Goal: Task Accomplishment & Management: Use online tool/utility

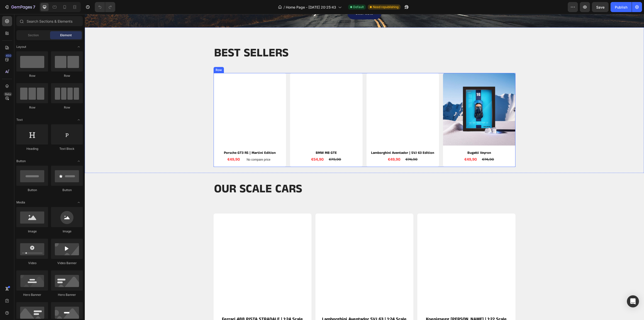
scroll to position [110, 0]
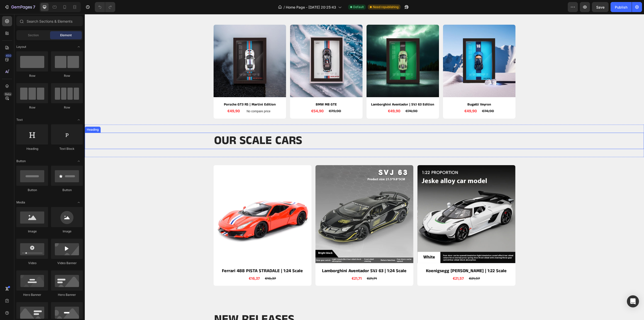
click at [302, 139] on h2 "OUR SCALE CARS" at bounding box center [365, 141] width 302 height 16
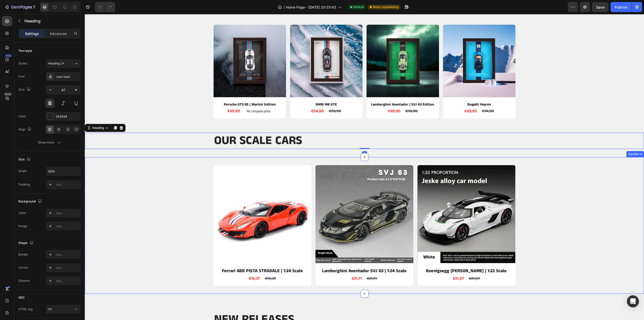
click at [346, 157] on div "Product Images Ferrari 488 PISTA STRADALE | 1:24 Scale Product Title €16,37 Pro…" at bounding box center [364, 225] width 559 height 137
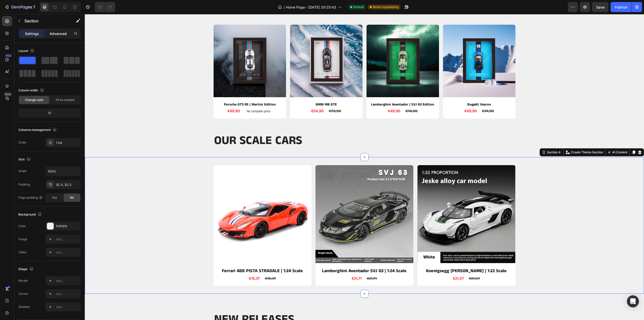
click at [56, 31] on p "Advanced" at bounding box center [58, 33] width 17 height 5
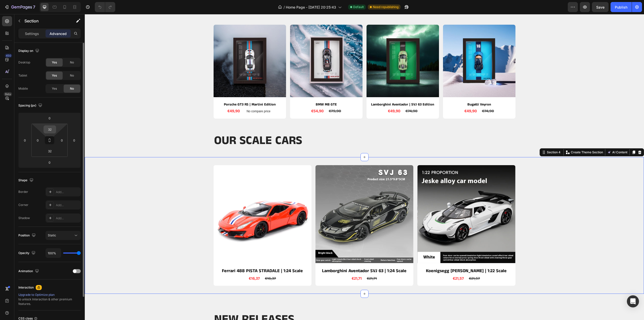
click at [54, 131] on input "32" at bounding box center [50, 130] width 10 height 8
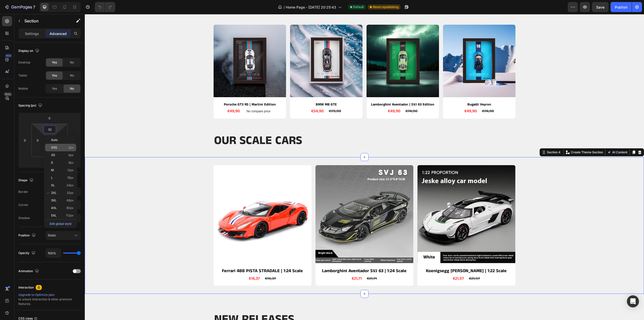
click at [54, 146] on span "XXS" at bounding box center [54, 148] width 6 height 4
type input "2"
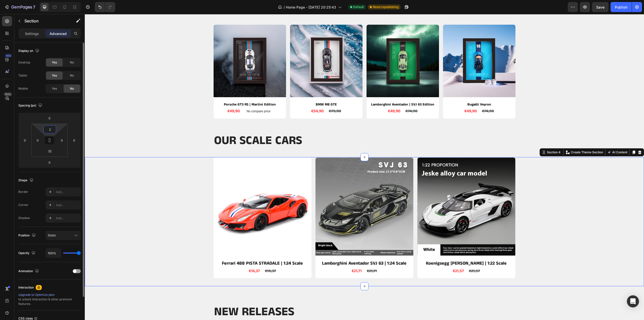
click at [53, 131] on input "2" at bounding box center [50, 130] width 10 height 8
type input "0"
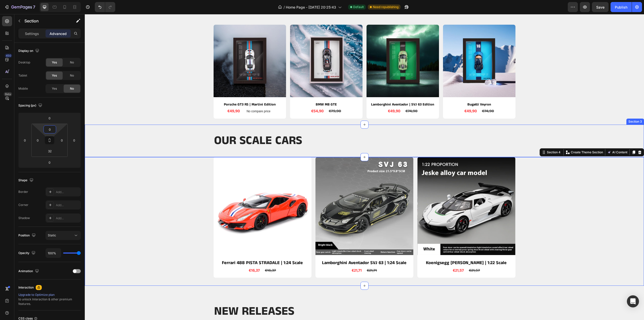
click at [130, 126] on div "OUR SCALE CARS Heading Section 3" at bounding box center [364, 141] width 559 height 32
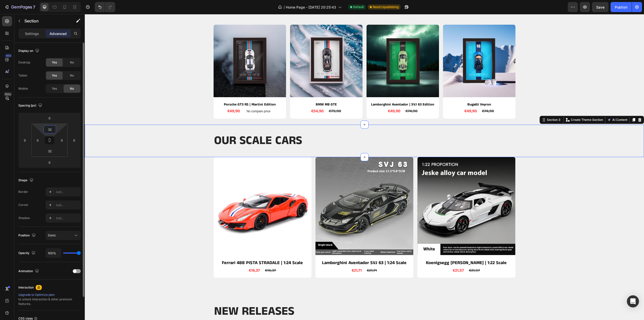
click at [51, 128] on input "32" at bounding box center [50, 130] width 10 height 8
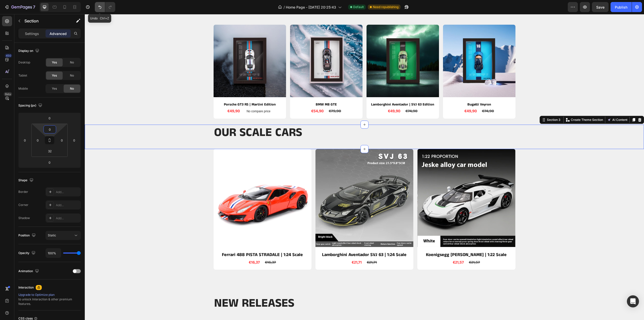
click at [101, 8] on icon "Undo/Redo" at bounding box center [99, 7] width 3 height 3
click at [101, 9] on icon "Undo/Redo" at bounding box center [99, 7] width 5 height 5
type input "32"
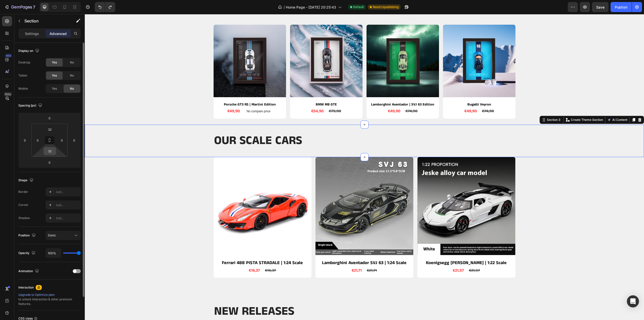
click at [53, 150] on input "32" at bounding box center [50, 151] width 10 height 8
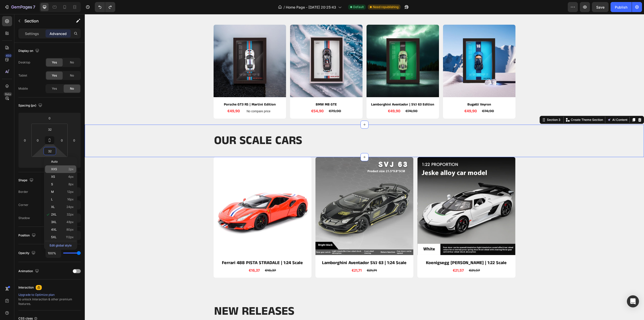
type input "2"
click at [59, 166] on div "XXS 2px" at bounding box center [60, 169] width 31 height 8
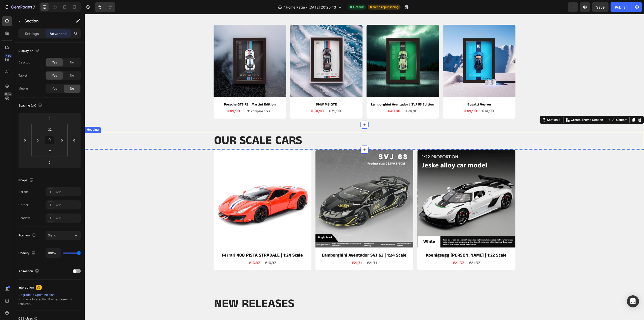
click at [134, 154] on div "Product Images Ferrari 488 PISTA STRADALE | 1:24 Scale Product Title €16,37 Pro…" at bounding box center [364, 209] width 559 height 121
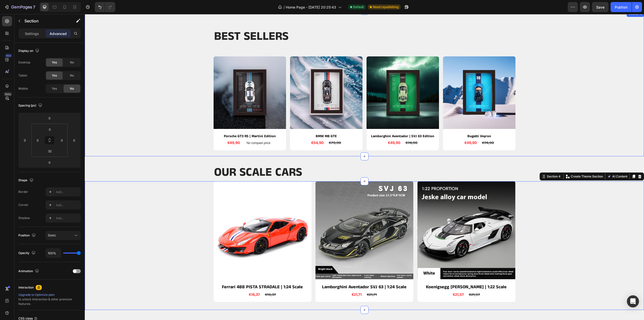
scroll to position [34, 0]
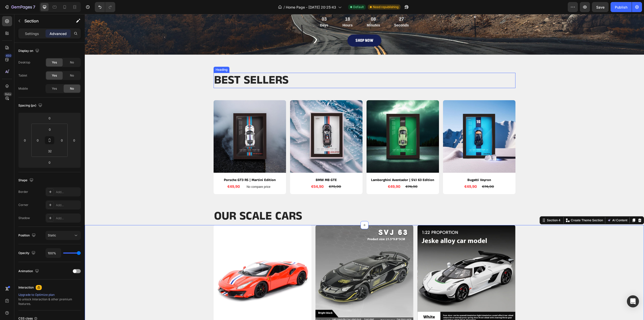
click at [289, 79] on h2 "BEST SELLERS" at bounding box center [365, 80] width 302 height 15
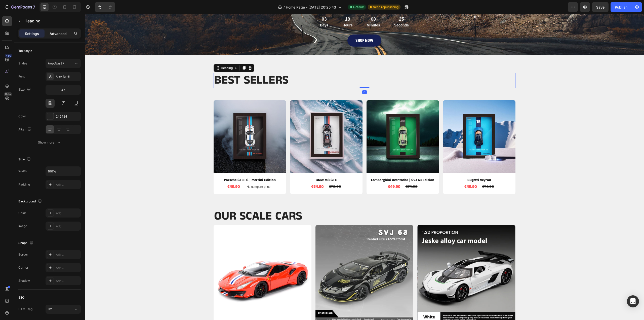
click at [52, 32] on p "Advanced" at bounding box center [58, 33] width 17 height 5
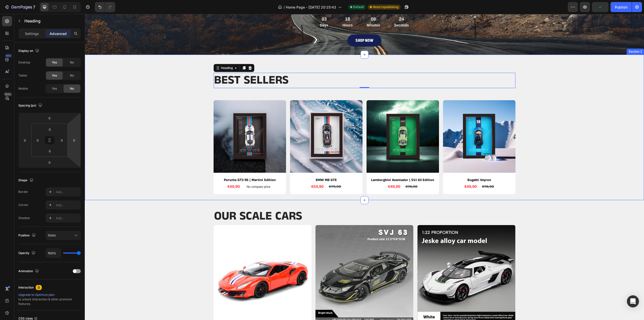
click at [248, 93] on div "BEST SELLERS Heading 0 Row Product Images Porsche GT3 RS | Martini Edition Prod…" at bounding box center [365, 133] width 552 height 121
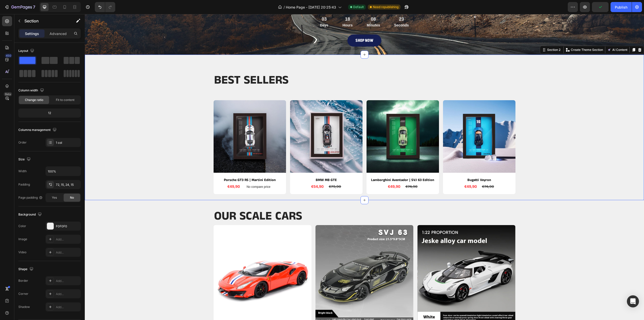
drag, startPoint x: 264, startPoint y: 89, endPoint x: 258, endPoint y: 94, distance: 8.0
click at [263, 90] on div "BEST SELLERS Heading Row Product Images Porsche GT3 RS | Martini Edition Produc…" at bounding box center [365, 133] width 552 height 121
click at [257, 95] on div "BEST SELLERS Heading Row Product Images Porsche GT3 RS | Martini Edition Produc…" at bounding box center [365, 133] width 552 height 121
click at [178, 120] on div "BEST SELLERS Heading Row Product Images Porsche GT3 RS | Martini Edition Produc…" at bounding box center [365, 133] width 552 height 121
click at [55, 31] on p "Advanced" at bounding box center [58, 33] width 17 height 5
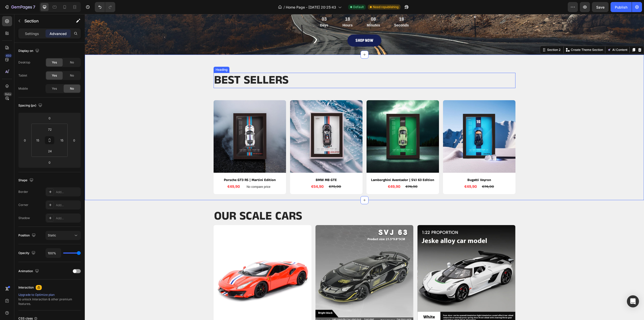
click at [307, 77] on h2 "BEST SELLERS" at bounding box center [365, 80] width 302 height 15
click at [307, 79] on h2 "BEST SELLERS" at bounding box center [365, 80] width 302 height 15
click at [304, 81] on p "BEST SELLERS" at bounding box center [364, 80] width 301 height 14
click at [307, 94] on div "BEST SELLERS Heading 0 Row Product Images Porsche GT3 RS | Martini Edition Prod…" at bounding box center [365, 133] width 552 height 121
click at [310, 78] on p "BEST SELLERS" at bounding box center [364, 80] width 301 height 14
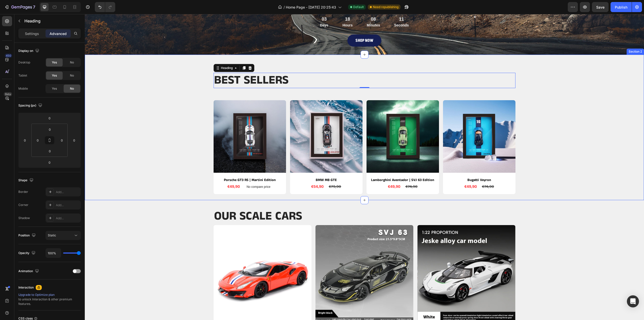
click at [289, 94] on div "BEST SELLERS Heading 0 Row Product Images Porsche GT3 RS | Martini Edition Prod…" at bounding box center [365, 133] width 552 height 121
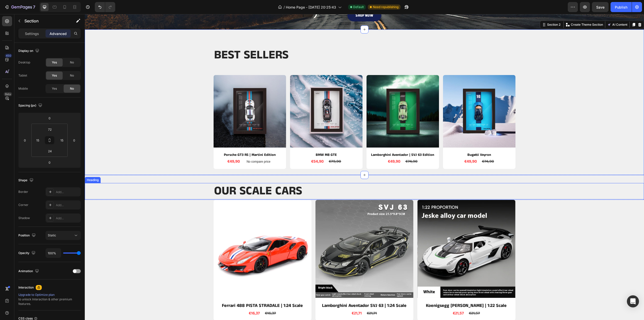
click at [306, 189] on h2 "OUR SCALE CARS" at bounding box center [365, 191] width 302 height 16
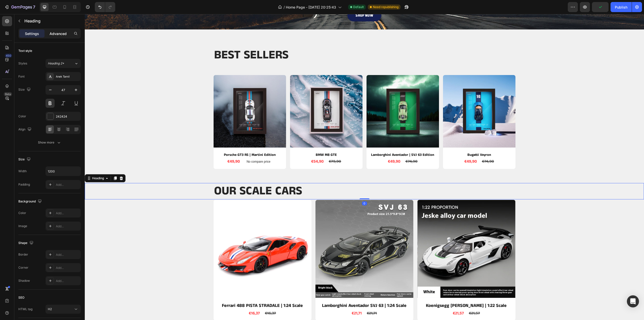
click at [58, 33] on p "Advanced" at bounding box center [58, 33] width 17 height 5
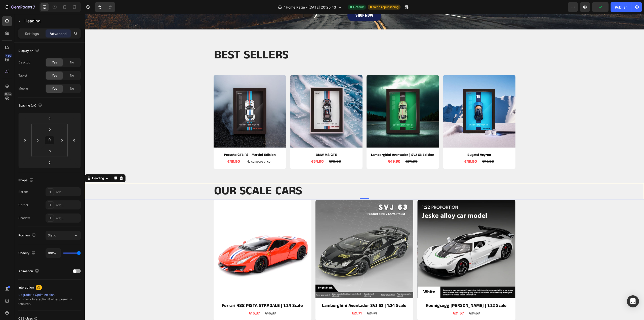
click at [207, 190] on div "OUR SCALE CARS" at bounding box center [364, 191] width 559 height 16
click at [301, 190] on h2 "OUR SCALE CARS" at bounding box center [365, 191] width 302 height 16
click at [324, 171] on div "BEST SELLERS Heading Row Product Images Porsche GT3 RS | Martini Edition Produc…" at bounding box center [364, 101] width 559 height 145
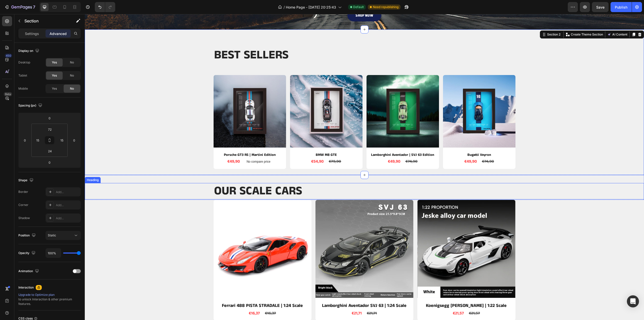
click at [151, 196] on div "OUR SCALE CARS" at bounding box center [364, 191] width 559 height 16
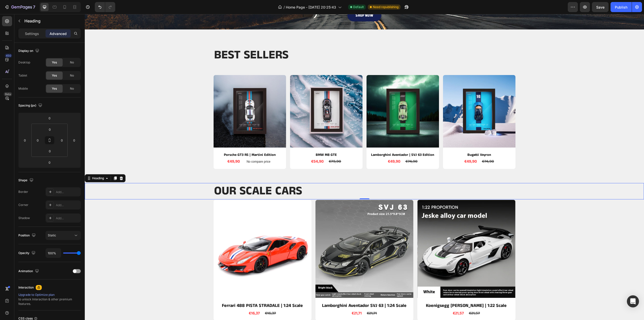
click at [112, 190] on div "OUR SCALE CARS" at bounding box center [364, 191] width 559 height 16
click at [191, 220] on div "Product Images Ferrari 488 PISTA STRADALE | 1:24 Scale Product Title €16,37 Pro…" at bounding box center [364, 260] width 559 height 121
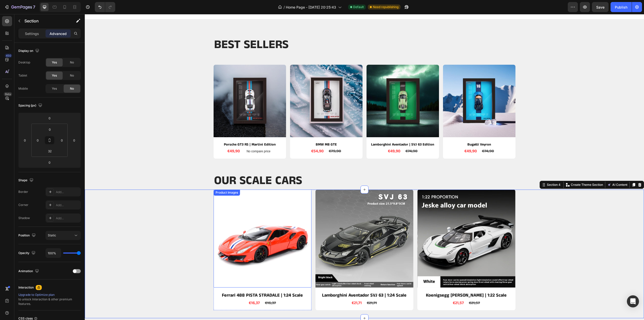
scroll to position [135, 0]
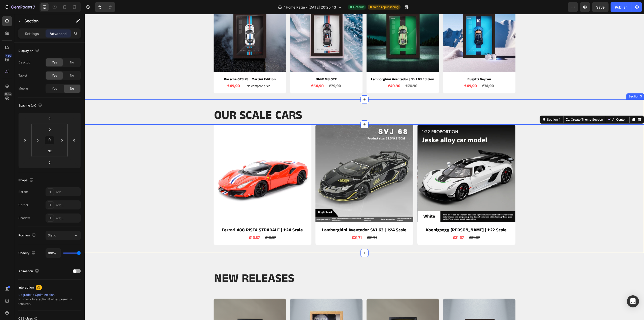
click at [309, 104] on div "OUR SCALE CARS Heading Section 3" at bounding box center [364, 111] width 559 height 25
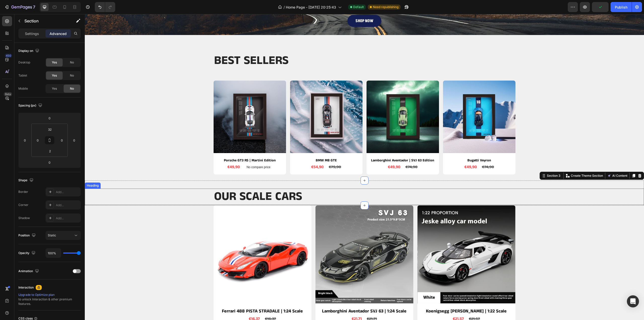
scroll to position [9, 0]
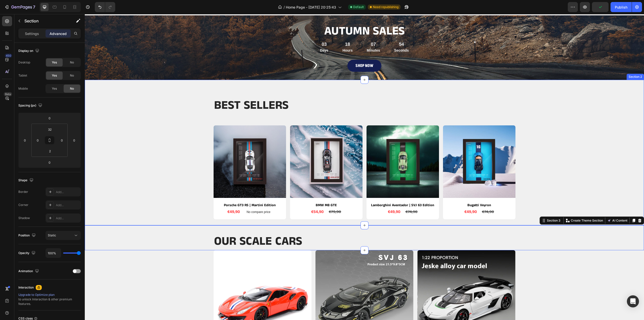
click at [213, 87] on div "BEST SELLERS Heading Row Product Images Porsche GT3 RS | Martini Edition Produc…" at bounding box center [364, 152] width 559 height 145
click at [192, 168] on div "BEST SELLERS Heading Row Product Images Porsche GT3 RS | Martini Edition Produc…" at bounding box center [365, 158] width 552 height 121
click at [244, 105] on p "BEST SELLERS" at bounding box center [364, 105] width 301 height 14
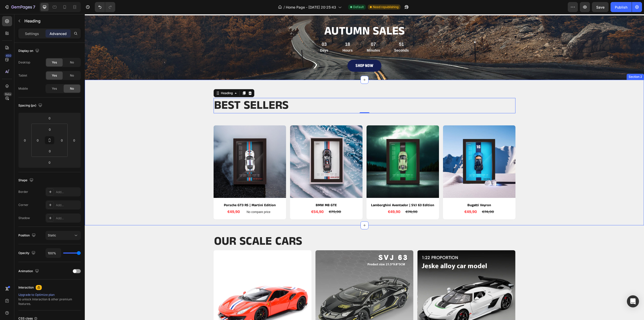
click at [246, 86] on div "BEST SELLERS Heading 0 Row Product Images Porsche GT3 RS | Martini Edition Prod…" at bounding box center [364, 152] width 559 height 145
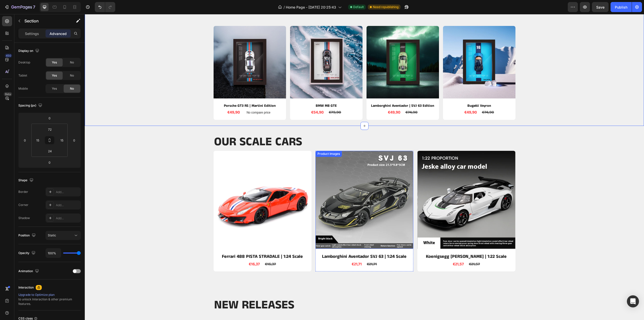
scroll to position [110, 0]
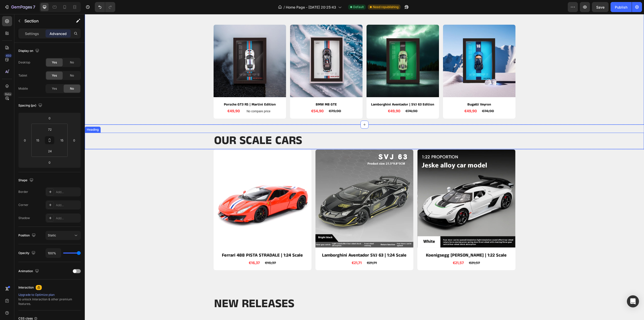
click at [316, 141] on p "OUR SCALE CARS" at bounding box center [364, 140] width 301 height 15
click at [178, 130] on div "OUR SCALE CARS Heading 0 Section 3" at bounding box center [364, 137] width 559 height 25
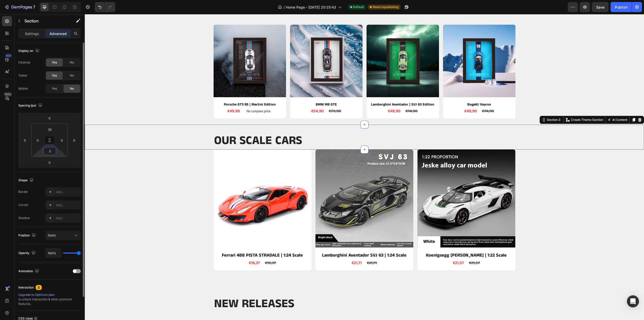
click at [54, 152] on input "2" at bounding box center [50, 151] width 10 height 8
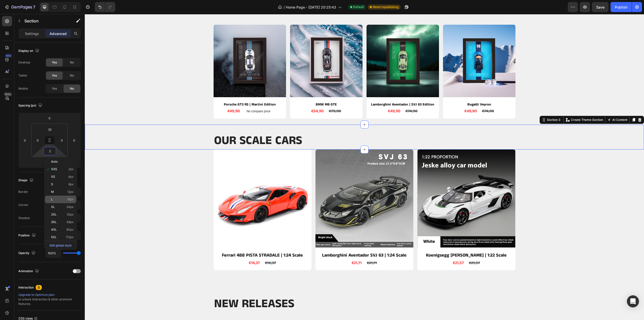
click at [55, 198] on p "L 16px" at bounding box center [62, 199] width 23 height 4
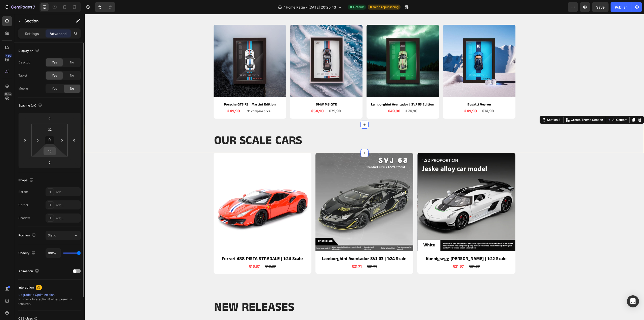
click at [52, 149] on input "16" at bounding box center [50, 151] width 10 height 8
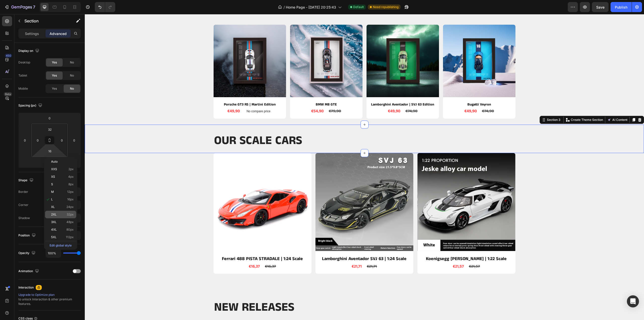
click at [58, 214] on p "2XL 32px" at bounding box center [62, 215] width 23 height 4
type input "32"
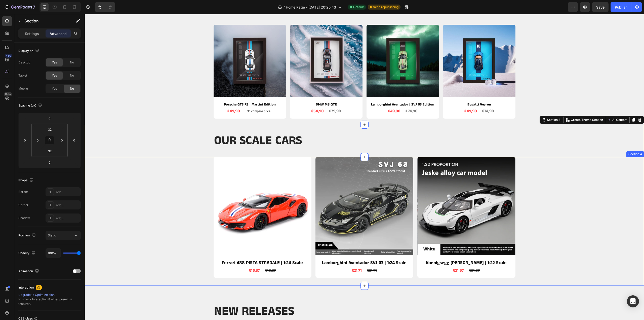
click at [636, 177] on div "Product Images Ferrari 488 PISTA STRADALE | 1:24 Scale Product Title €16,37 Pro…" at bounding box center [364, 217] width 559 height 121
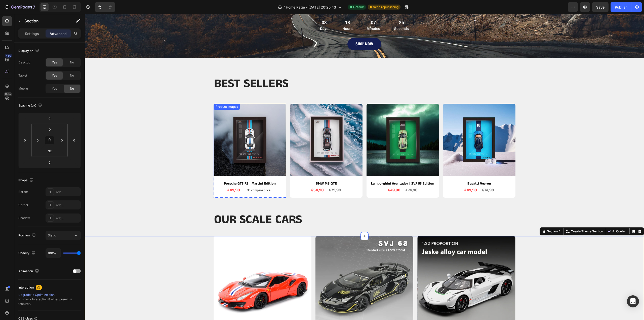
scroll to position [9, 0]
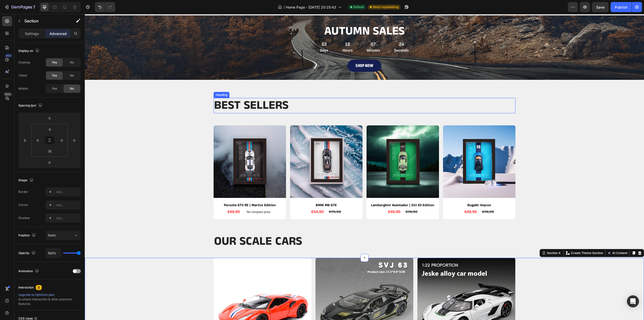
click at [294, 105] on p "BEST SELLERS" at bounding box center [364, 105] width 301 height 14
drag, startPoint x: 364, startPoint y: 111, endPoint x: 368, endPoint y: 97, distance: 14.7
click at [368, 97] on div "BEST SELLERS Heading 0 Row Product Images Porsche GT3 RS | Martini Edition Prod…" at bounding box center [364, 152] width 559 height 145
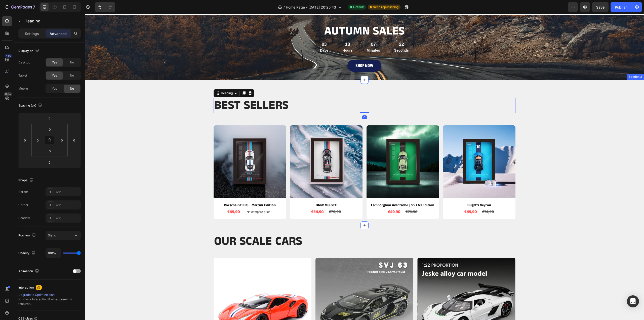
click at [354, 84] on div "BEST SELLERS Heading 0 Row Product Images Porsche GT3 RS | Martini Edition Prod…" at bounding box center [364, 152] width 559 height 145
click at [308, 123] on div "BEST SELLERS Heading Row Product Images Porsche GT3 RS | Martini Edition Produc…" at bounding box center [365, 158] width 552 height 121
click at [286, 134] on div "Product Images Porsche GT3 RS | Martini Edition Product Title €49,90 Product Pr…" at bounding box center [365, 172] width 302 height 94
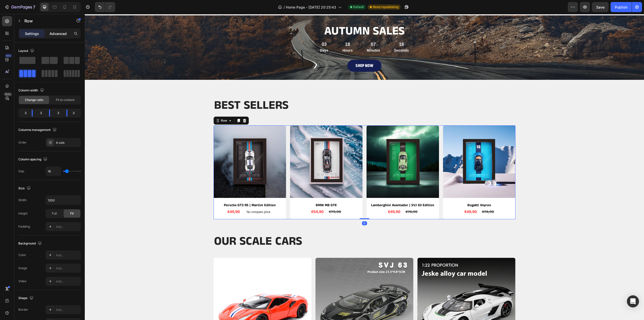
click at [57, 35] on p "Advanced" at bounding box center [58, 33] width 17 height 5
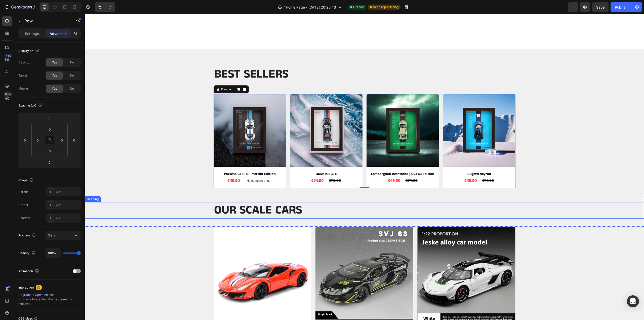
scroll to position [85, 0]
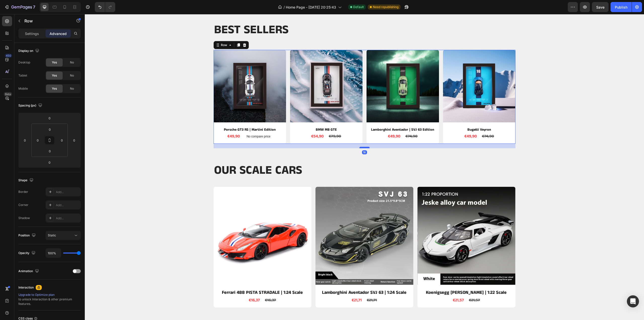
click at [362, 147] on div at bounding box center [365, 148] width 10 height 2
type input "18"
drag, startPoint x: 576, startPoint y: 150, endPoint x: 573, endPoint y: 150, distance: 3.0
click at [575, 150] on div "BEST SELLERS Heading Row Product Images Porsche GT3 RS | Martini Edition Produc…" at bounding box center [364, 79] width 559 height 150
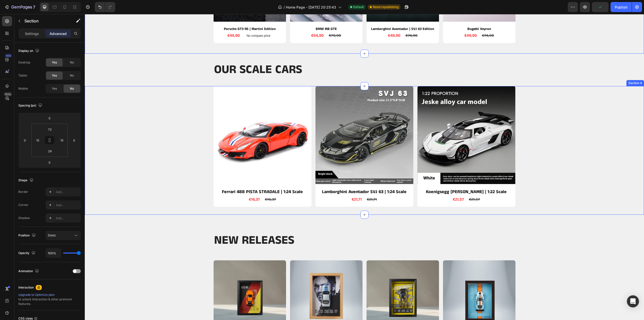
scroll to position [185, 0]
click at [596, 305] on div "NEW RELEASES Heading Row Product Images Porsche GT3 RS | Orange Product Title €…" at bounding box center [365, 293] width 552 height 121
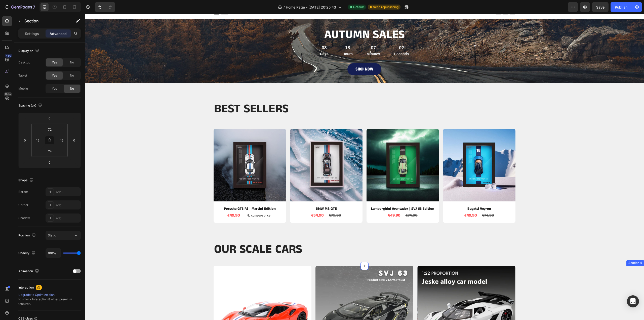
scroll to position [0, 0]
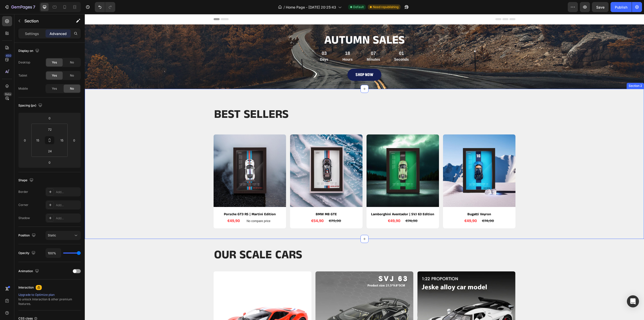
click at [274, 97] on div "BEST SELLERS Heading Row Product Images Porsche GT3 RS | Martini Edition Produc…" at bounding box center [364, 164] width 559 height 150
click at [267, 109] on p "BEST SELLERS" at bounding box center [364, 114] width 301 height 14
click at [265, 94] on div "BEST SELLERS Heading 0 Row Product Images Porsche GT3 RS | Martini Edition Prod…" at bounding box center [364, 164] width 559 height 150
click at [294, 114] on p "BEST SELLERS" at bounding box center [364, 114] width 301 height 14
click at [281, 98] on div "BEST SELLERS Heading 0 Row Product Images Porsche GT3 RS | Martini Edition Prod…" at bounding box center [364, 164] width 559 height 150
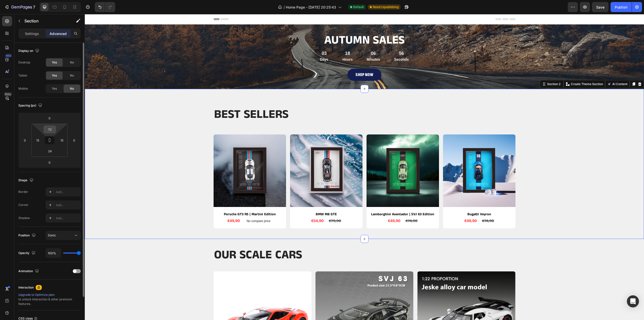
click at [52, 130] on input "72" at bounding box center [50, 130] width 10 height 8
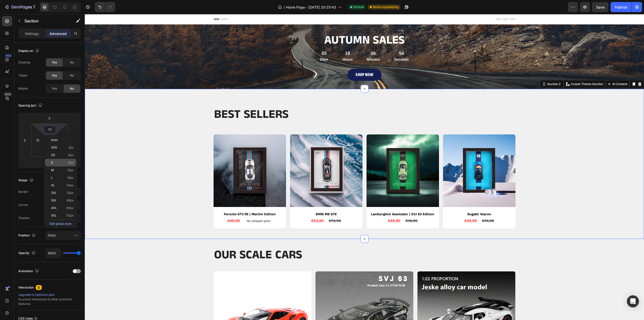
click at [54, 161] on p "S 8px" at bounding box center [62, 163] width 23 height 4
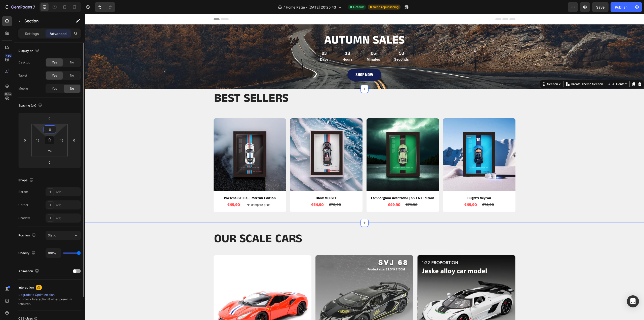
click at [54, 130] on input "8" at bounding box center [50, 130] width 10 height 8
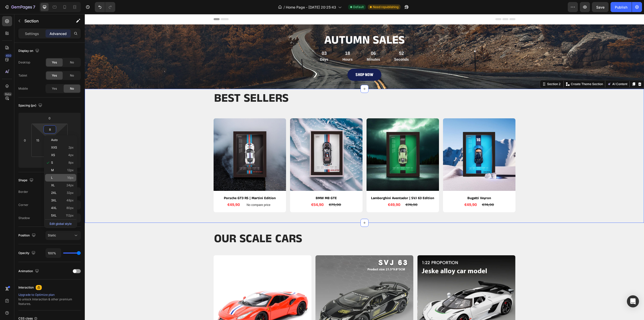
click at [54, 177] on p "L 16px" at bounding box center [62, 178] width 23 height 4
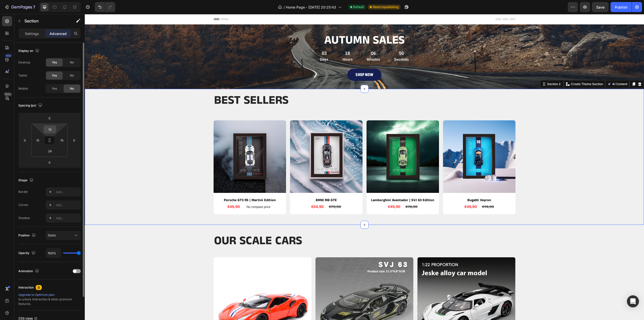
click at [51, 129] on input "16" at bounding box center [50, 130] width 10 height 8
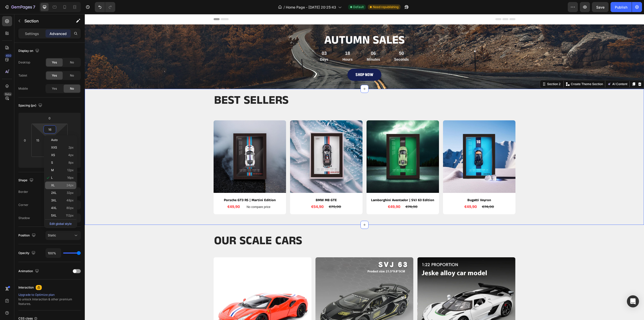
click at [55, 185] on span "XL" at bounding box center [53, 185] width 4 height 4
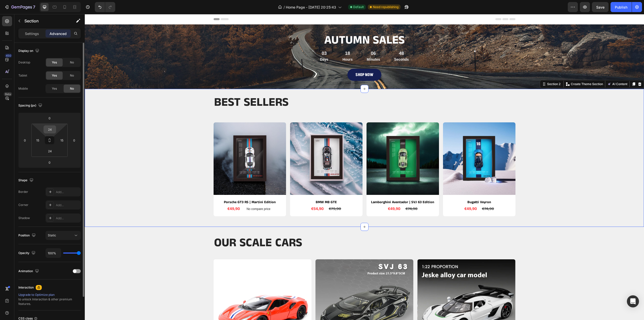
click at [48, 131] on input "24" at bounding box center [50, 130] width 10 height 8
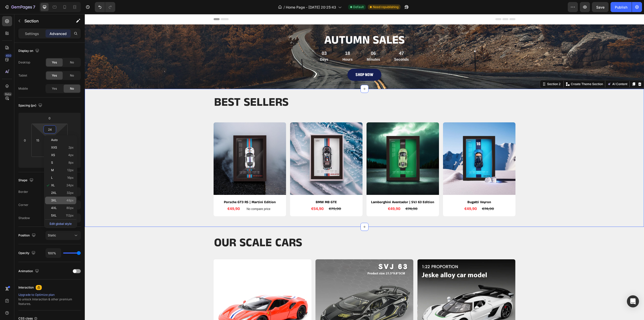
click at [52, 198] on div "3XL 48px" at bounding box center [60, 200] width 31 height 8
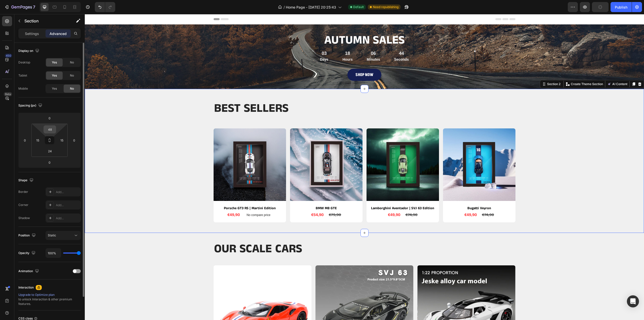
click at [51, 128] on input "48" at bounding box center [50, 130] width 10 height 8
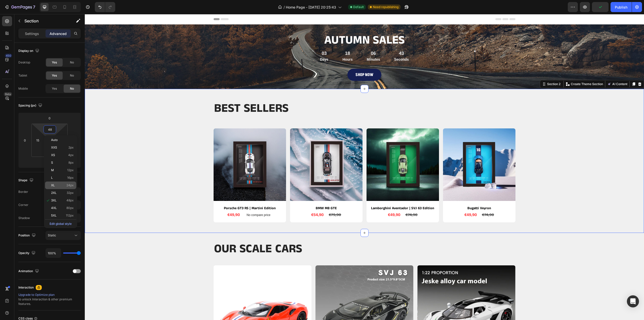
click at [56, 184] on p "XL 24px" at bounding box center [62, 185] width 23 height 4
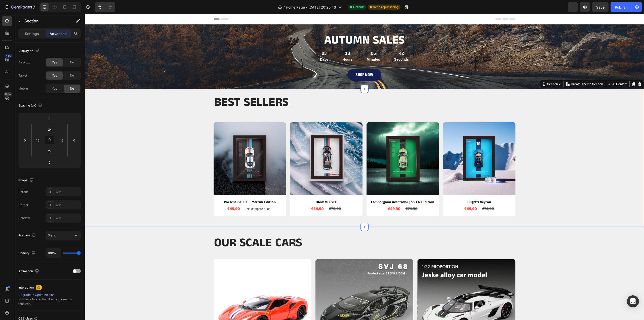
click at [553, 153] on div "BEST SELLERS Heading Row Product Images Porsche GT3 RS | Martini Edition Produc…" at bounding box center [365, 158] width 552 height 126
click at [103, 8] on button "Undo/Redo" at bounding box center [100, 7] width 10 height 10
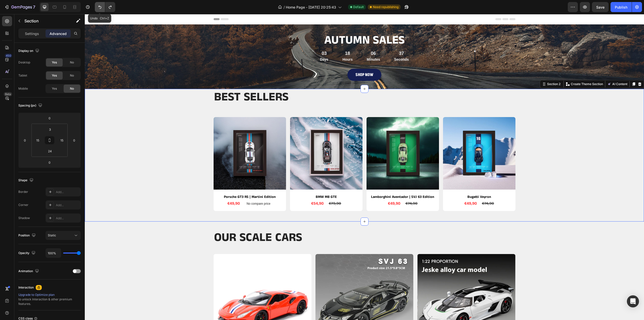
click at [103, 8] on button "Undo/Redo" at bounding box center [100, 7] width 10 height 10
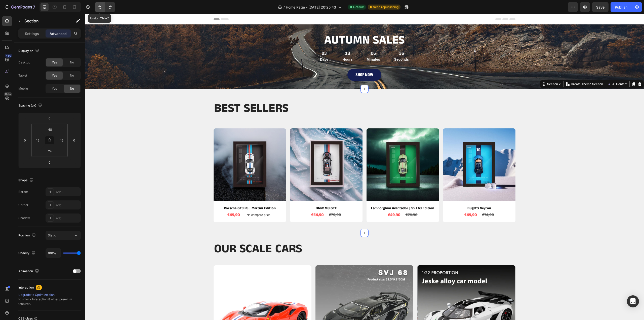
click at [103, 8] on button "Undo/Redo" at bounding box center [100, 7] width 10 height 10
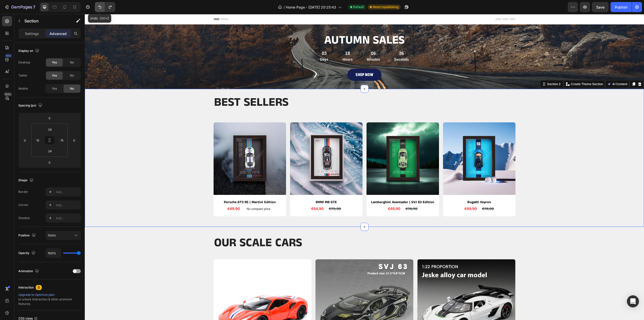
click at [102, 7] on icon "Undo/Redo" at bounding box center [99, 7] width 5 height 5
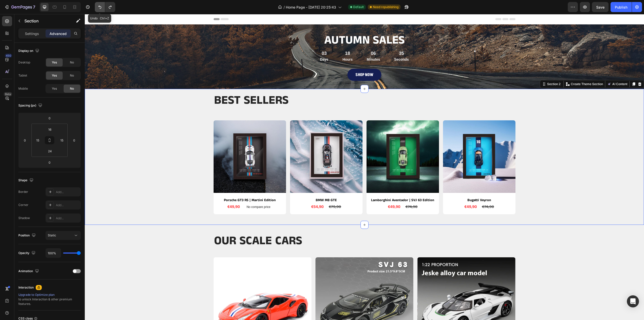
click at [102, 7] on icon "Undo/Redo" at bounding box center [99, 7] width 5 height 5
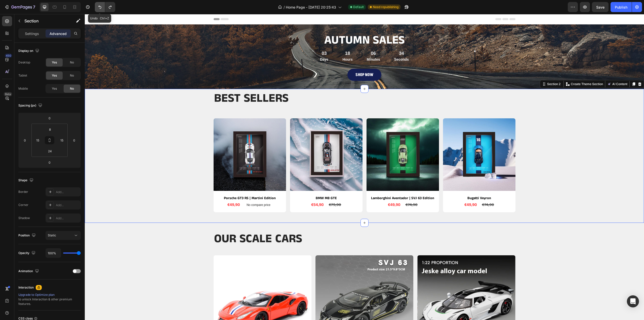
click at [102, 7] on icon "Undo/Redo" at bounding box center [99, 7] width 5 height 5
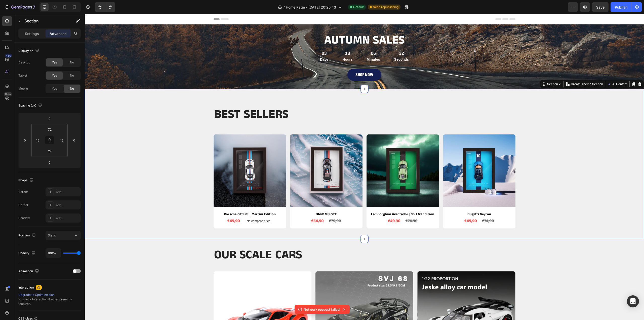
click at [276, 104] on div "BEST SELLERS Heading Row Product Images Porsche GT3 RS | Martini Edition Produc…" at bounding box center [364, 164] width 559 height 150
click at [54, 131] on input "72" at bounding box center [50, 130] width 10 height 8
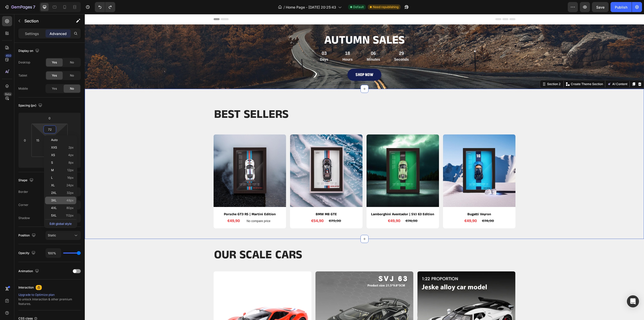
click at [63, 201] on p "3XL 48px" at bounding box center [62, 200] width 23 height 4
type input "48"
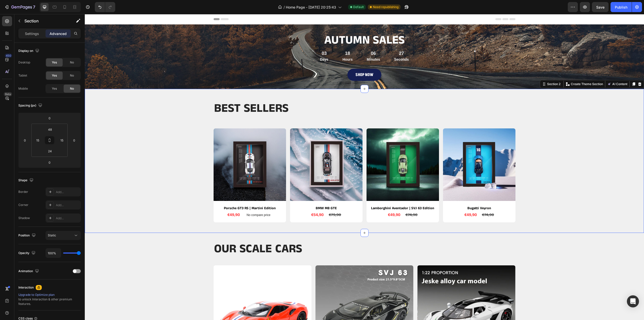
click at [621, 229] on div "BEST SELLERS Heading Row Product Images Porsche GT3 RS | Martini Edition Produc…" at bounding box center [364, 161] width 559 height 144
click at [288, 106] on p "BEST SELLERS" at bounding box center [364, 108] width 301 height 14
click at [573, 158] on div "BEST SELLERS Heading 0 Row Product Images Porsche GT3 RS | Martini Edition Prod…" at bounding box center [365, 164] width 552 height 126
drag, startPoint x: 333, startPoint y: 247, endPoint x: 332, endPoint y: 244, distance: 2.6
click at [333, 247] on p "OUR SCALE CARS" at bounding box center [364, 248] width 301 height 15
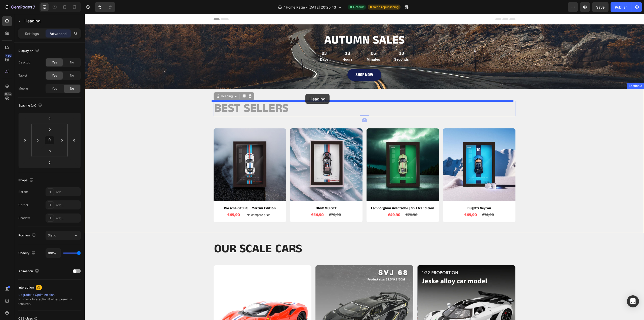
drag, startPoint x: 304, startPoint y: 109, endPoint x: 307, endPoint y: 96, distance: 13.6
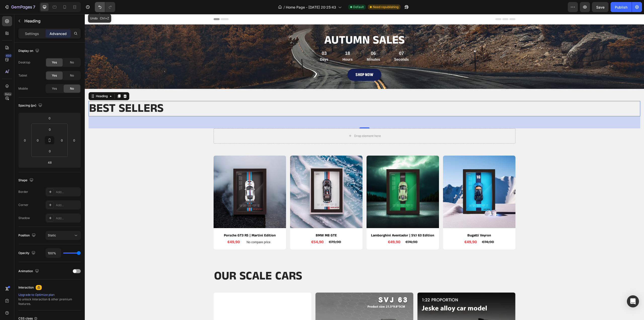
click at [96, 7] on button "Undo/Redo" at bounding box center [100, 7] width 10 height 10
type input "0"
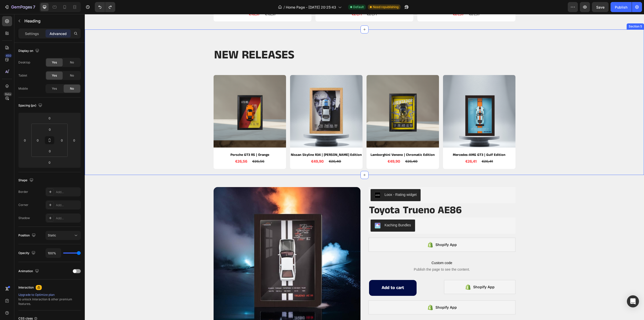
scroll to position [377, 0]
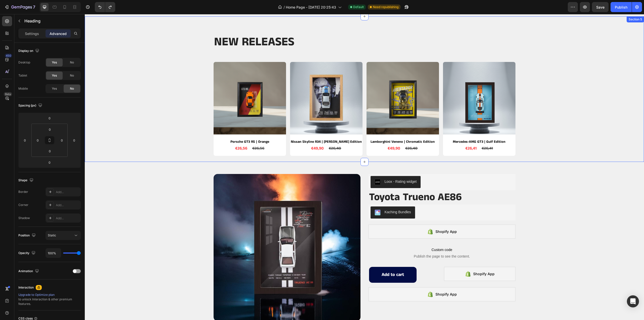
click at [525, 155] on div "NEW RELEASES Heading Row Product Images Porsche GT3 RS | Orange Product Title €…" at bounding box center [364, 88] width 559 height 145
click at [362, 149] on div "Product Images Porsche GT3 RS | Orange Product Title €26,56 Product Price Produ…" at bounding box center [365, 109] width 302 height 94
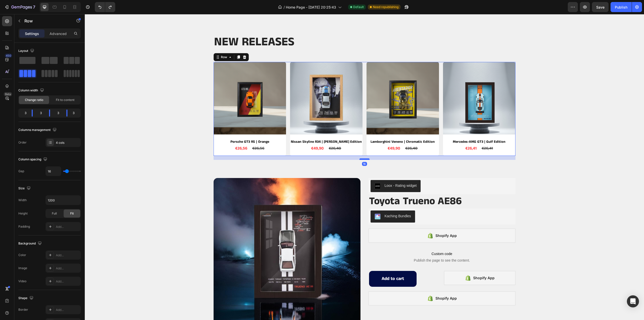
drag, startPoint x: 363, startPoint y: 155, endPoint x: 362, endPoint y: 159, distance: 4.1
click at [362, 159] on div at bounding box center [365, 159] width 10 height 2
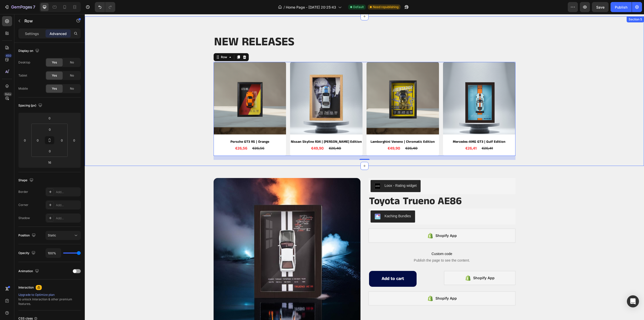
click at [557, 151] on div "NEW RELEASES Heading Row Product Images Porsche GT3 RS | Orange Product Title €…" at bounding box center [365, 96] width 552 height 125
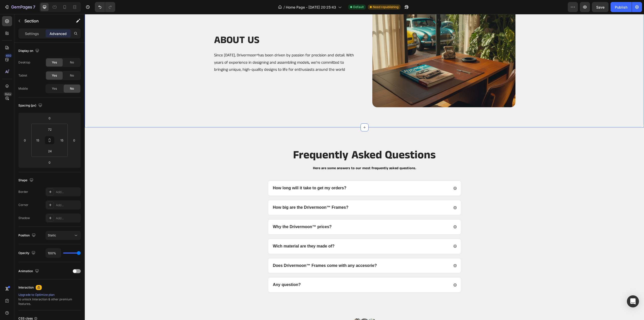
scroll to position [1479, 0]
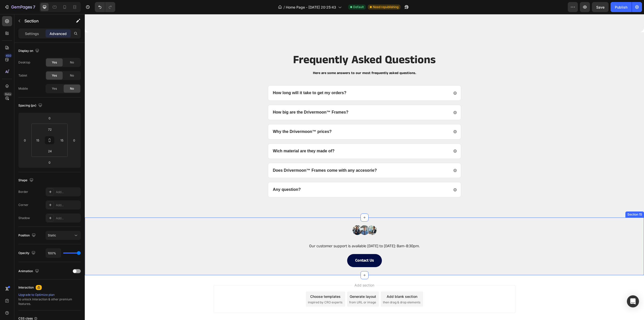
click at [140, 265] on div "Image Our customer support is available Monday to Friday: 8am-8:30pm. Text Bloc…" at bounding box center [364, 246] width 559 height 58
click at [131, 205] on div "Frequently Asked Questions Heading Here are some answers to our most frequently…" at bounding box center [364, 124] width 559 height 185
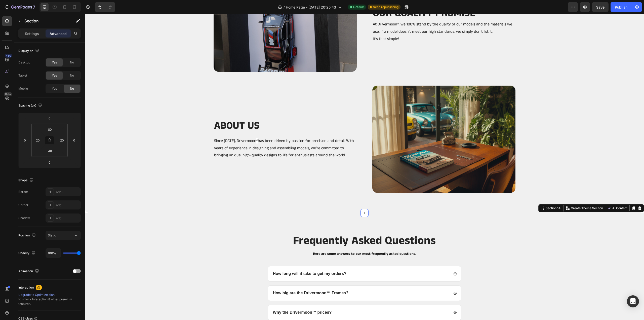
scroll to position [1252, 0]
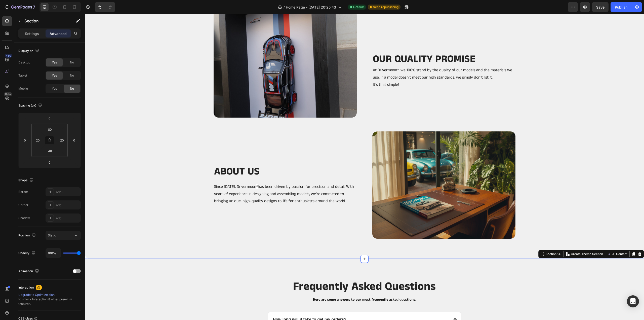
click at [117, 252] on div "TELL US WHAT MODELS DO YOU WANT... Heading This year, we’ve challenged ourselve…" at bounding box center [364, 64] width 559 height 390
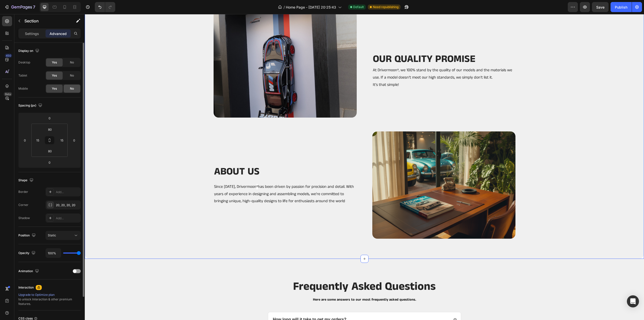
click at [72, 88] on span "No" at bounding box center [72, 88] width 4 height 5
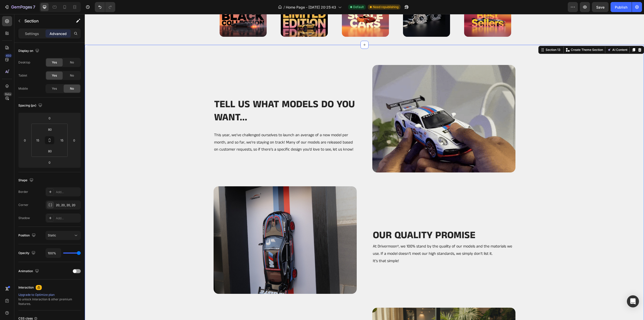
scroll to position [976, 0]
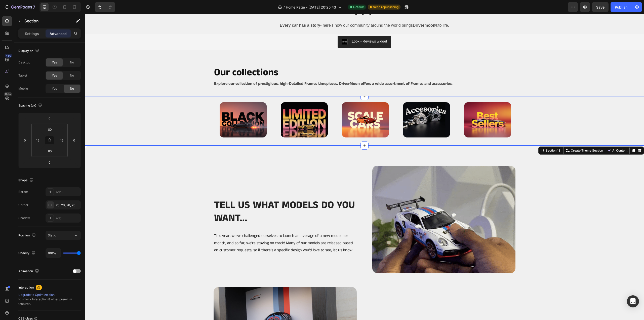
click at [111, 142] on div "Image Image Image Image Image Row Section 12" at bounding box center [364, 120] width 559 height 49
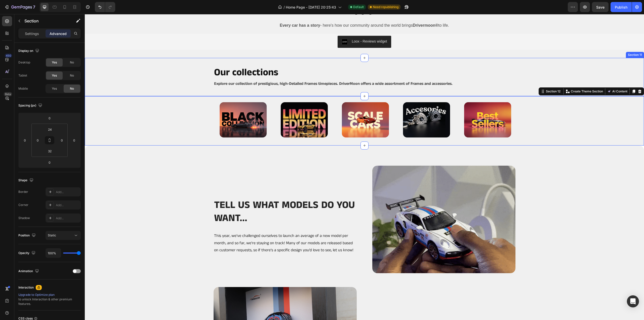
click at [106, 65] on div "Our collections Heading Explore our collection of prestigious, high-Detailed Fr…" at bounding box center [364, 77] width 559 height 38
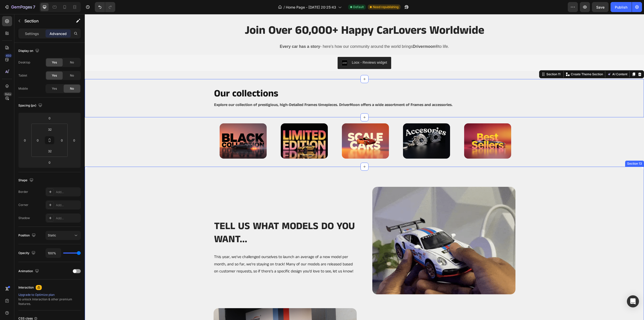
scroll to position [900, 0]
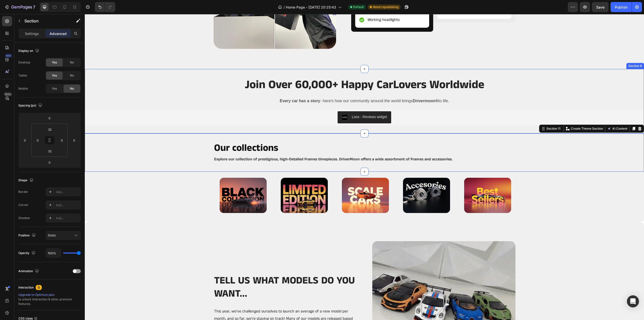
click at [140, 129] on div "Join Over 60,000+ Happy CarLovers Worldwide Heading Every car has a story - her…" at bounding box center [364, 101] width 559 height 65
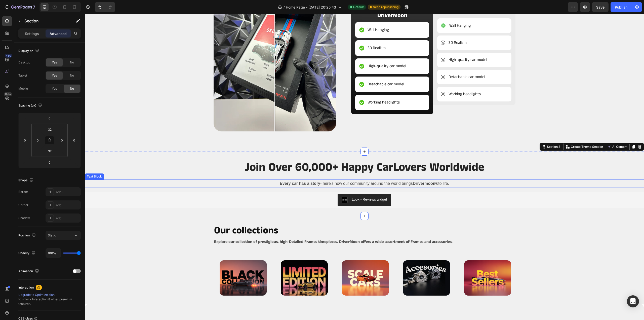
scroll to position [774, 0]
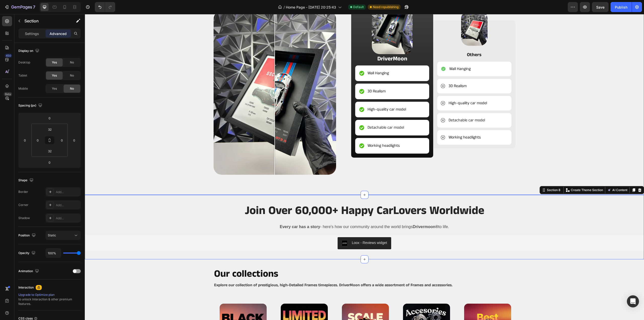
click at [112, 186] on div "What makes Drivermoon ® So Special? Heading Image Comparison Image DriverMoon T…" at bounding box center [364, 77] width 559 height 235
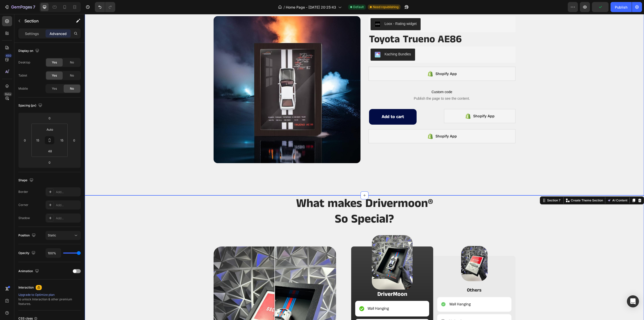
scroll to position [498, 0]
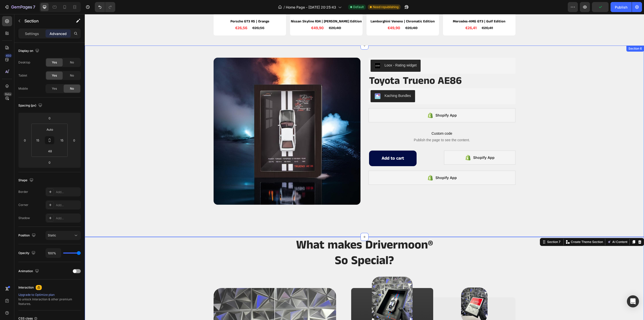
click at [103, 232] on div "Product Images Loox - Rating widget Loox Toyota Trueno AE86 Product Title Kachi…" at bounding box center [364, 141] width 559 height 191
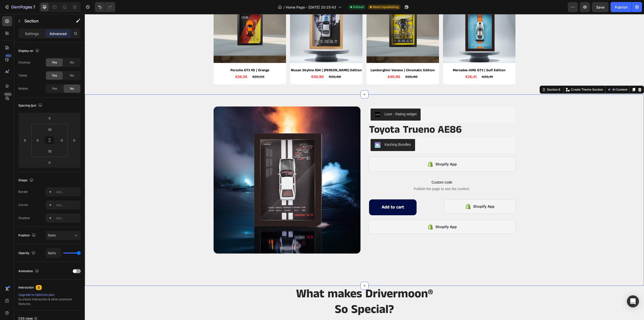
scroll to position [347, 0]
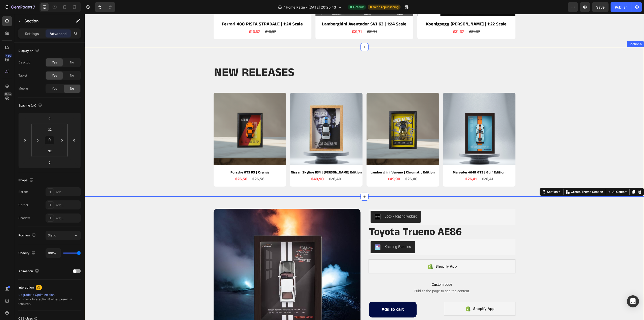
click at [119, 192] on div "NEW RELEASES Heading Row Product Images Porsche GT3 RS | Orange Product Title €…" at bounding box center [364, 121] width 559 height 149
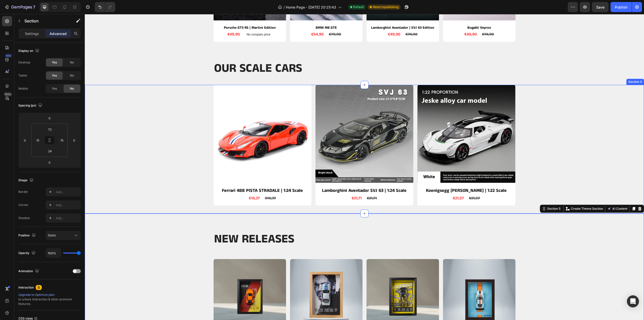
scroll to position [120, 0]
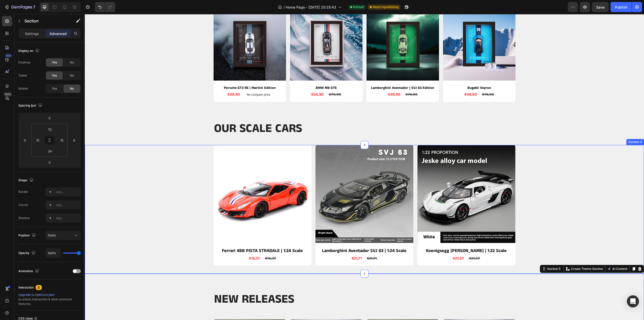
click at [112, 259] on div "Product Images Ferrari 488 PISTA STRADALE | 1:24 Scale Product Title €16,37 Pro…" at bounding box center [364, 205] width 559 height 121
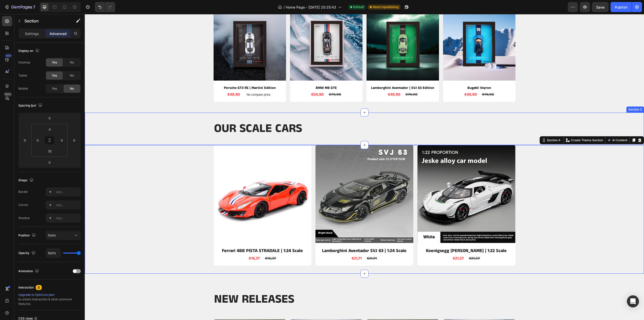
click at [127, 138] on div "OUR SCALE CARS Heading Section 3" at bounding box center [364, 128] width 559 height 32
click at [125, 107] on div "BEST SELLERS Heading Row Product Images Porsche GT3 RS | Martini Edition Produc…" at bounding box center [364, 41] width 559 height 144
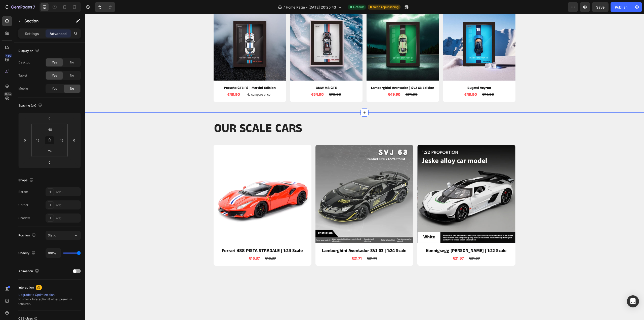
scroll to position [0, 0]
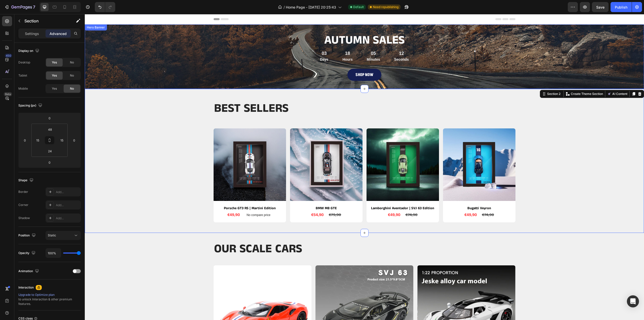
click at [140, 83] on div "Background Image" at bounding box center [364, 56] width 559 height 64
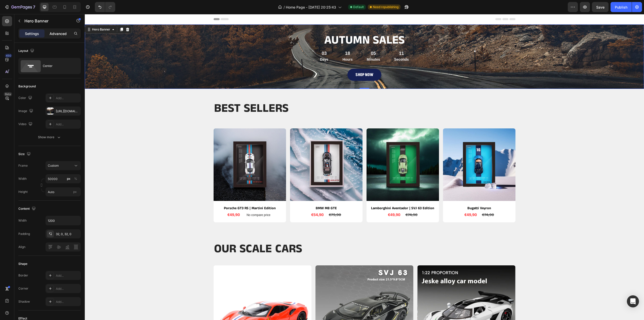
click at [62, 33] on p "Advanced" at bounding box center [58, 33] width 17 height 5
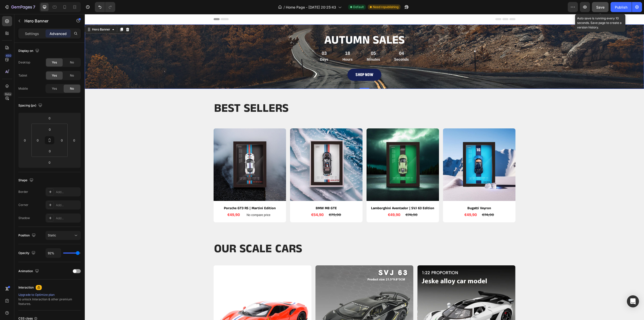
click at [598, 7] on span "Save" at bounding box center [600, 7] width 8 height 4
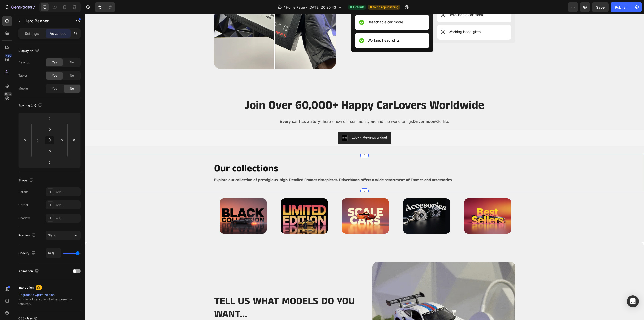
scroll to position [881, 0]
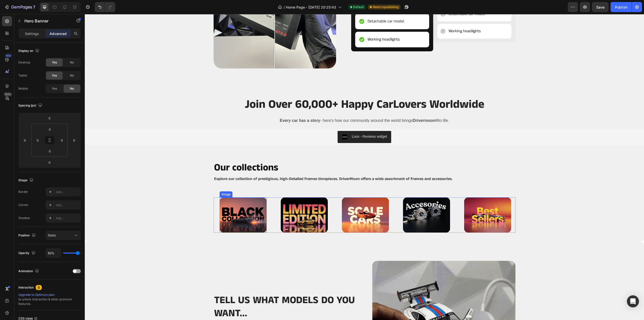
click at [241, 215] on img at bounding box center [243, 214] width 47 height 35
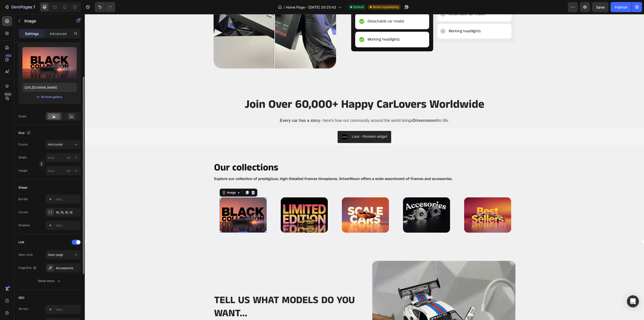
scroll to position [75, 0]
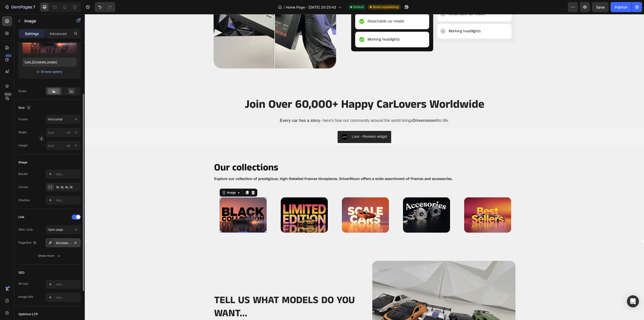
click at [61, 241] on div "Accessories" at bounding box center [63, 243] width 15 height 5
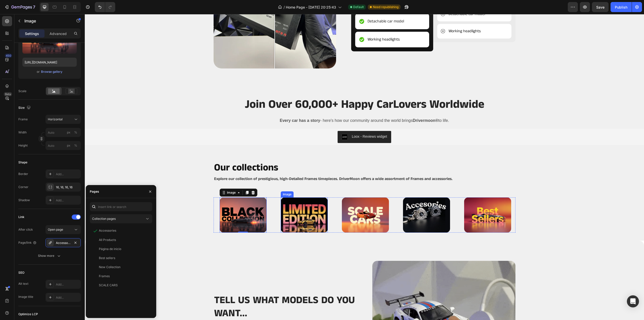
click at [299, 213] on img at bounding box center [304, 214] width 47 height 35
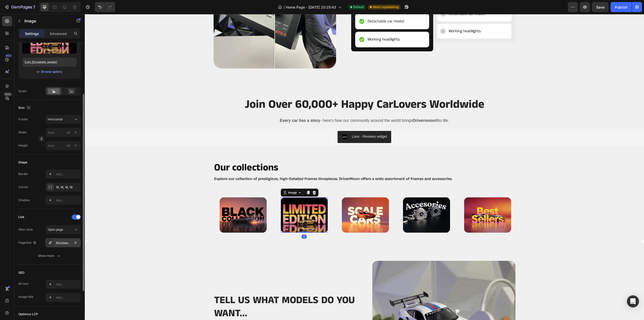
click at [64, 242] on div "Accessories" at bounding box center [63, 243] width 15 height 5
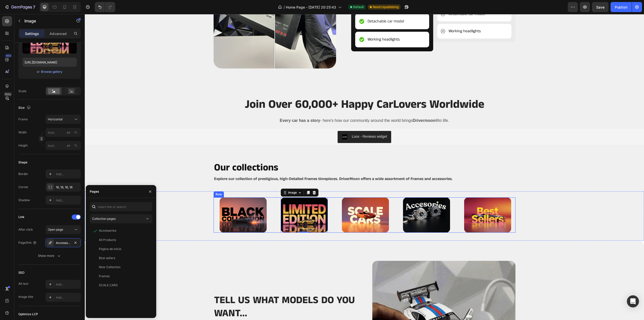
click at [360, 214] on img at bounding box center [365, 214] width 47 height 35
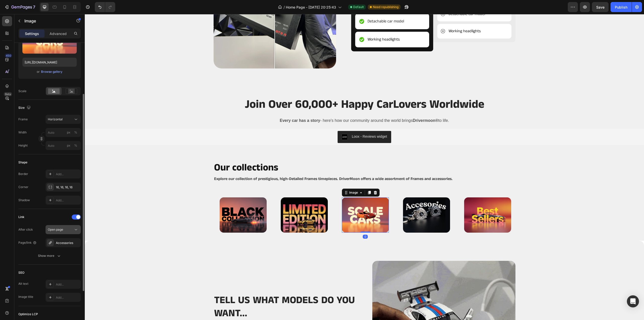
click at [60, 231] on span "Open page" at bounding box center [55, 229] width 15 height 4
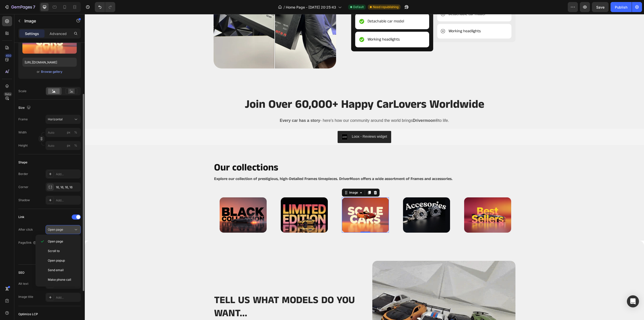
click at [68, 229] on div "Open page" at bounding box center [61, 229] width 26 height 5
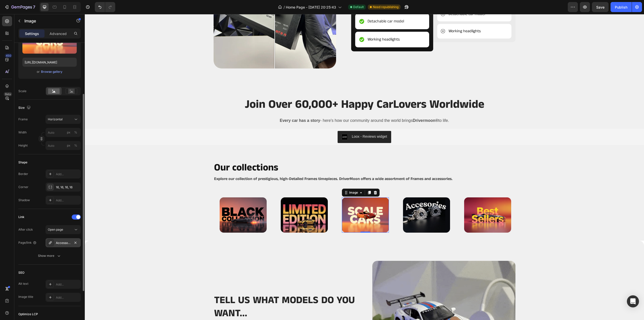
click at [69, 244] on div "Accessories" at bounding box center [63, 243] width 15 height 5
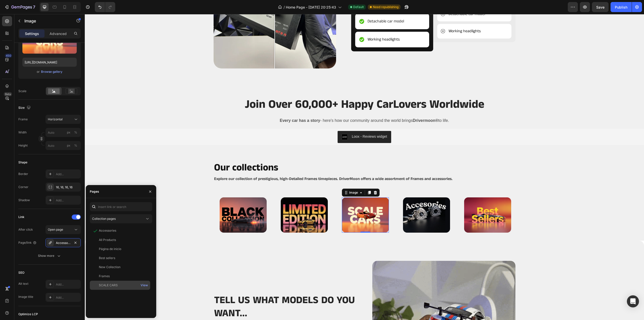
click at [104, 284] on div "SCALE CARS" at bounding box center [108, 285] width 19 height 5
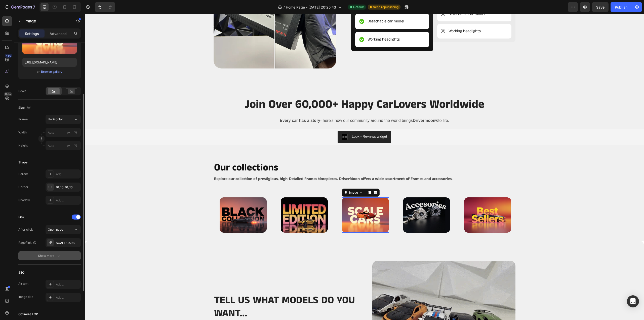
drag, startPoint x: 25, startPoint y: 260, endPoint x: 31, endPoint y: 258, distance: 6.9
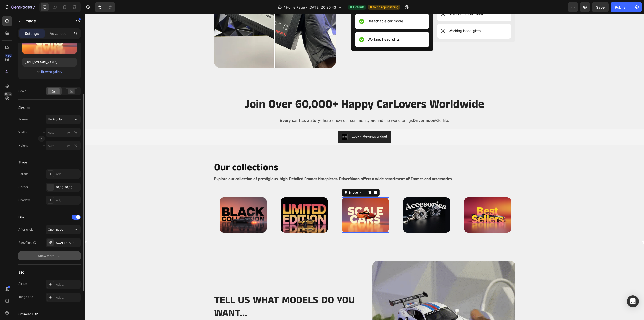
click at [26, 260] on div "Link After click Open page Page/link SCALE CARS Show more" at bounding box center [49, 237] width 62 height 56
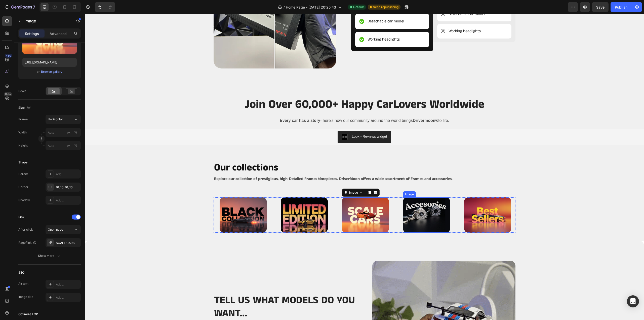
click at [418, 216] on img at bounding box center [426, 214] width 47 height 35
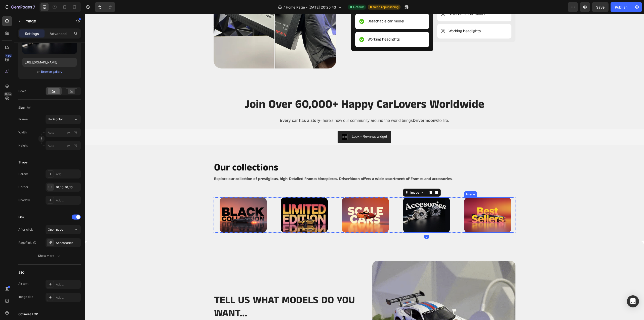
click at [480, 215] on img at bounding box center [487, 214] width 47 height 35
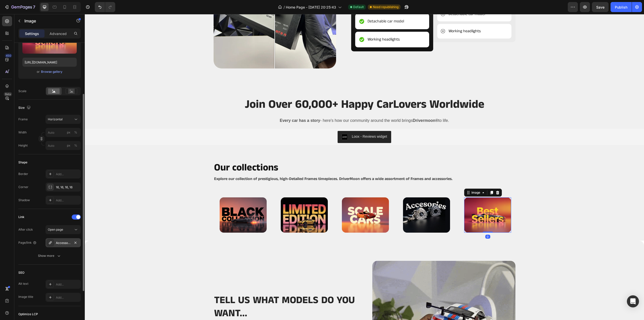
click at [62, 238] on div "Accessories" at bounding box center [63, 242] width 35 height 9
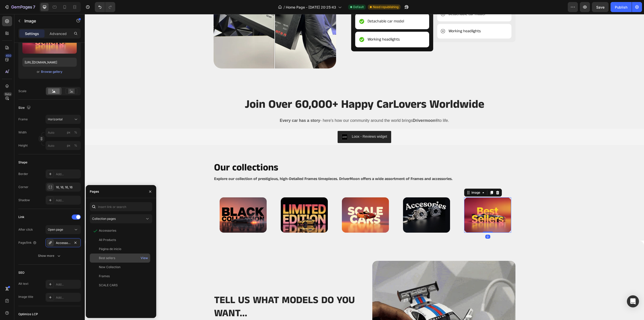
click at [108, 259] on div "Best sellers" at bounding box center [107, 258] width 16 height 5
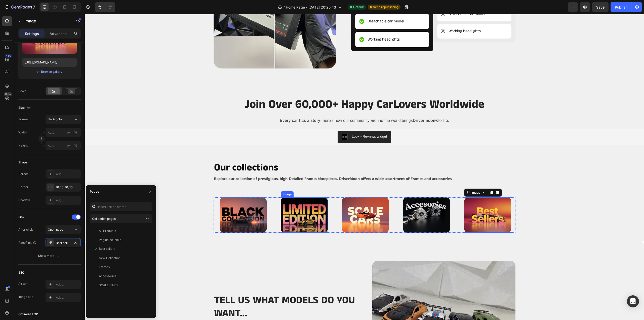
click at [301, 225] on img at bounding box center [304, 214] width 47 height 35
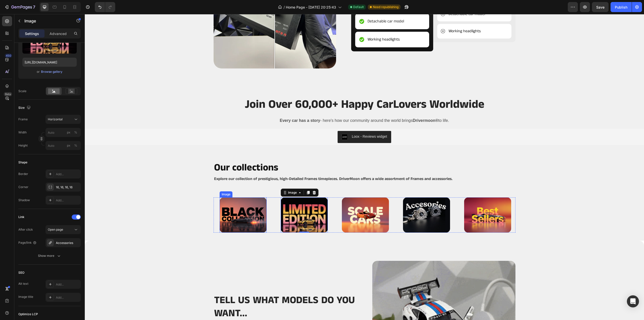
click at [235, 217] on img at bounding box center [243, 214] width 47 height 35
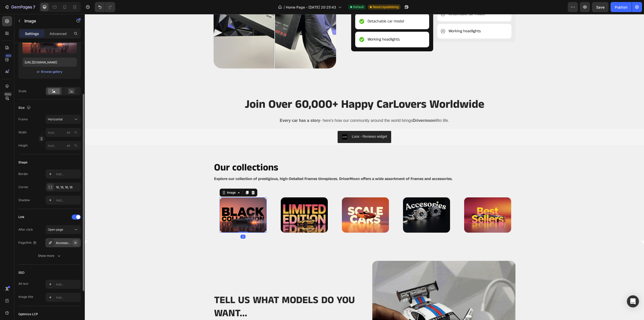
click at [73, 241] on button "button" at bounding box center [75, 243] width 6 height 6
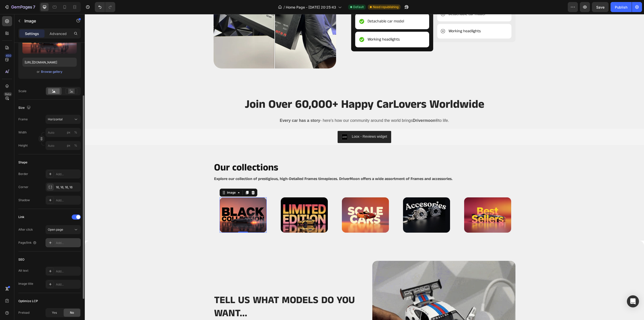
click at [65, 242] on div "Add..." at bounding box center [68, 243] width 24 height 5
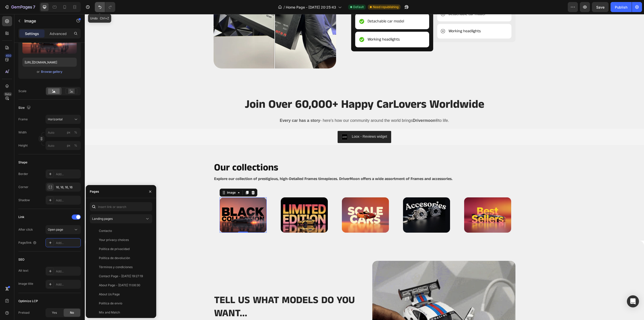
click at [98, 6] on icon "Undo/Redo" at bounding box center [99, 7] width 5 height 5
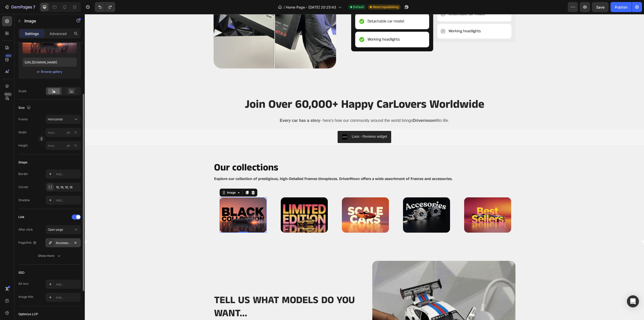
click at [65, 241] on div "Accessories" at bounding box center [63, 243] width 15 height 5
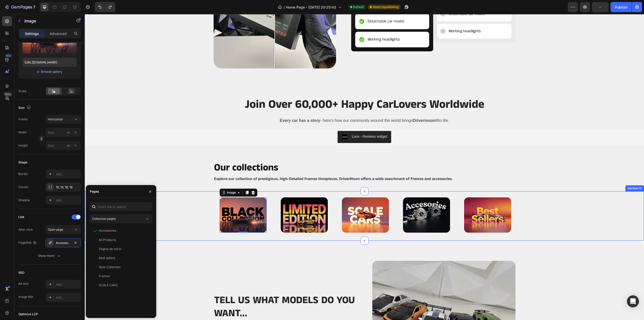
click at [158, 218] on div "Image 0 Image Image Image Image Row" at bounding box center [364, 214] width 559 height 35
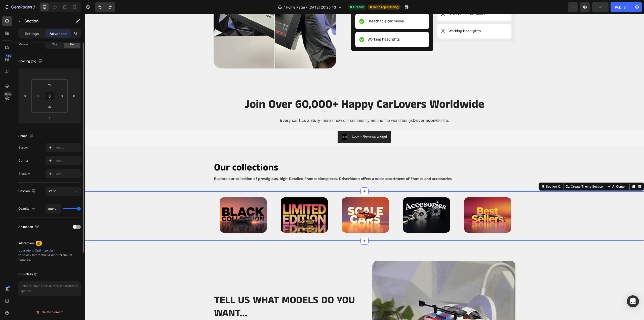
scroll to position [0, 0]
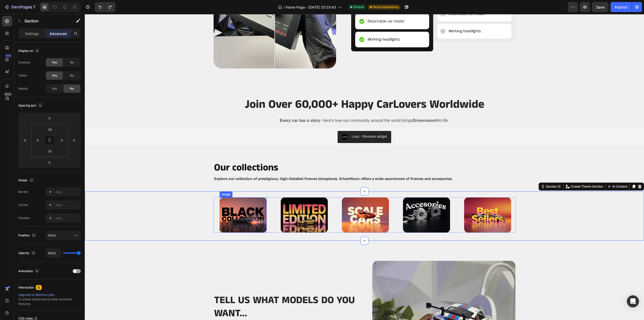
click at [222, 207] on img at bounding box center [243, 214] width 47 height 35
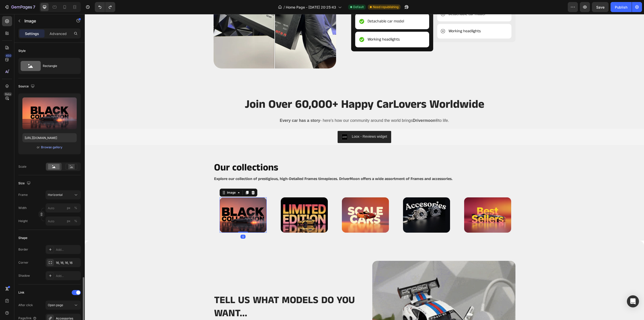
scroll to position [140, 0]
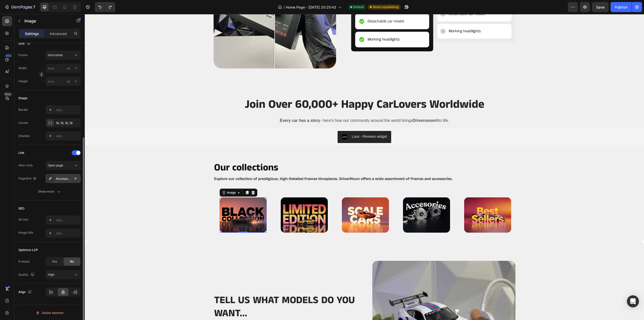
click at [68, 178] on div "Accessories" at bounding box center [63, 178] width 15 height 5
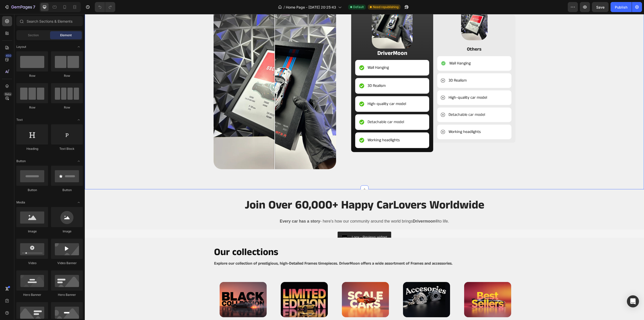
scroll to position [931, 0]
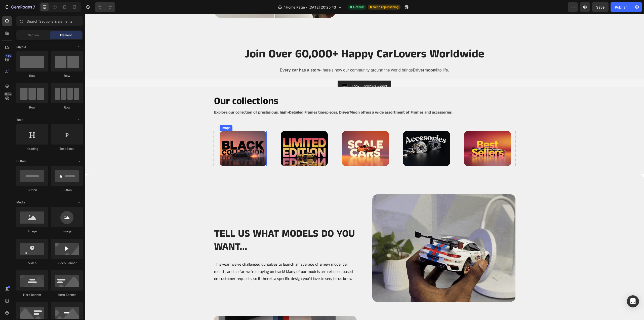
click at [236, 150] on img at bounding box center [243, 148] width 47 height 35
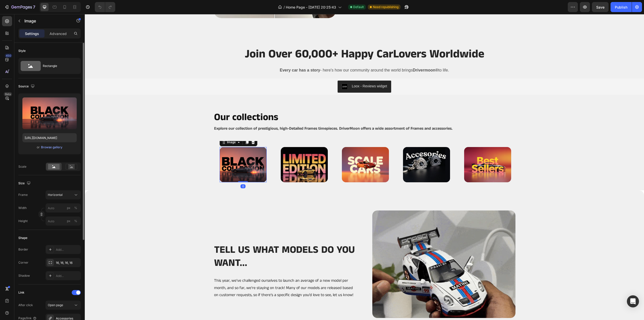
scroll to position [140, 0]
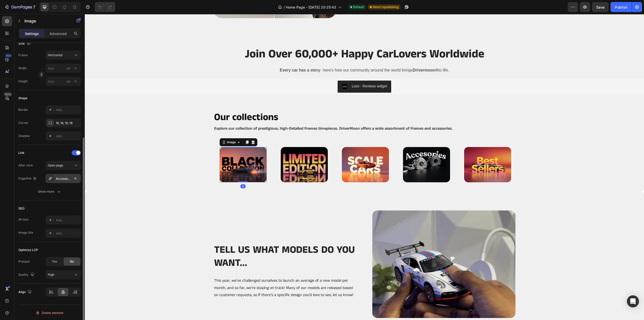
click at [67, 176] on div "Accessories" at bounding box center [63, 178] width 15 height 5
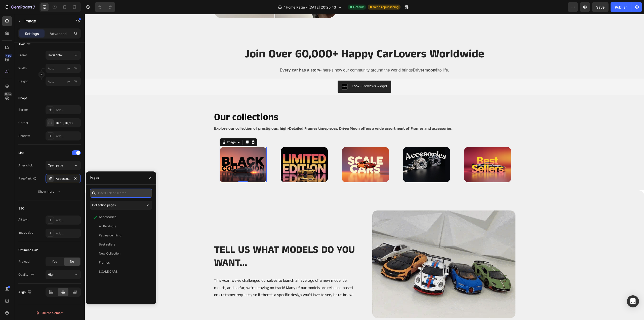
click at [114, 193] on input "text" at bounding box center [121, 192] width 62 height 9
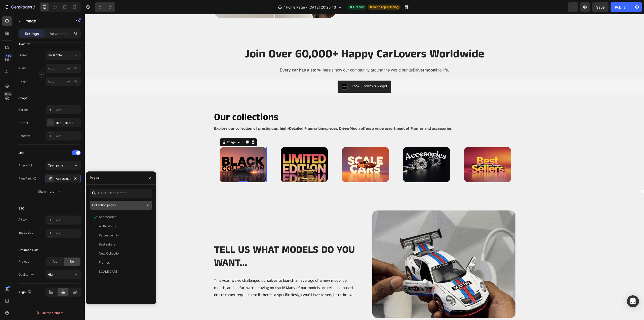
click at [130, 205] on div "Collection pages" at bounding box center [118, 205] width 53 height 5
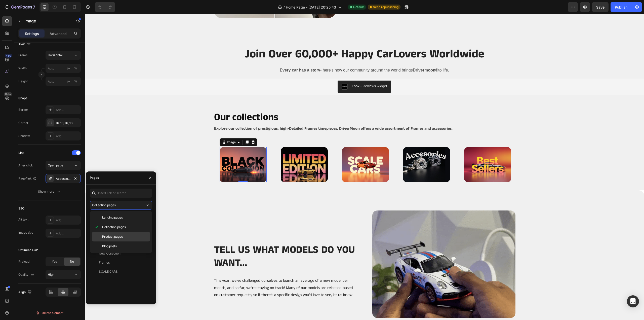
click at [119, 235] on span "Product pages" at bounding box center [112, 236] width 21 height 5
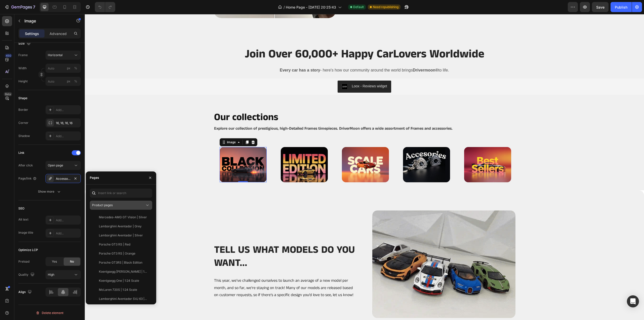
click at [119, 206] on div "Product pages" at bounding box center [118, 205] width 53 height 5
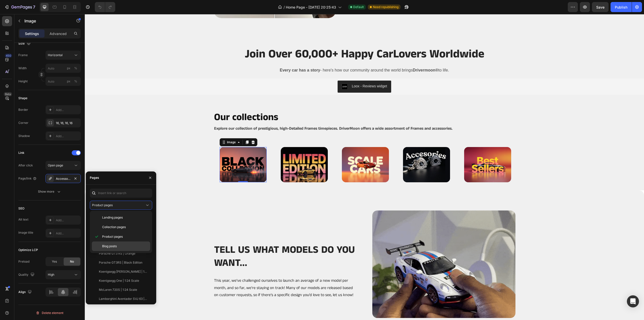
click at [115, 244] on span "Blog posts" at bounding box center [109, 246] width 15 height 5
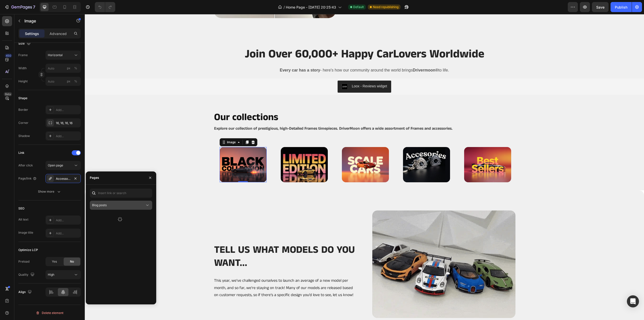
click at [119, 208] on button "Blog posts" at bounding box center [121, 205] width 62 height 9
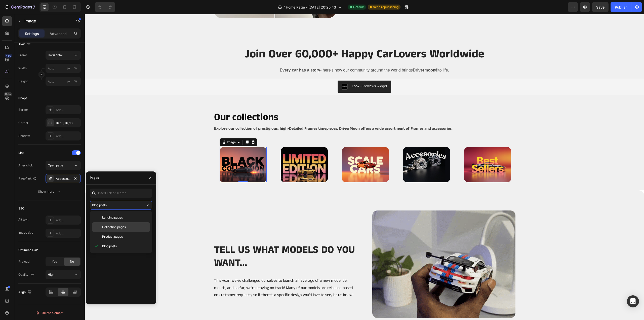
click at [117, 224] on div "Collection pages" at bounding box center [121, 227] width 58 height 10
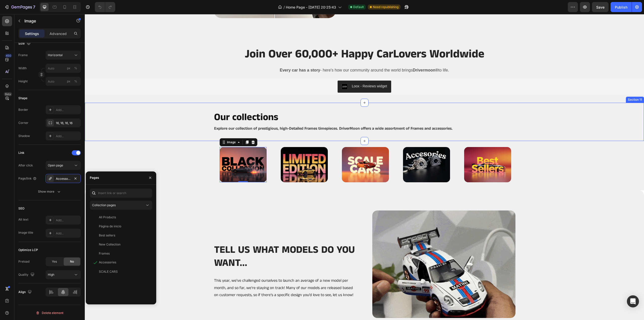
click at [138, 127] on div "Our collections Heading Explore our collection of prestigious, high-Detailed Fr…" at bounding box center [364, 122] width 559 height 22
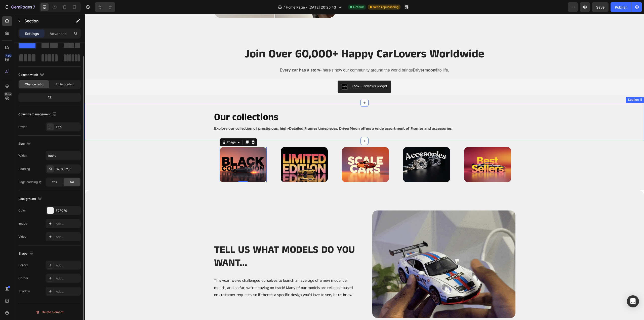
scroll to position [0, 0]
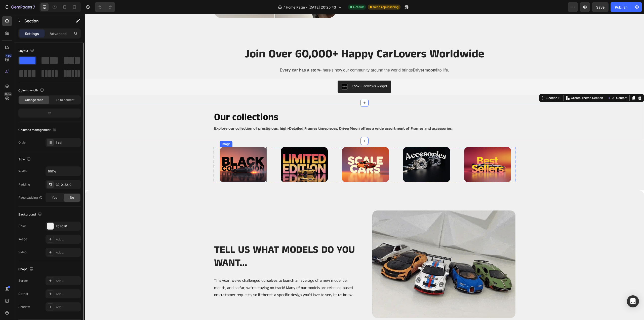
click at [245, 166] on img at bounding box center [243, 164] width 47 height 35
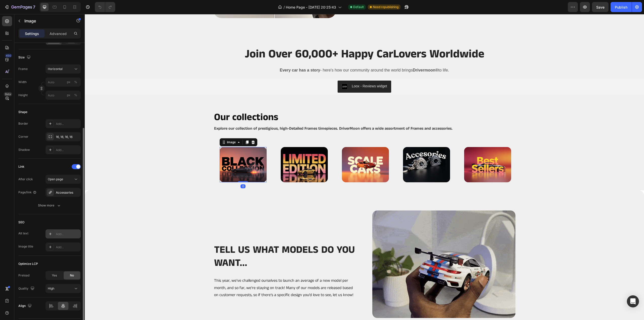
scroll to position [140, 0]
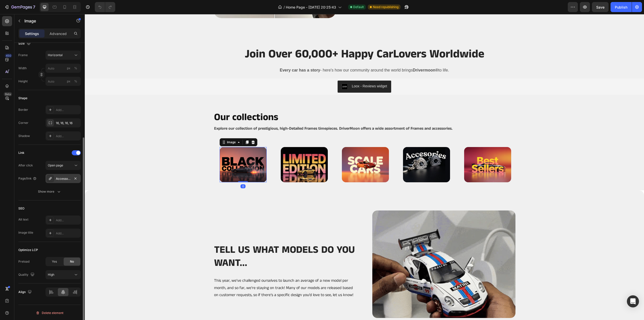
click at [65, 177] on div "Accessories" at bounding box center [63, 178] width 15 height 5
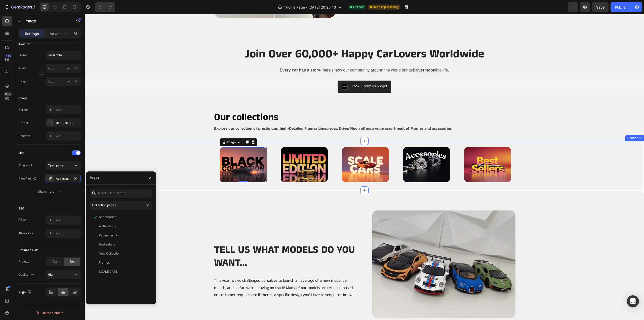
click at [137, 161] on div "Image 0 Image Image Image Image Row" at bounding box center [364, 164] width 559 height 35
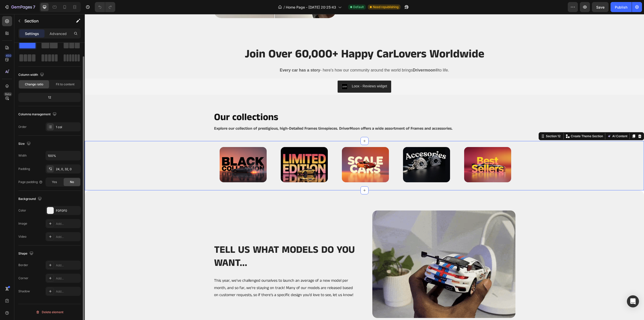
scroll to position [0, 0]
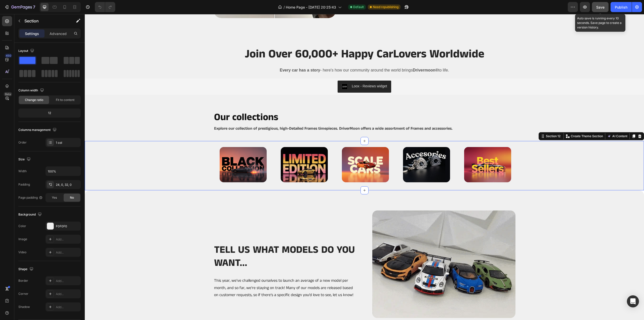
click at [603, 6] on span "Save" at bounding box center [600, 7] width 8 height 4
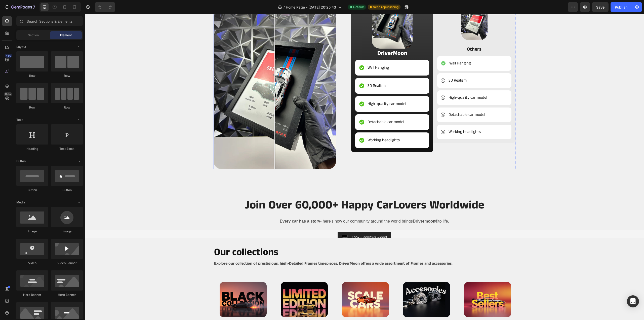
scroll to position [906, 0]
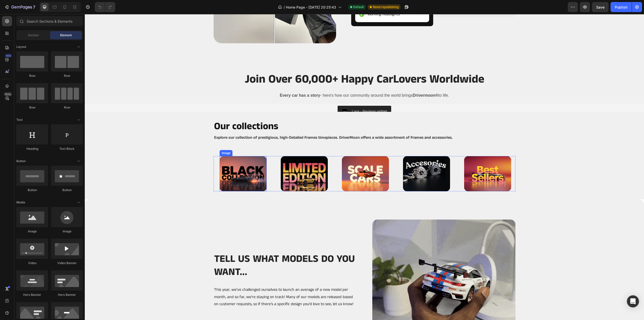
click at [229, 168] on img at bounding box center [243, 173] width 47 height 35
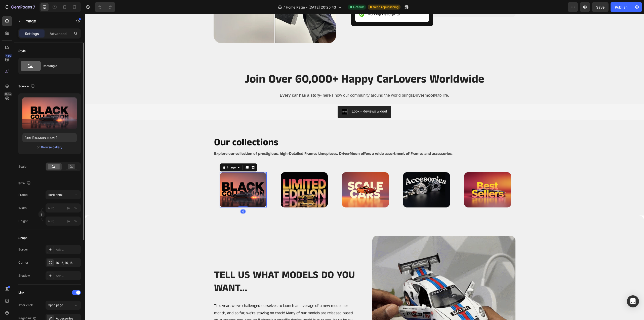
scroll to position [126, 0]
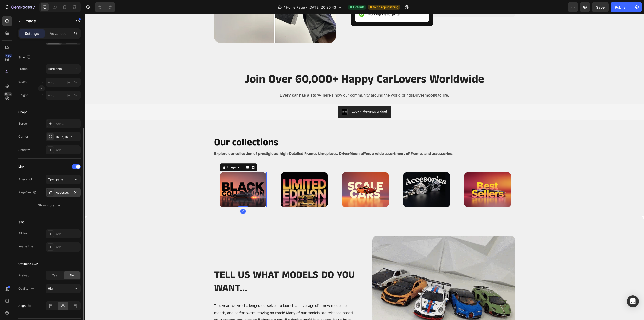
click at [67, 194] on div "Accessories" at bounding box center [63, 192] width 15 height 5
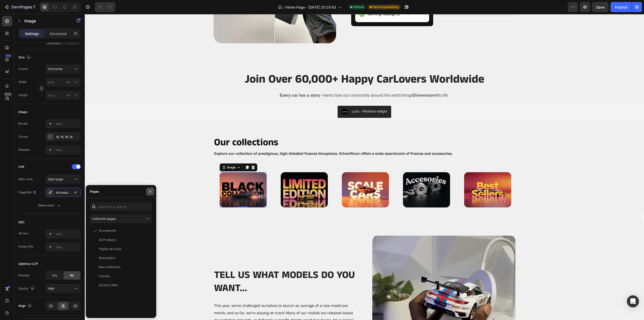
click at [150, 189] on button "button" at bounding box center [150, 191] width 8 height 8
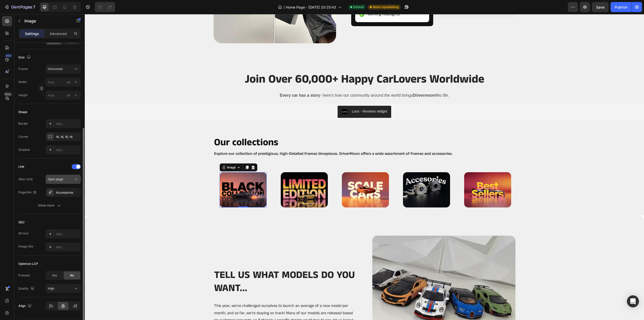
click at [71, 180] on div "Open page" at bounding box center [61, 179] width 26 height 5
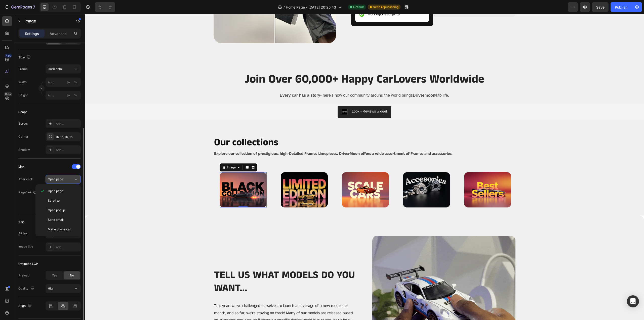
click at [71, 180] on div "Open page" at bounding box center [61, 179] width 26 height 5
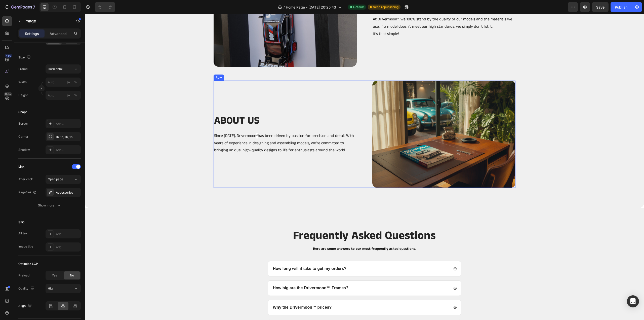
scroll to position [1303, 0]
click at [63, 8] on icon at bounding box center [64, 7] width 3 height 4
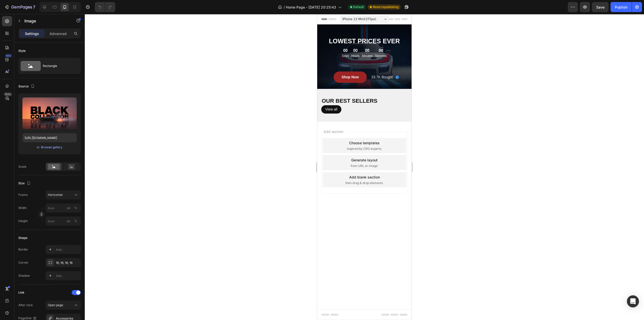
click at [49, 6] on div at bounding box center [59, 7] width 41 height 10
click at [50, 7] on div at bounding box center [59, 7] width 41 height 10
click at [45, 7] on icon at bounding box center [44, 7] width 5 height 5
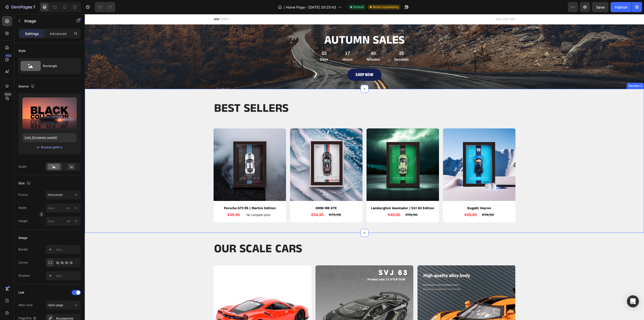
click at [144, 211] on div "BEST SELLERS Heading Row Product Images Porsche GT3 RS | Martini Edition Produc…" at bounding box center [365, 164] width 552 height 126
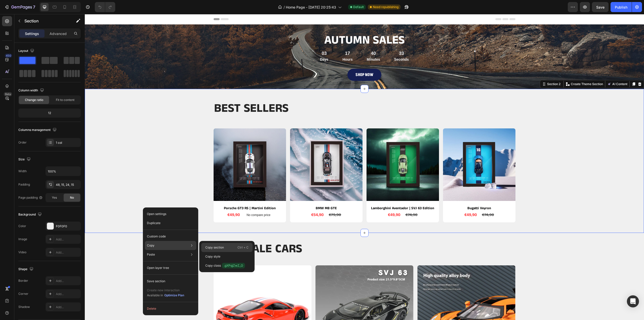
click at [213, 245] on p "Copy section" at bounding box center [214, 247] width 19 height 5
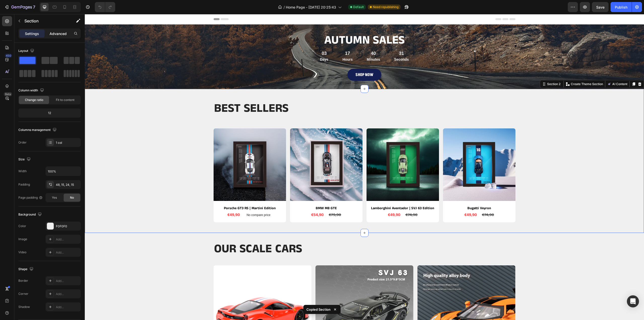
click at [60, 33] on p "Advanced" at bounding box center [58, 33] width 17 height 5
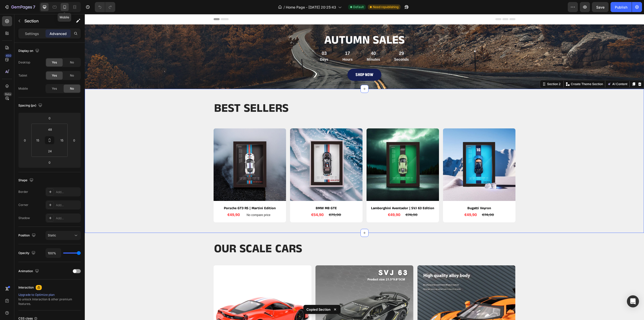
click at [67, 7] on div at bounding box center [65, 7] width 8 height 8
type input "63"
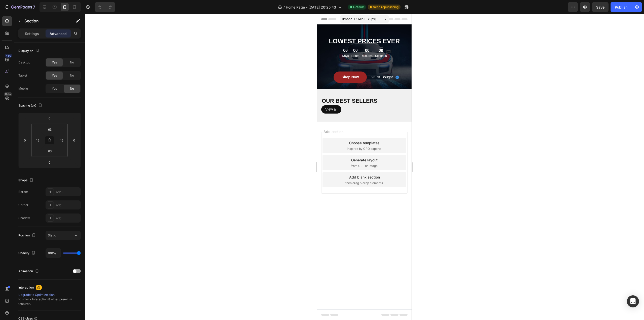
click at [380, 174] on div "Add blank section" at bounding box center [364, 176] width 31 height 5
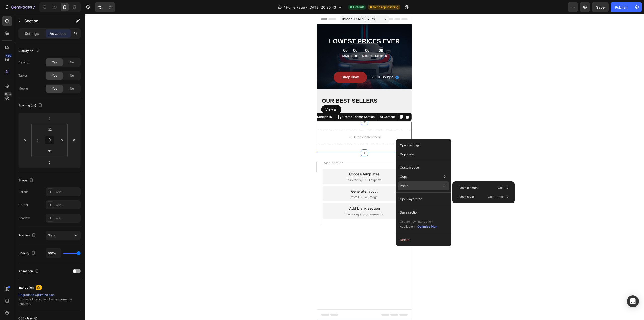
click at [407, 187] on p "Paste" at bounding box center [404, 185] width 8 height 5
click at [479, 185] on div "Paste element Ctrl + V" at bounding box center [483, 187] width 58 height 9
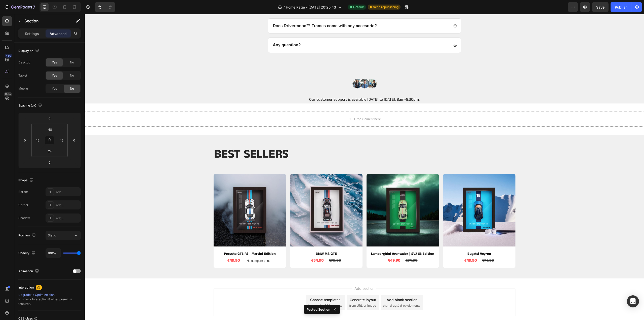
scroll to position [1728, 0]
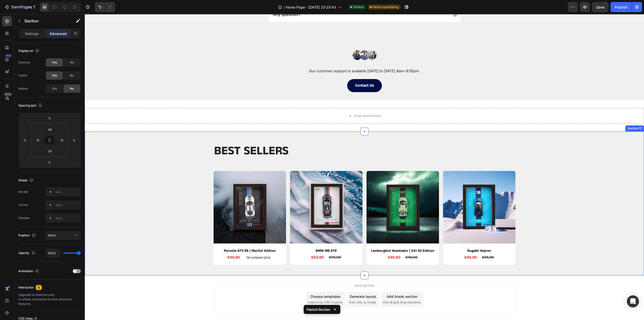
click at [181, 144] on div "BEST SELLERS Heading Row Product Images Porsche GT3 RS | Martini Edition Produc…" at bounding box center [365, 206] width 552 height 126
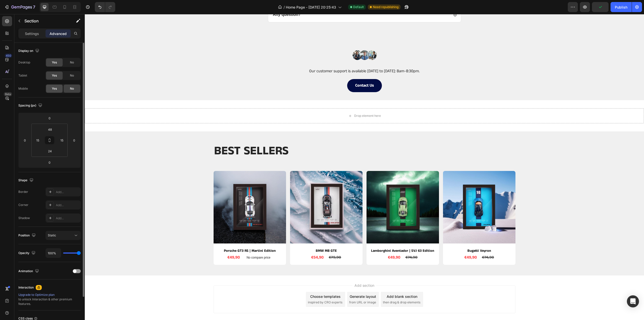
click at [55, 86] on span "Yes" at bounding box center [54, 88] width 5 height 5
click at [54, 74] on span "Yes" at bounding box center [54, 75] width 5 height 5
click at [68, 60] on div "No" at bounding box center [72, 62] width 17 height 8
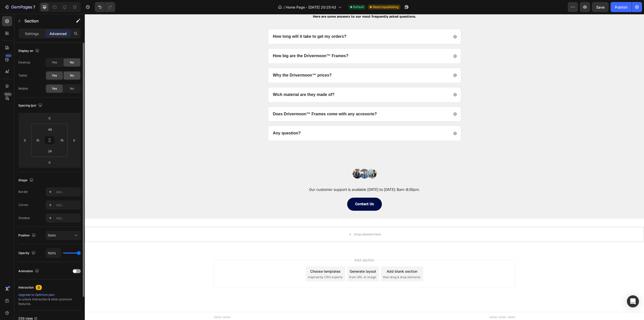
click at [69, 73] on div "No" at bounding box center [72, 75] width 17 height 8
click at [65, 8] on icon at bounding box center [64, 8] width 1 height 1
type input "63"
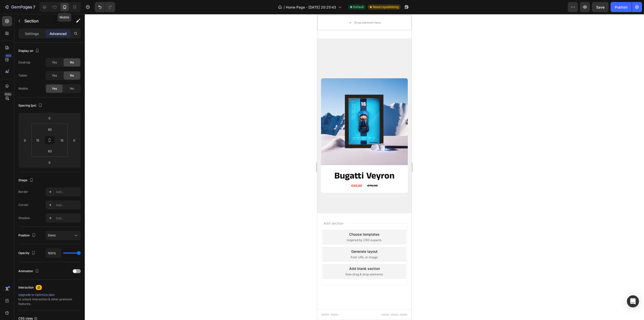
scroll to position [150, 0]
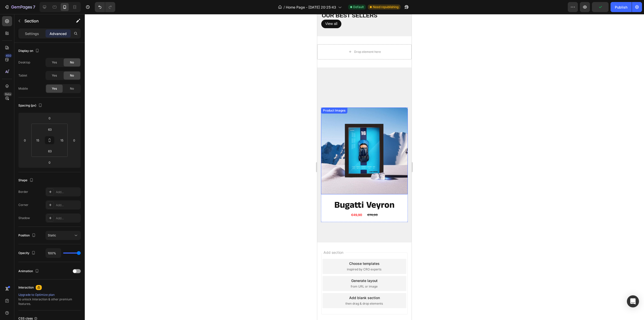
click at [348, 184] on img at bounding box center [364, 150] width 87 height 87
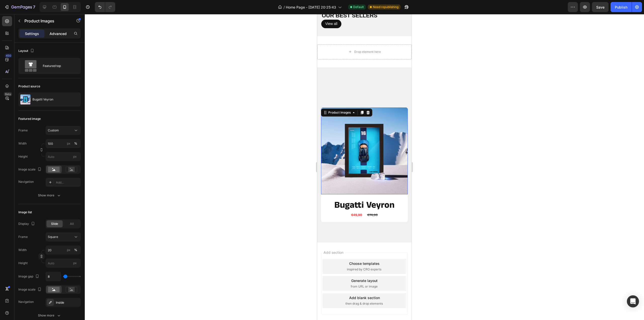
click at [55, 34] on p "Advanced" at bounding box center [58, 33] width 17 height 5
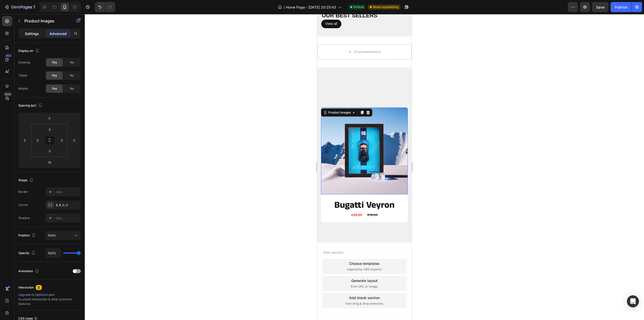
click at [37, 37] on div "Settings" at bounding box center [31, 33] width 25 height 8
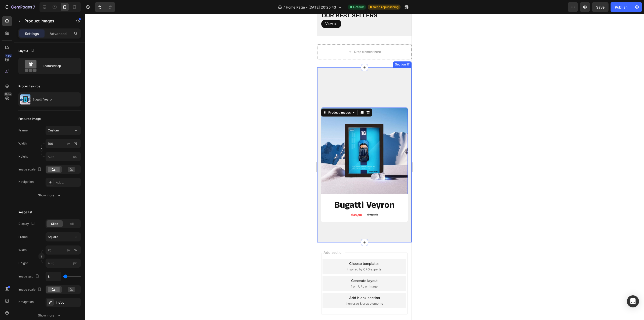
click at [348, 74] on div "BEST SELLERS Heading Row Product Images Porsche GT3 RS | Martini Edition Produc…" at bounding box center [364, 154] width 94 height 175
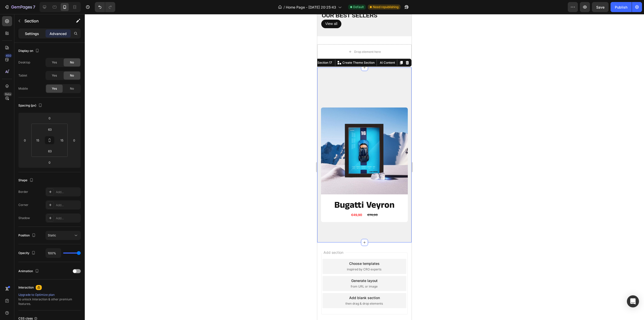
click at [24, 33] on div "Settings" at bounding box center [31, 33] width 25 height 8
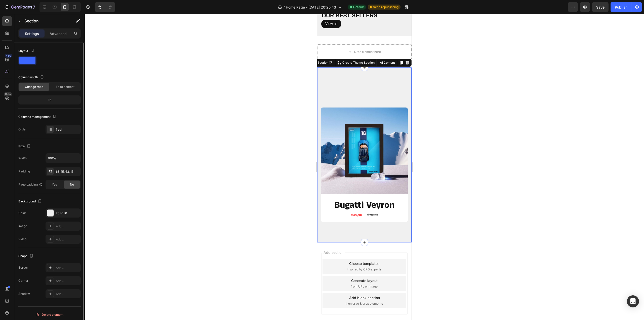
click at [34, 60] on span at bounding box center [27, 60] width 16 height 7
click at [47, 61] on div at bounding box center [49, 60] width 62 height 9
click at [355, 130] on img at bounding box center [364, 150] width 87 height 87
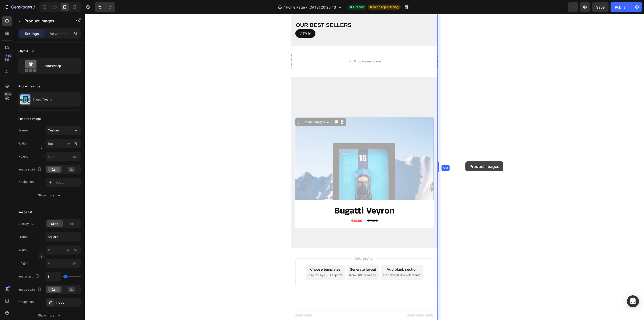
drag, startPoint x: 414, startPoint y: 167, endPoint x: 465, endPoint y: 161, distance: 52.1
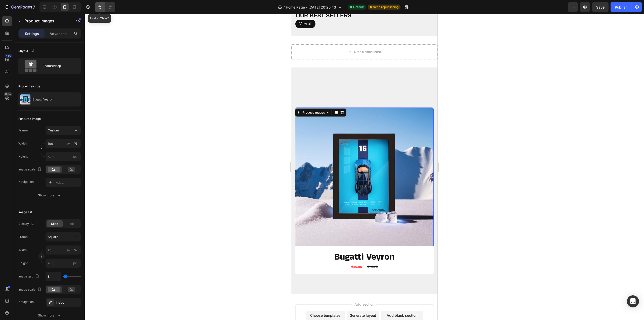
click at [96, 9] on button "Undo/Redo" at bounding box center [100, 7] width 10 height 10
click at [101, 8] on icon "Undo/Redo" at bounding box center [99, 7] width 3 height 3
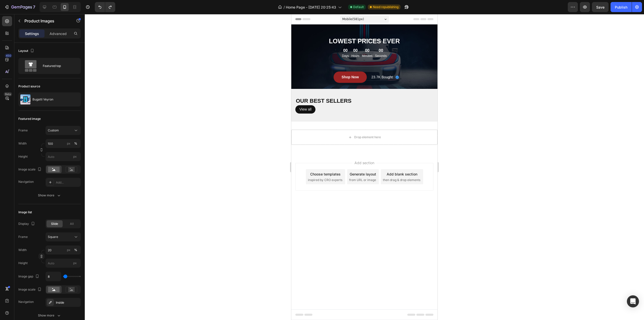
click at [372, 19] on div "Mobile ( 581 px)" at bounding box center [364, 19] width 49 height 8
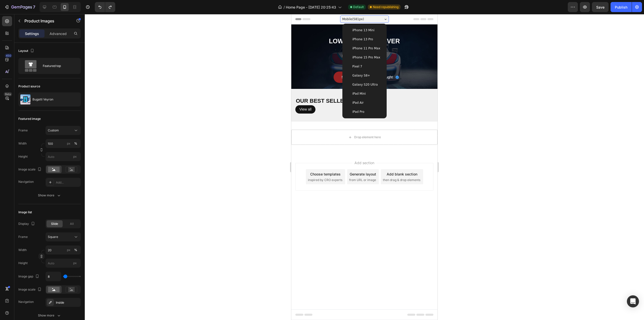
click at [374, 41] on div "iPhone 13 Pro" at bounding box center [364, 39] width 36 height 5
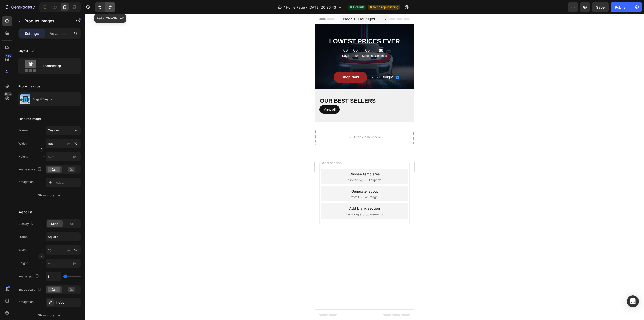
click at [111, 5] on icon "Undo/Redo" at bounding box center [110, 7] width 5 height 5
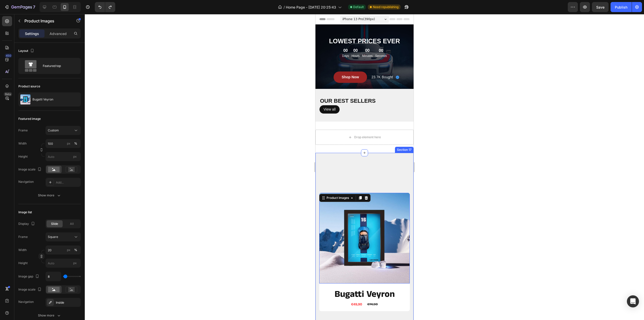
click at [376, 167] on div "BEST SELLERS Heading Row Product Images Porsche GT3 RS | Martini Edition Produc…" at bounding box center [364, 242] width 98 height 179
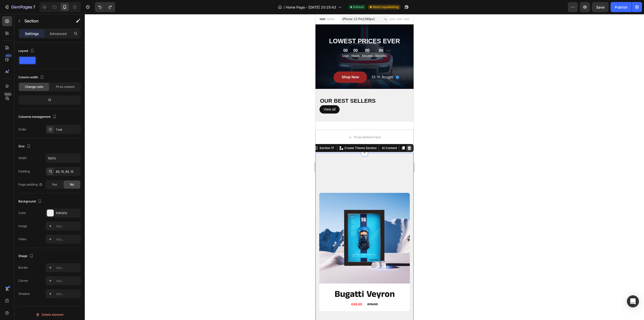
click at [406, 148] on div at bounding box center [409, 148] width 6 height 6
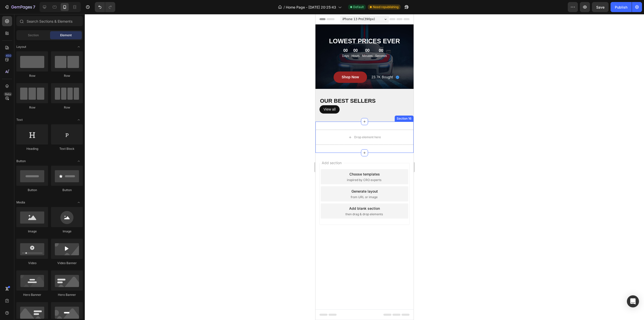
click at [388, 127] on div "Drop element here Section 16" at bounding box center [364, 137] width 98 height 31
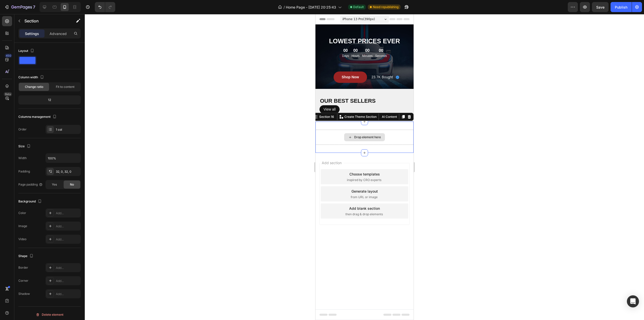
click at [330, 133] on div "Drop element here" at bounding box center [364, 137] width 98 height 15
click at [25, 22] on p "Section" at bounding box center [44, 21] width 41 height 6
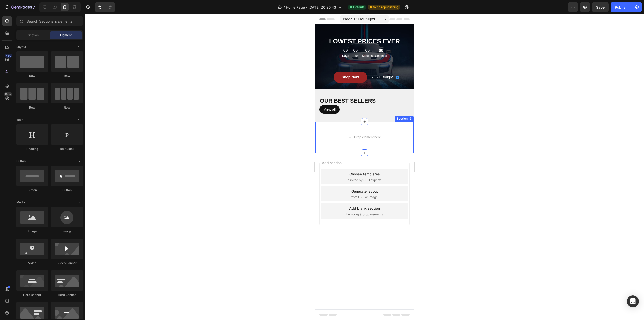
click at [331, 145] on div "Drop element here Section 16" at bounding box center [364, 137] width 98 height 31
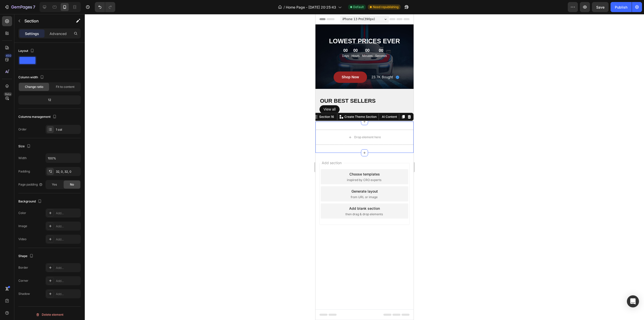
click at [121, 59] on div at bounding box center [364, 167] width 559 height 306
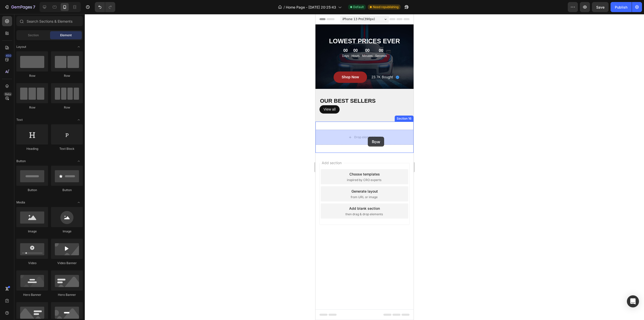
drag, startPoint x: 388, startPoint y: 79, endPoint x: 368, endPoint y: 137, distance: 61.0
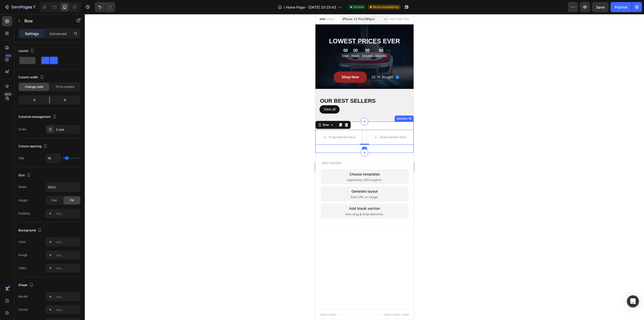
click at [496, 142] on div at bounding box center [364, 167] width 559 height 306
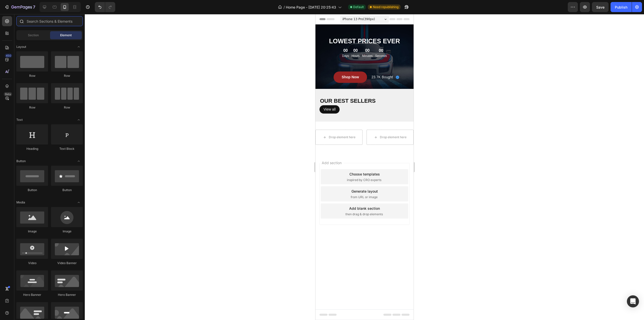
click at [39, 20] on input "text" at bounding box center [49, 21] width 66 height 10
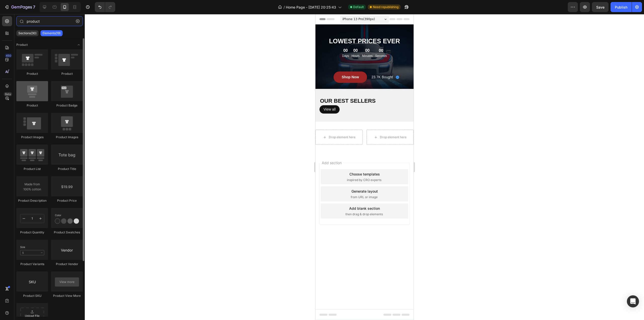
type input "product"
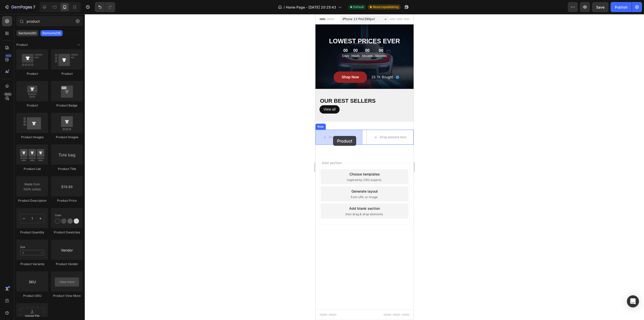
drag, startPoint x: 347, startPoint y: 106, endPoint x: 325, endPoint y: 134, distance: 36.5
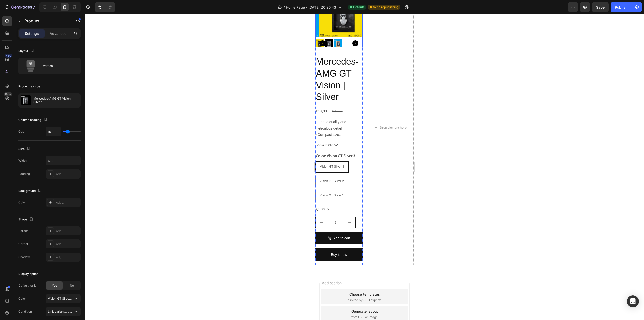
scroll to position [277, 0]
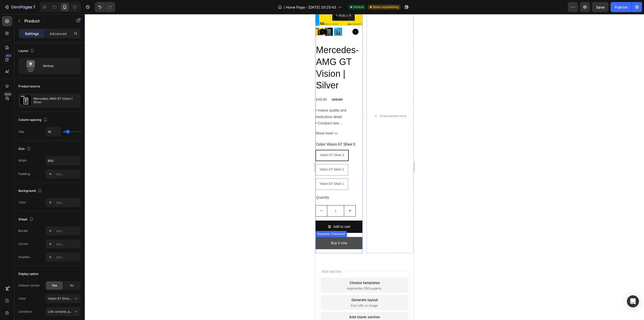
click at [349, 239] on button "Buy it now" at bounding box center [338, 243] width 47 height 12
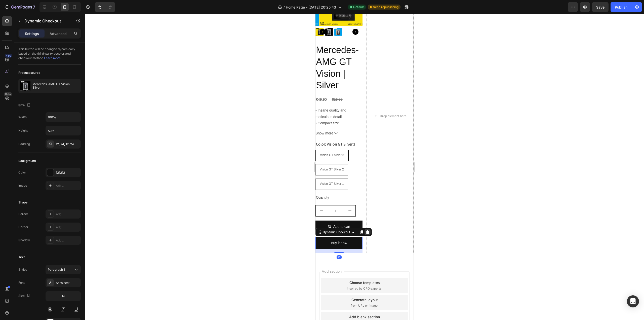
click at [368, 231] on icon at bounding box center [367, 232] width 3 height 4
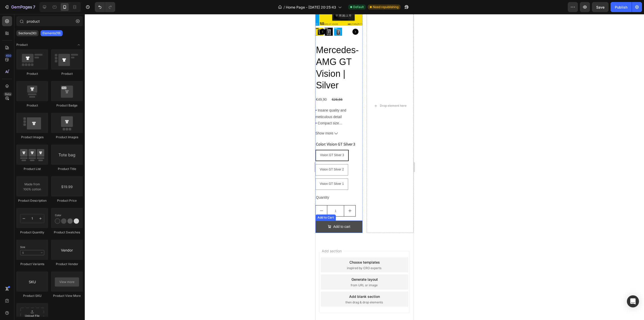
click at [356, 226] on button "Add to cart" at bounding box center [338, 226] width 47 height 12
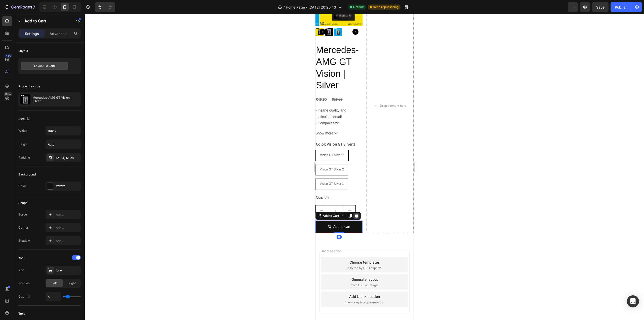
click at [353, 213] on div at bounding box center [356, 216] width 6 height 6
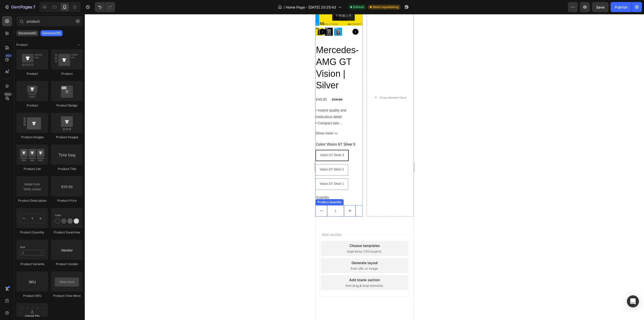
click at [353, 207] on button "increment" at bounding box center [349, 210] width 11 height 11
type input "2"
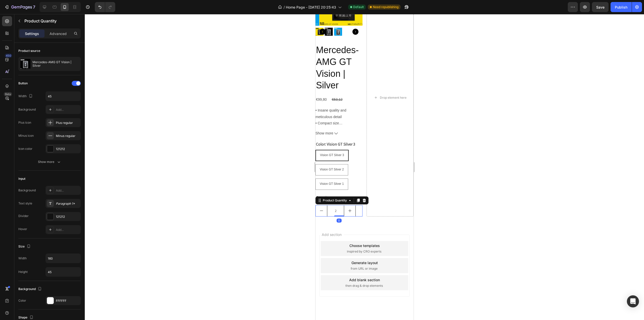
click at [367, 198] on div at bounding box center [364, 200] width 6 height 6
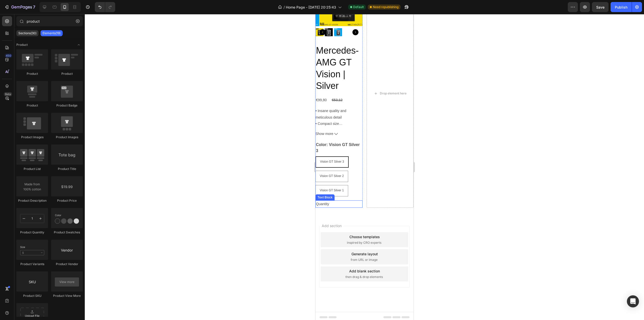
click at [339, 200] on div "Quantity" at bounding box center [338, 203] width 47 height 7
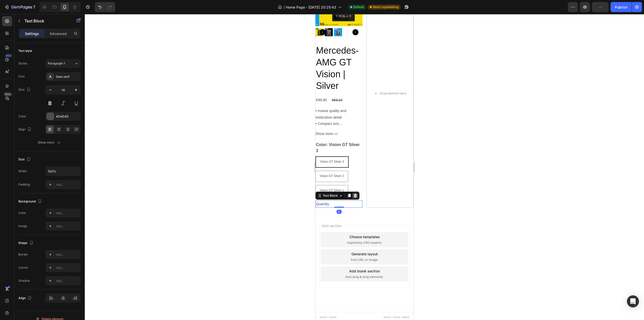
click at [354, 194] on icon at bounding box center [354, 196] width 3 height 4
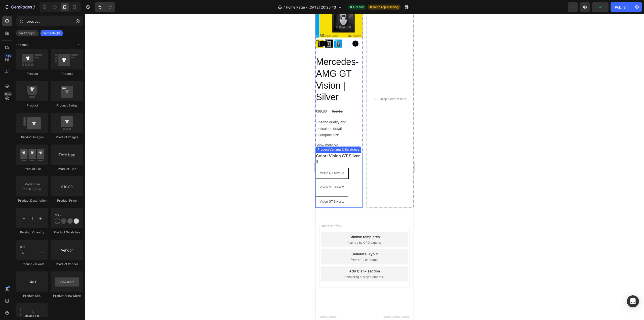
click at [351, 196] on div "Vision GT Silver 3 Vision GT Silver 3 Vision GT Silver 3 Vision GT Silver 2 Vis…" at bounding box center [338, 188] width 47 height 40
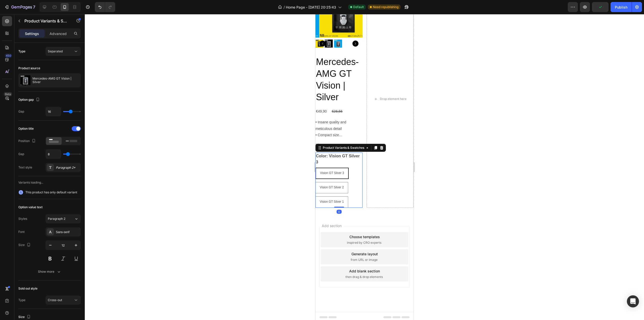
scroll to position [264, 0]
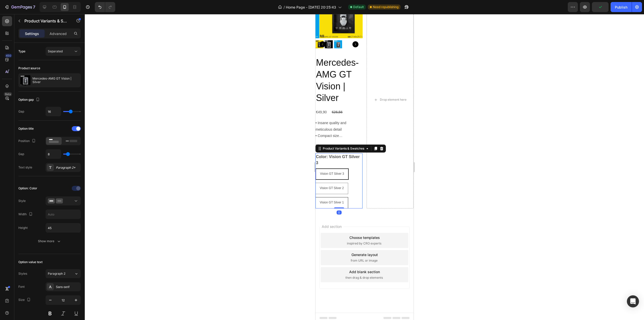
click at [345, 199] on div "Vision GT Silver 1" at bounding box center [331, 203] width 32 height 10
click at [315, 197] on input "Vision GT Silver 1 Vision GT Silver 1 Vision GT Silver 1" at bounding box center [315, 197] width 0 height 0
radio input "true"
click at [381, 147] on icon at bounding box center [381, 149] width 3 height 4
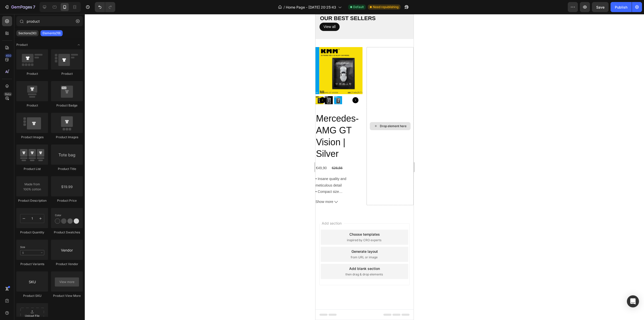
scroll to position [206, 0]
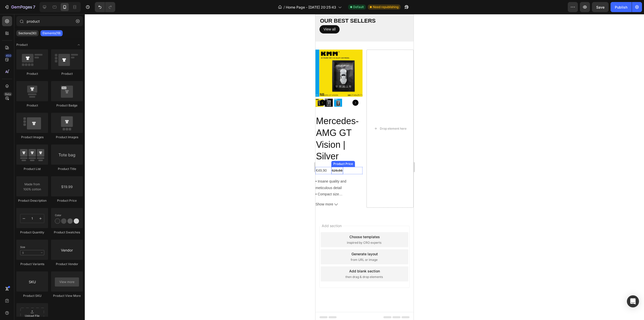
click at [346, 167] on div "€49,90 Product Price Product Price €26,56 Product Price Product Price Row" at bounding box center [338, 170] width 47 height 7
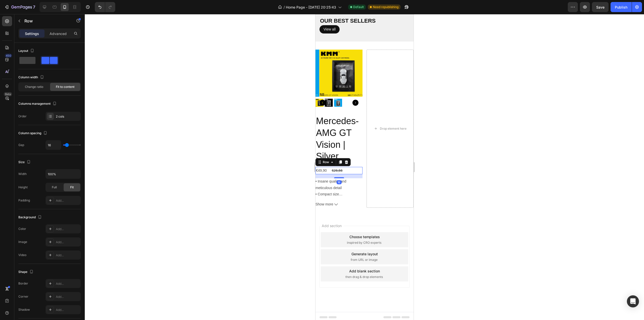
click at [349, 160] on div "Row" at bounding box center [332, 162] width 35 height 8
click at [347, 160] on icon at bounding box center [346, 162] width 4 height 4
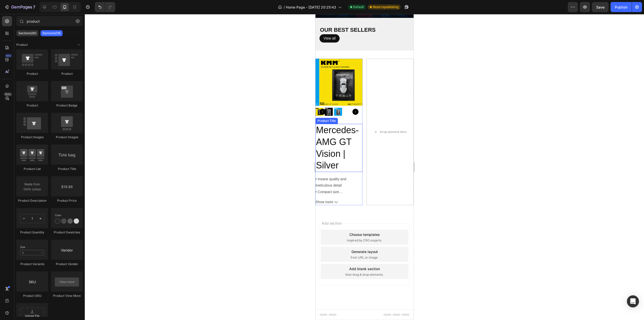
scroll to position [194, 0]
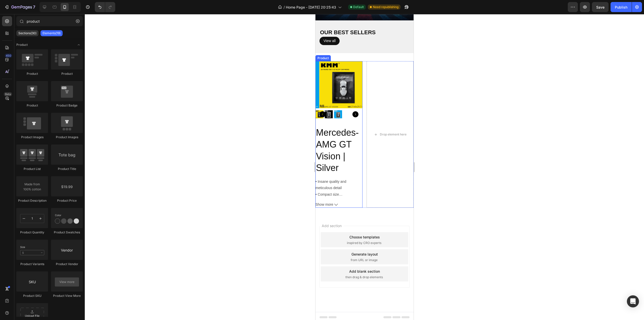
click at [348, 175] on div "Mercedes-AMG GT Vision | Silver Product Title • Insane quality and meticulous d…" at bounding box center [338, 166] width 47 height 81
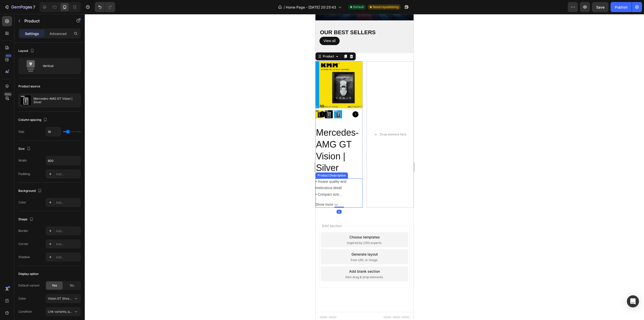
click at [339, 186] on p "• Insane quality and meticulous detail • Compact size • Designs that marked Car…" at bounding box center [335, 193] width 41 height 29
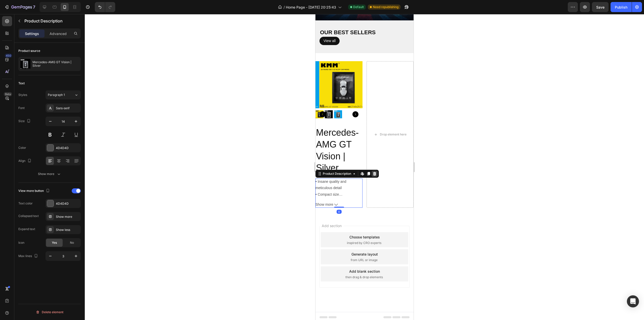
click at [373, 172] on icon at bounding box center [374, 174] width 4 height 4
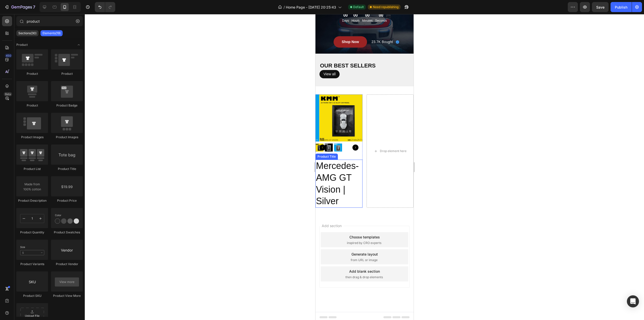
click at [342, 174] on h2 "Mercedes-AMG GT Vision | Silver" at bounding box center [338, 184] width 47 height 48
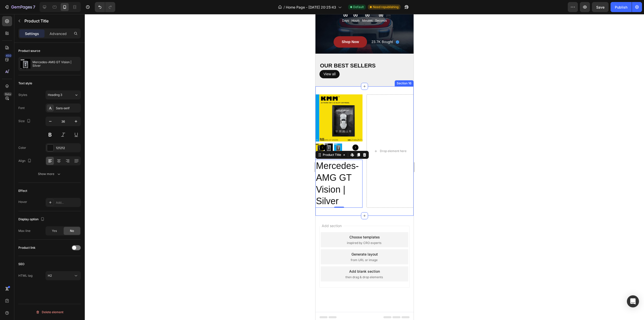
click at [349, 87] on div "Product Images Mercedes-AMG GT Vision | Silver Product Title Edit content in Sh…" at bounding box center [364, 150] width 98 height 129
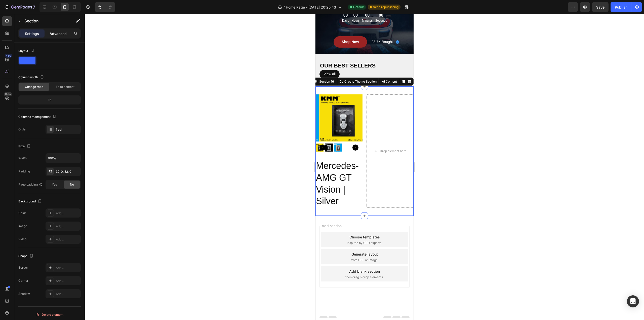
click at [57, 34] on p "Advanced" at bounding box center [58, 33] width 17 height 5
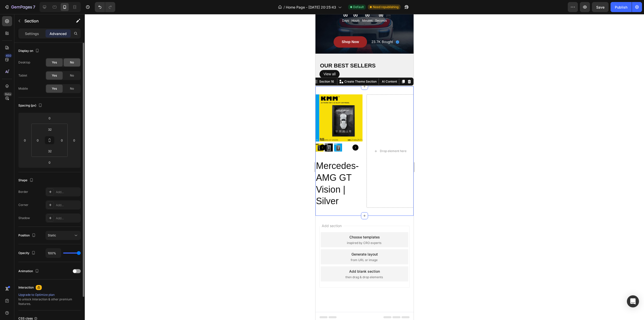
click at [72, 75] on span "No" at bounding box center [72, 75] width 4 height 5
click at [72, 64] on span "No" at bounding box center [72, 62] width 4 height 5
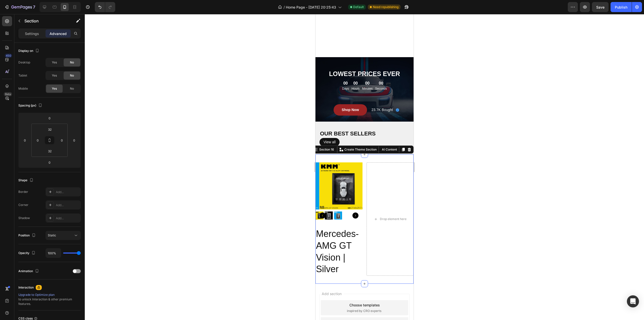
scroll to position [86, 0]
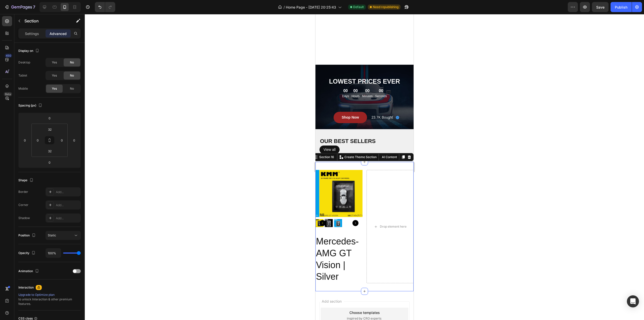
click at [480, 150] on div at bounding box center [364, 167] width 559 height 306
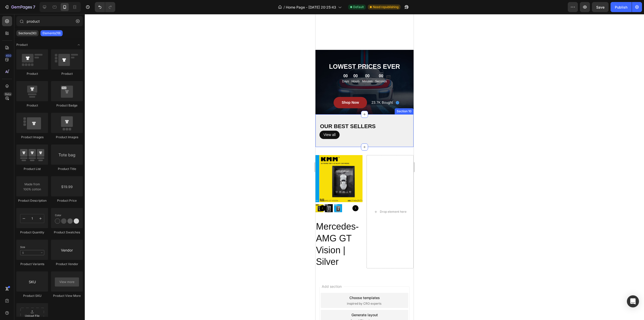
scroll to position [151, 0]
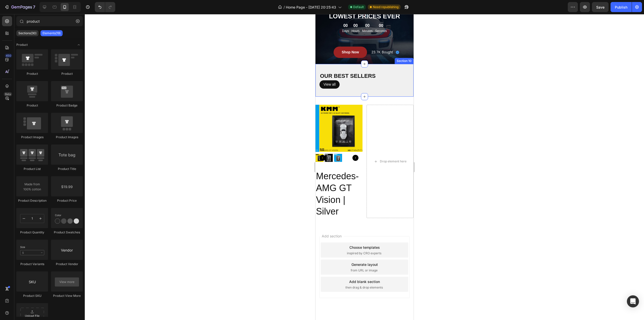
click at [382, 67] on div "OUR BEST SELLERS Heading View all Button Section 10" at bounding box center [364, 80] width 98 height 33
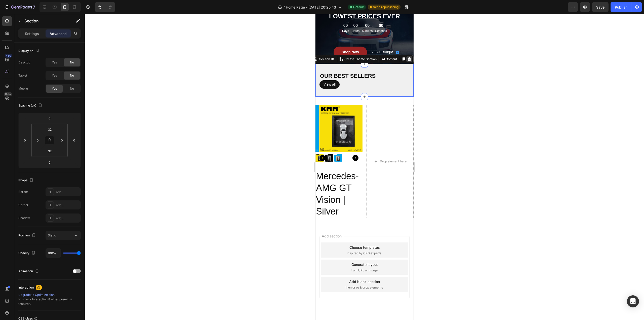
click at [407, 58] on icon at bounding box center [409, 59] width 4 height 4
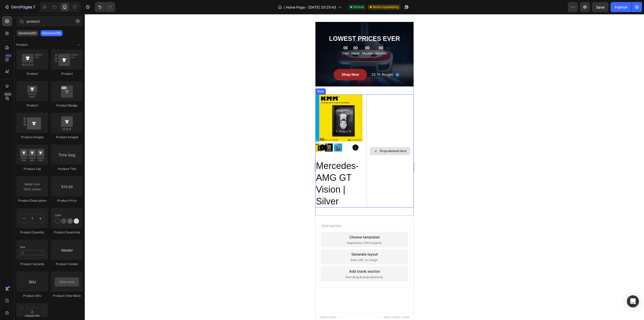
scroll to position [0, 0]
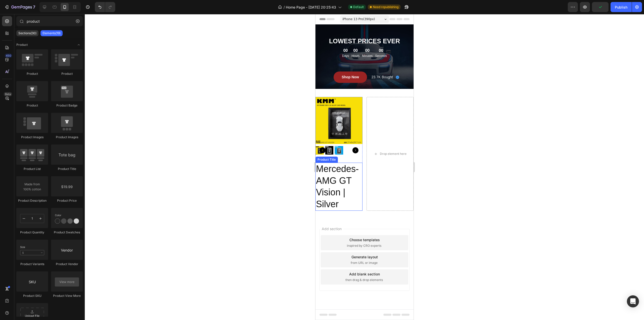
click at [329, 184] on h2 "Mercedes-AMG GT Vision | Silver" at bounding box center [338, 187] width 47 height 48
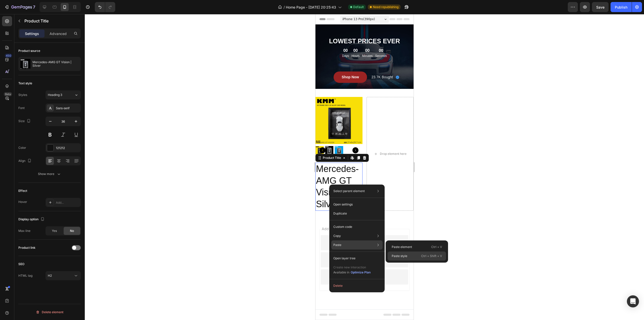
click at [399, 255] on p "Paste style" at bounding box center [400, 256] width 16 height 5
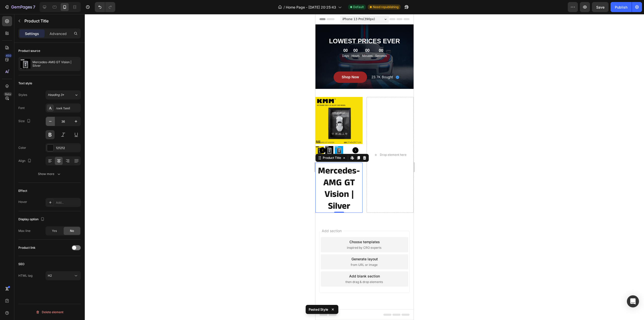
click at [48, 121] on icon "button" at bounding box center [50, 121] width 5 height 5
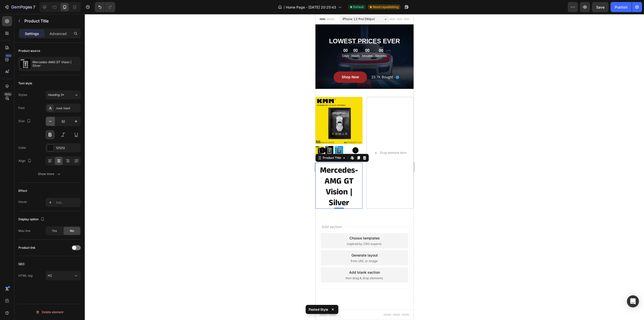
click at [48, 121] on icon "button" at bounding box center [50, 121] width 5 height 5
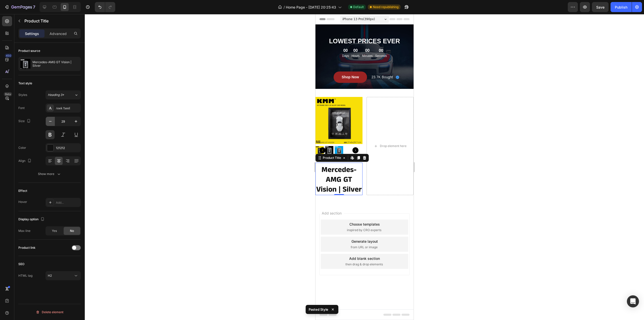
click at [48, 121] on icon "button" at bounding box center [50, 121] width 5 height 5
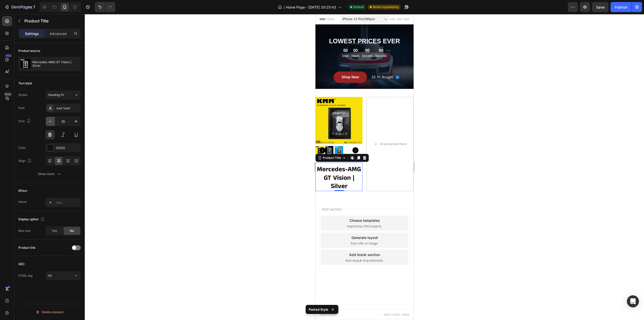
click at [48, 121] on icon "button" at bounding box center [50, 121] width 5 height 5
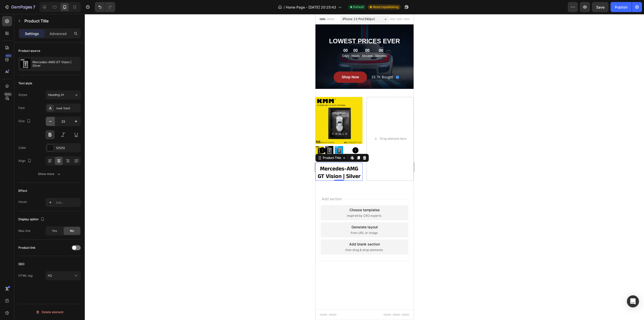
click at [48, 121] on icon "button" at bounding box center [50, 121] width 5 height 5
type input "19"
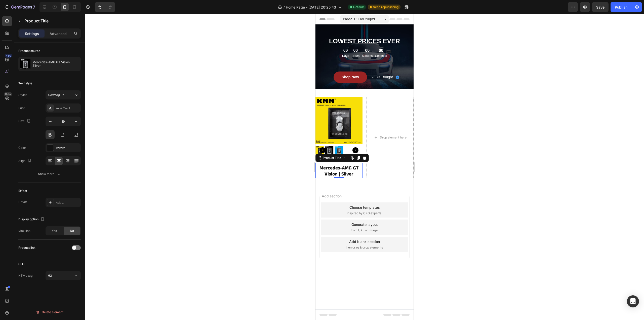
click at [255, 149] on div at bounding box center [364, 167] width 559 height 306
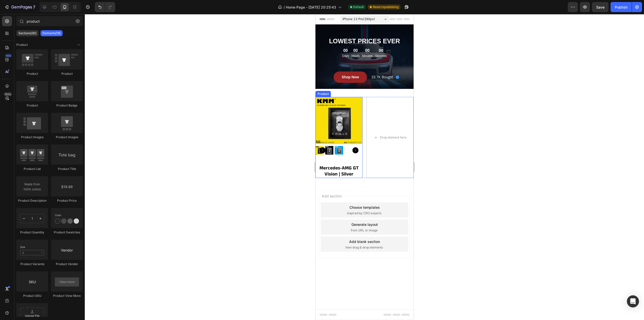
click at [346, 154] on div at bounding box center [338, 150] width 47 height 8
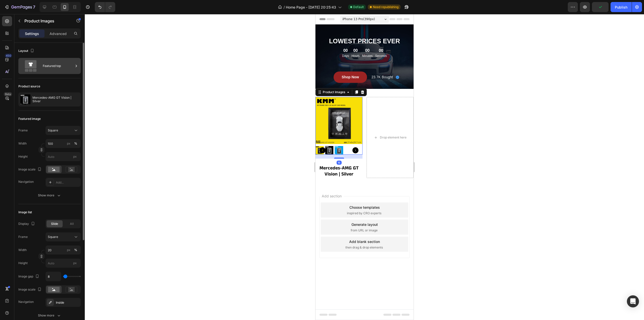
click at [57, 67] on div "Featured top" at bounding box center [58, 66] width 31 height 12
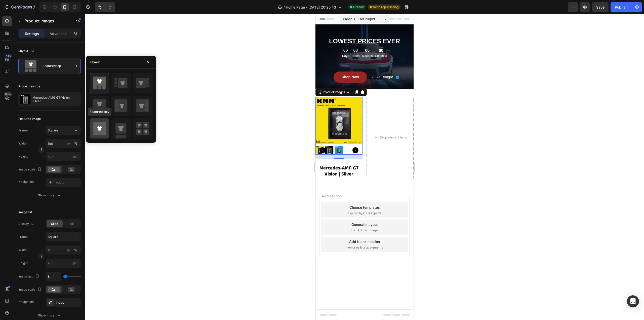
click at [101, 126] on icon at bounding box center [99, 128] width 5 height 4
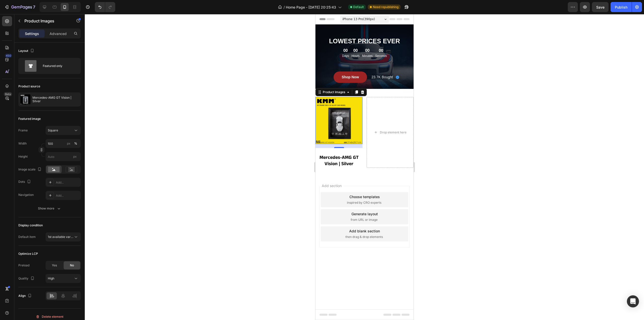
click at [455, 118] on div at bounding box center [364, 167] width 559 height 306
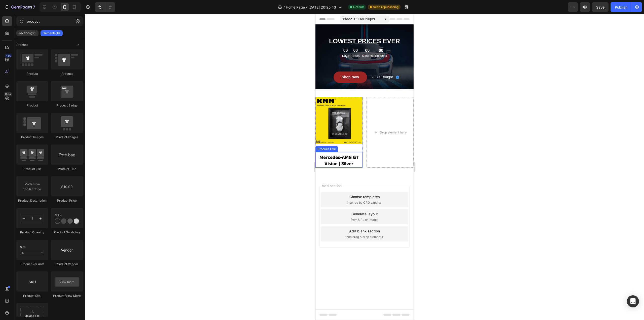
click at [347, 147] on div "Product Images" at bounding box center [338, 122] width 47 height 51
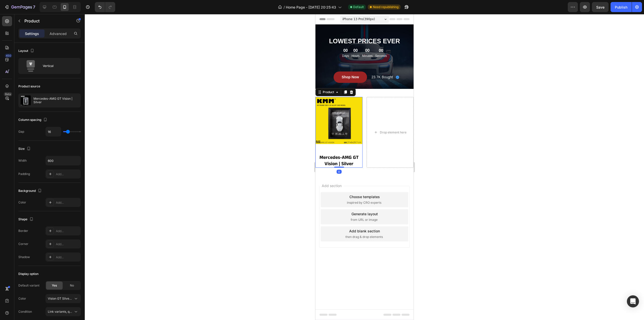
click at [339, 138] on img at bounding box center [338, 120] width 47 height 47
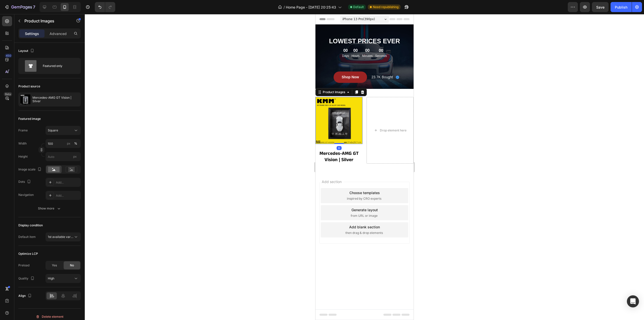
drag, startPoint x: 342, startPoint y: 147, endPoint x: 346, endPoint y: 135, distance: 12.8
click at [344, 136] on div "Product Images 0" at bounding box center [338, 120] width 47 height 47
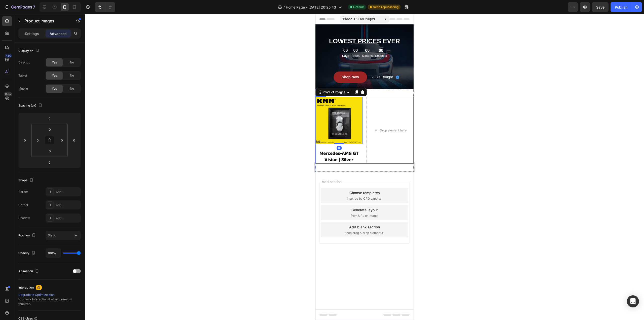
click at [446, 134] on div at bounding box center [364, 167] width 559 height 306
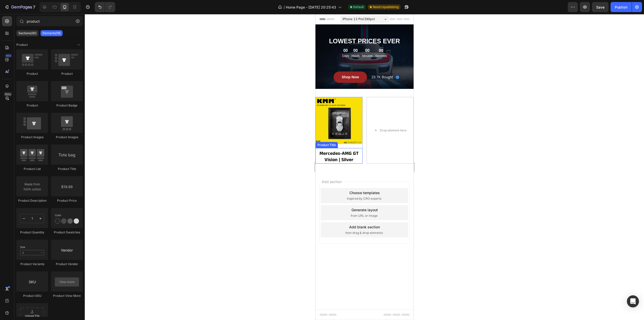
click at [345, 154] on h2 "Mercedes-AMG GT Vision | Silver" at bounding box center [338, 156] width 47 height 13
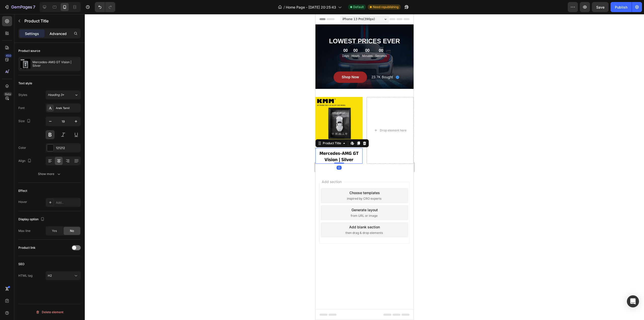
click at [63, 34] on p "Advanced" at bounding box center [58, 33] width 17 height 5
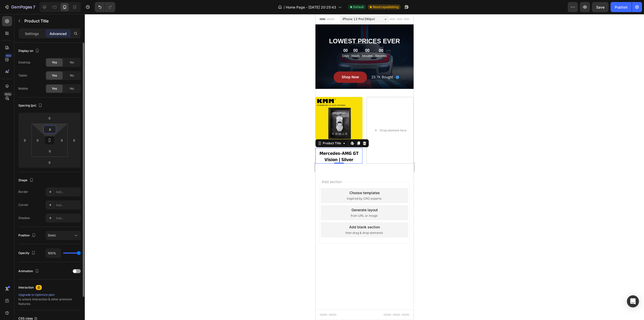
click at [54, 129] on input "8" at bounding box center [50, 130] width 10 height 8
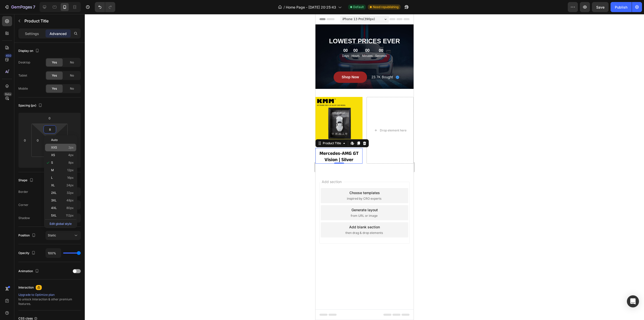
click at [62, 147] on p "XXS 2px" at bounding box center [62, 148] width 23 height 4
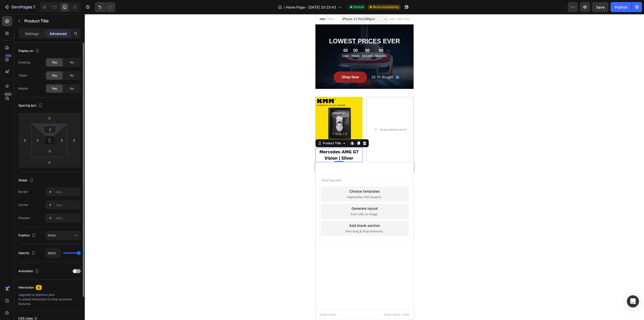
type input "0"
click at [116, 123] on div at bounding box center [364, 167] width 559 height 306
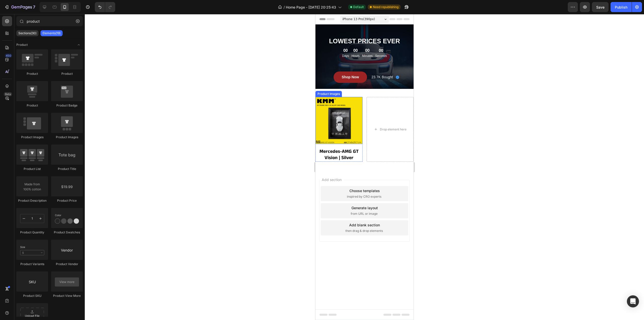
click at [338, 132] on img at bounding box center [338, 120] width 47 height 47
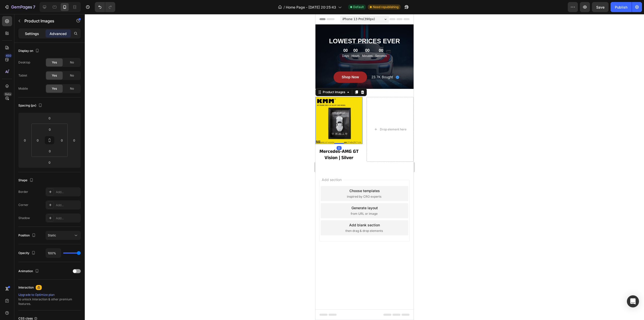
click at [35, 32] on p "Settings" at bounding box center [32, 33] width 14 height 5
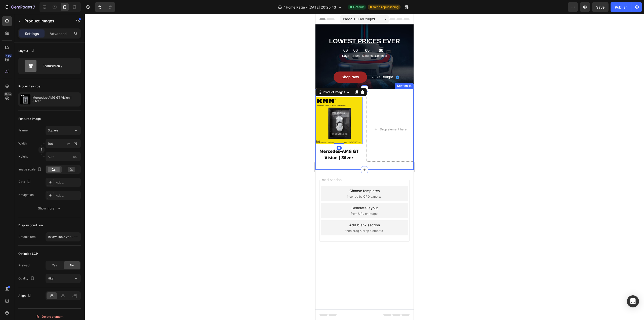
click at [411, 96] on div "Product Images 0 Mercedes-AMG GT Vision | Silver Product Title Product Drop ele…" at bounding box center [364, 129] width 98 height 81
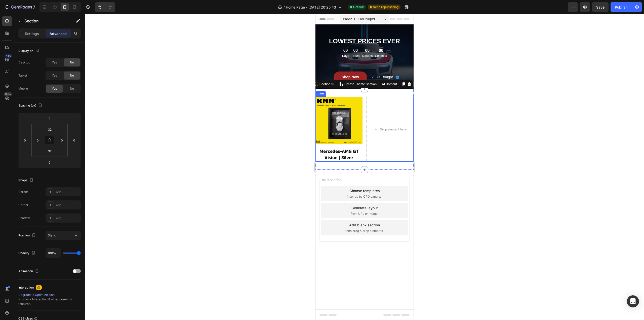
click at [480, 120] on div at bounding box center [364, 167] width 559 height 306
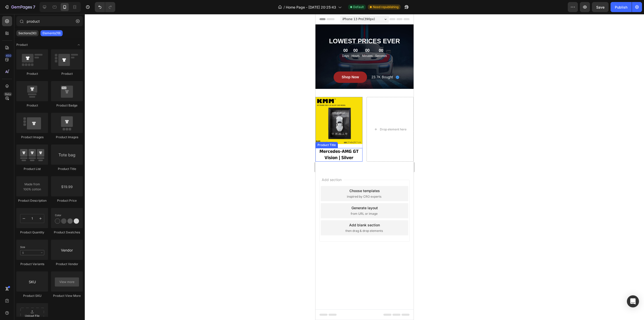
click at [342, 151] on h2 "Mercedes-AMG GT Vision | Silver" at bounding box center [338, 154] width 47 height 13
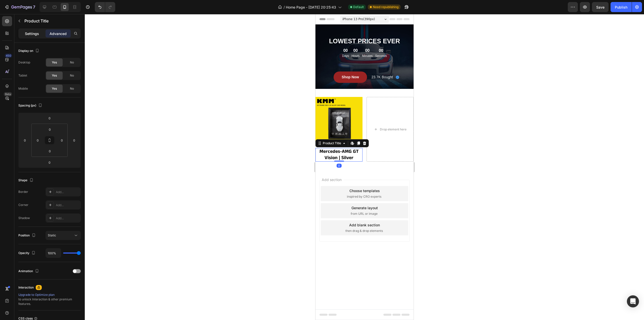
click at [35, 35] on p "Settings" at bounding box center [32, 33] width 14 height 5
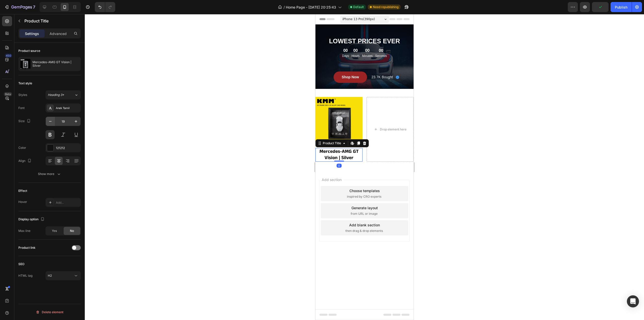
click at [51, 119] on icon "button" at bounding box center [50, 121] width 5 height 5
click at [53, 120] on button "button" at bounding box center [50, 121] width 9 height 9
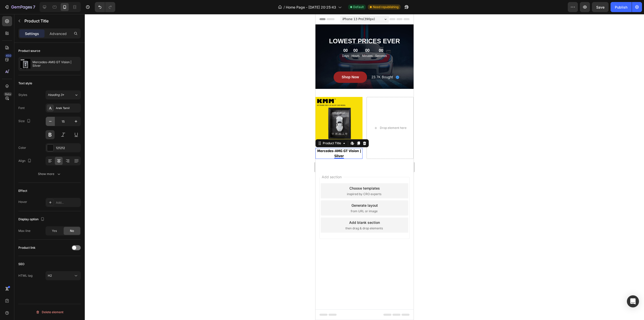
type input "14"
click at [510, 103] on div at bounding box center [364, 167] width 559 height 306
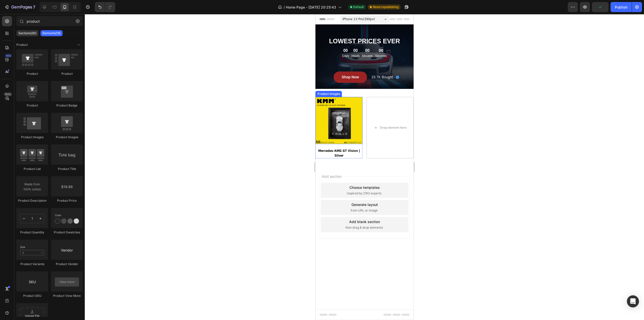
click at [348, 121] on img at bounding box center [338, 120] width 47 height 47
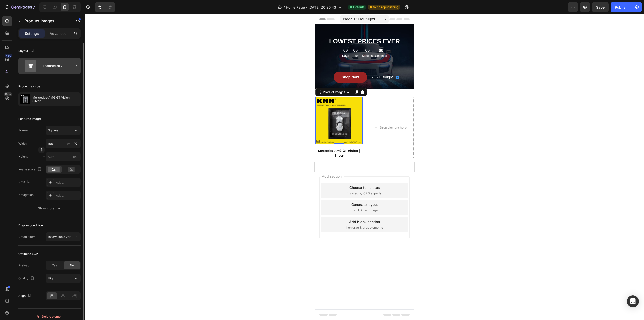
click at [51, 68] on div "Featured only" at bounding box center [58, 66] width 31 height 12
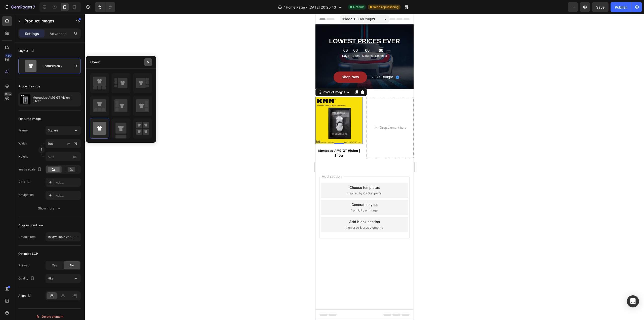
click at [146, 60] on icon "button" at bounding box center [148, 62] width 4 height 4
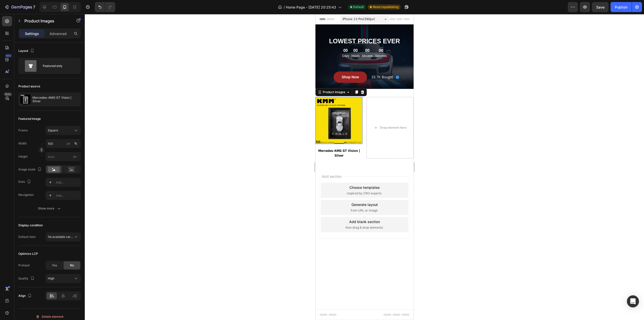
click at [333, 122] on img at bounding box center [338, 120] width 47 height 47
click at [66, 128] on div "Square" at bounding box center [60, 130] width 25 height 5
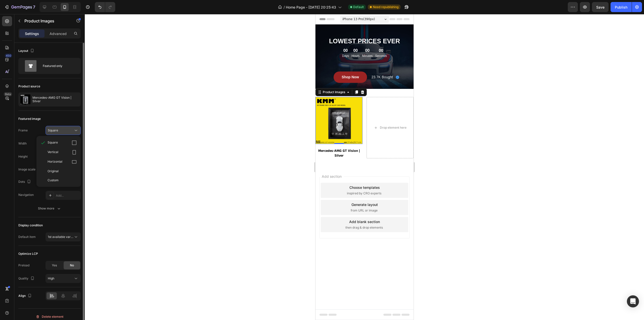
click at [66, 128] on div "Square" at bounding box center [60, 130] width 25 height 5
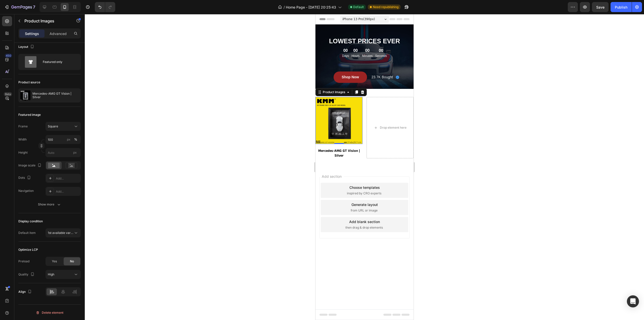
click at [340, 129] on img at bounding box center [338, 120] width 47 height 47
click at [61, 30] on div "Advanced" at bounding box center [58, 33] width 25 height 8
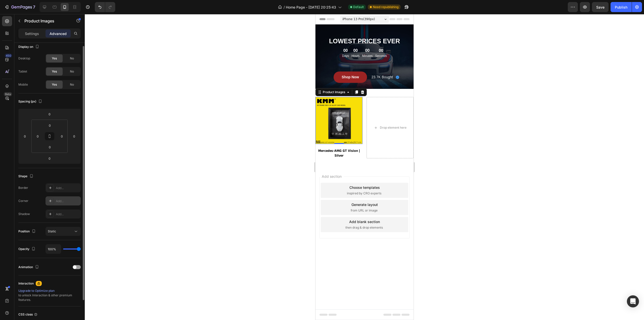
click at [53, 200] on div at bounding box center [50, 200] width 7 height 7
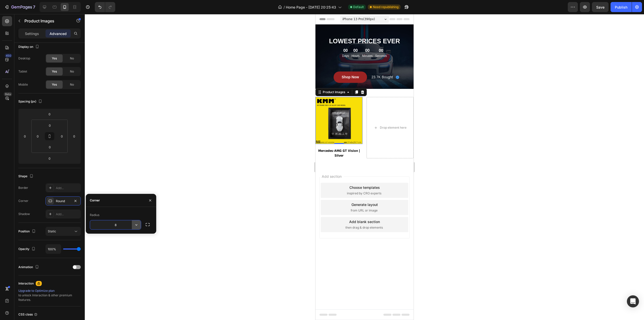
click at [134, 225] on icon "button" at bounding box center [136, 224] width 5 height 5
click at [361, 146] on div "Product Images 0 Mercedes-AMG GT Vision | Silver Product Title Product" at bounding box center [338, 127] width 47 height 61
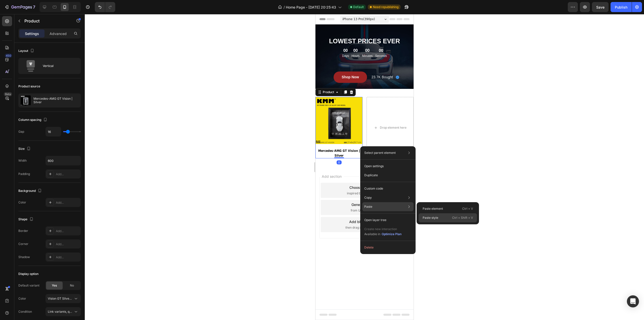
click at [435, 218] on p "Paste style" at bounding box center [431, 217] width 16 height 5
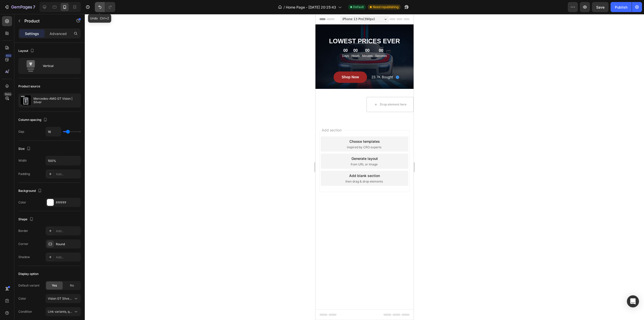
click at [100, 5] on icon "Undo/Redo" at bounding box center [99, 7] width 5 height 5
type input "600"
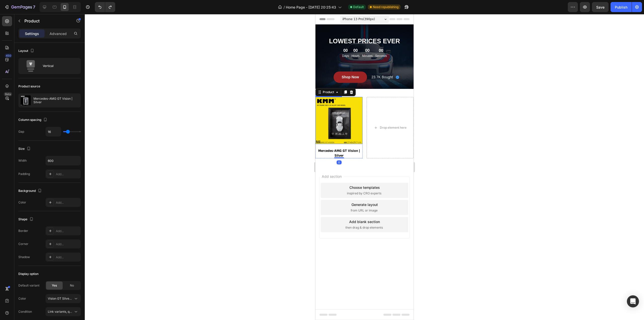
click at [336, 115] on img at bounding box center [338, 120] width 47 height 47
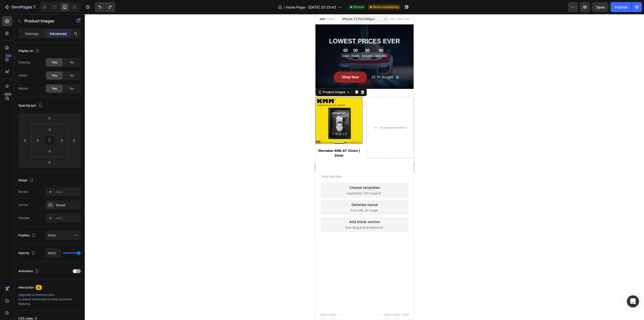
click at [328, 115] on img at bounding box center [338, 120] width 47 height 47
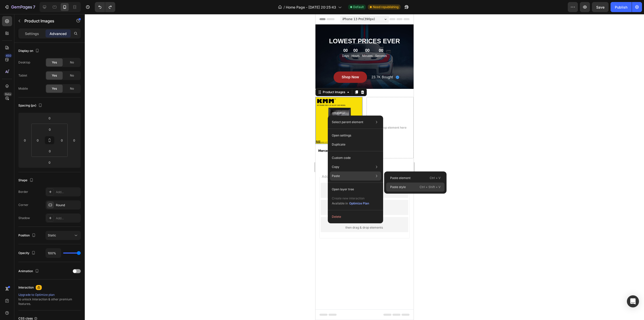
click at [402, 186] on p "Paste style" at bounding box center [398, 187] width 16 height 5
type input "10"
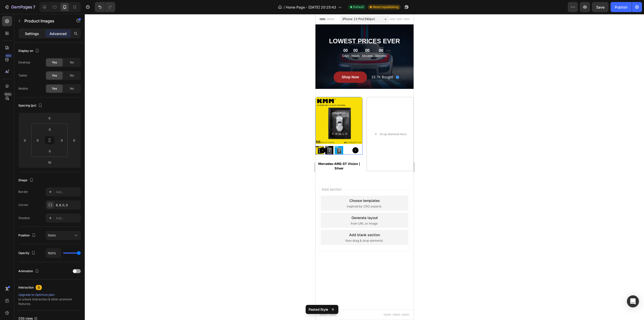
click at [30, 34] on p "Settings" at bounding box center [32, 33] width 14 height 5
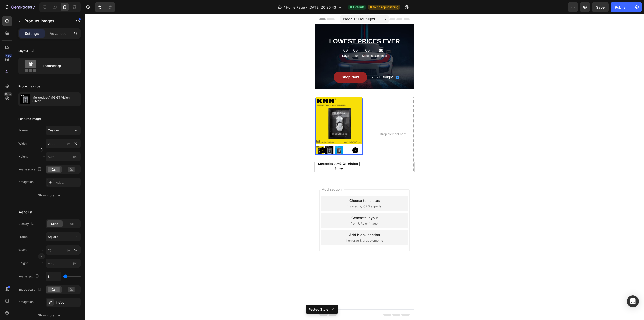
click at [336, 114] on img at bounding box center [338, 120] width 47 height 47
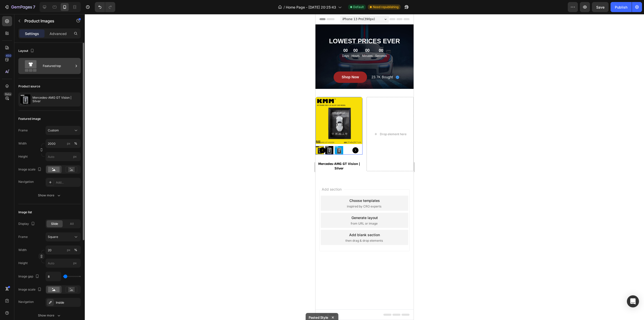
click at [34, 64] on icon at bounding box center [31, 64] width 12 height 8
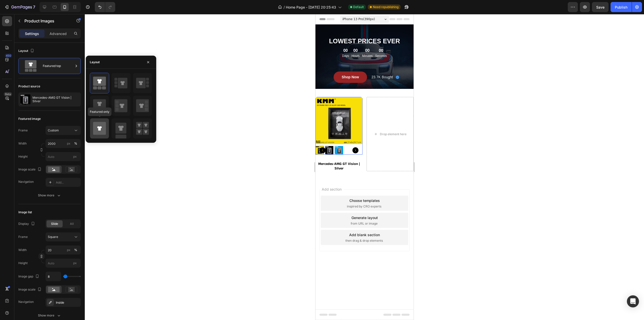
click at [101, 124] on icon at bounding box center [99, 128] width 13 height 13
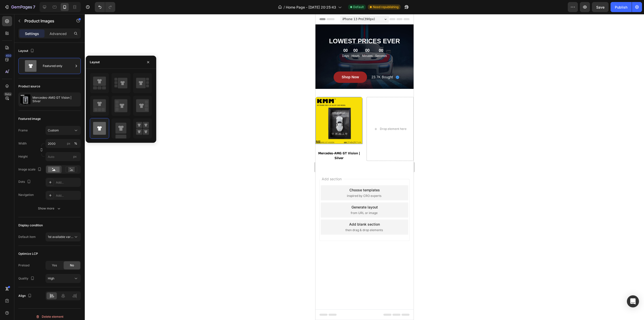
click at [474, 105] on div at bounding box center [364, 167] width 559 height 306
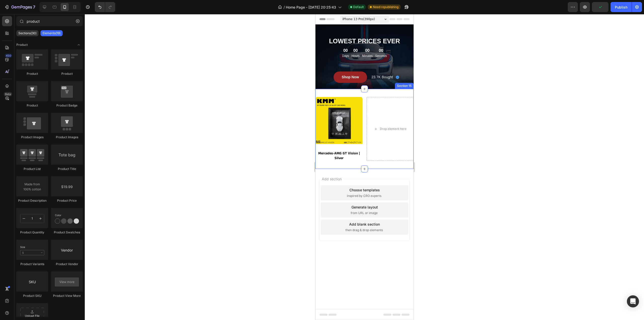
click at [387, 164] on div "Product Images Mercedes-AMG GT Vision | Silver Product Title Product Drop eleme…" at bounding box center [364, 129] width 98 height 80
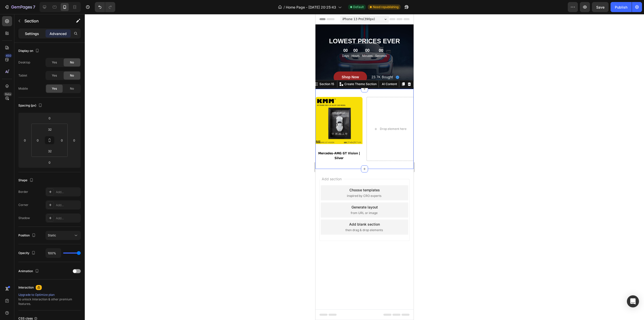
click at [28, 34] on p "Settings" at bounding box center [32, 33] width 14 height 5
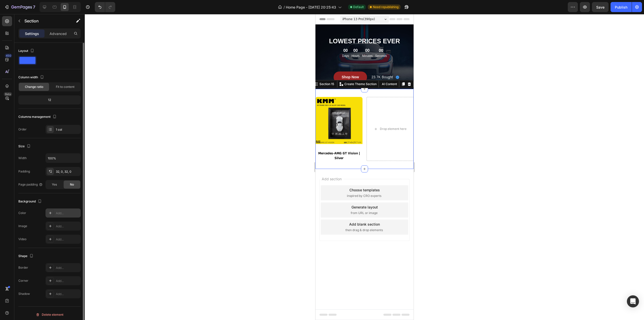
click at [57, 212] on div "Add..." at bounding box center [68, 213] width 24 height 5
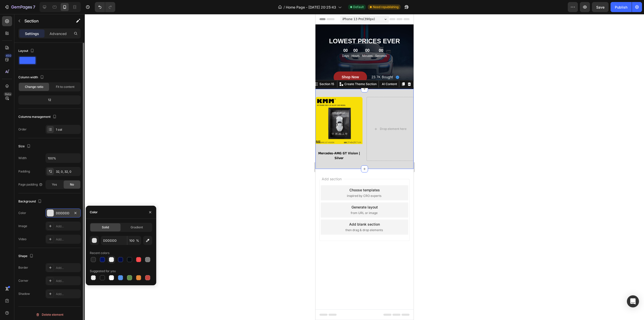
click at [111, 259] on div at bounding box center [111, 259] width 5 height 5
type input "F0F0F0"
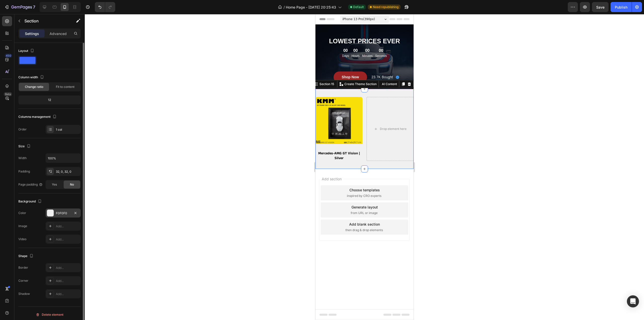
click at [130, 165] on div at bounding box center [364, 167] width 559 height 306
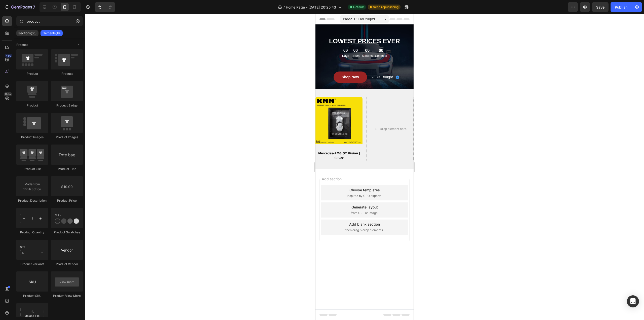
click at [474, 140] on div at bounding box center [364, 167] width 559 height 306
click at [350, 146] on div "Product Images" at bounding box center [338, 122] width 47 height 50
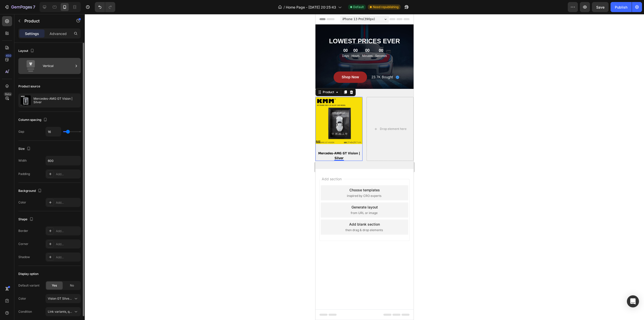
click at [50, 65] on div "Vertical" at bounding box center [58, 66] width 31 height 12
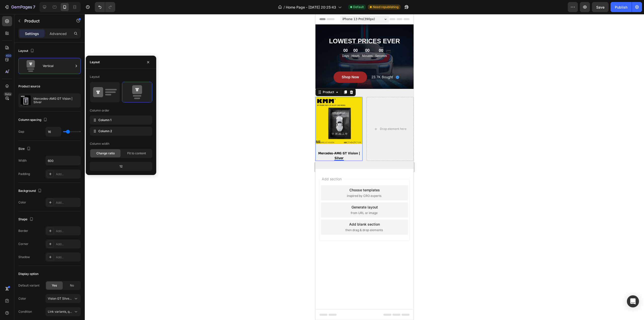
click at [113, 33] on div at bounding box center [364, 167] width 559 height 306
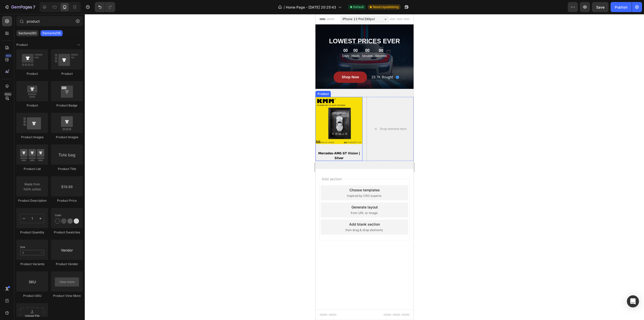
click at [344, 147] on div "Product Images Mercedes-AMG GT Vision | Silver Product Title Product" at bounding box center [338, 129] width 47 height 64
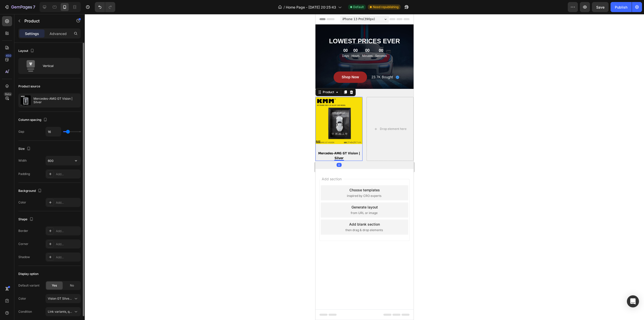
scroll to position [19, 0]
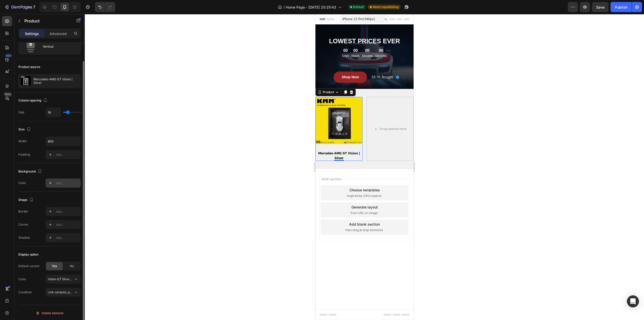
click at [64, 182] on div "Add..." at bounding box center [68, 183] width 24 height 5
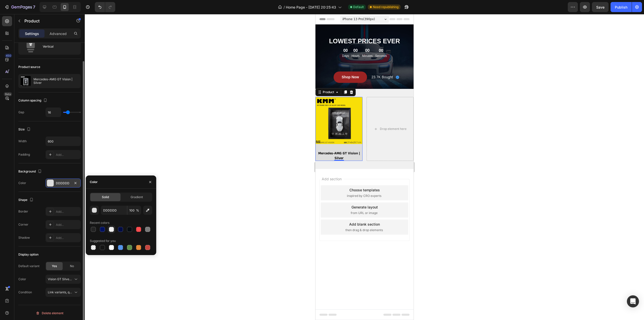
click at [110, 229] on div at bounding box center [111, 229] width 5 height 5
click at [111, 247] on div at bounding box center [111, 247] width 5 height 5
type input "FFFFFF"
click at [181, 123] on div at bounding box center [364, 167] width 559 height 306
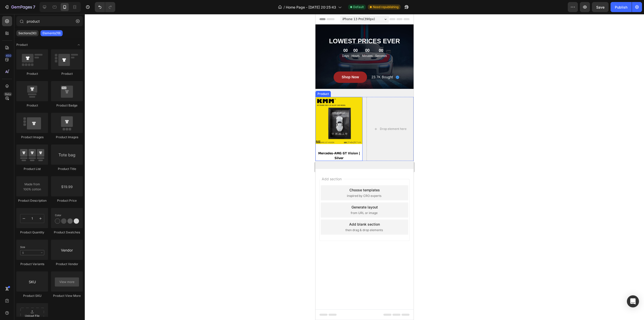
click at [346, 147] on div "Product Images Mercedes-AMG GT Vision | Silver Product Title Product" at bounding box center [338, 129] width 47 height 64
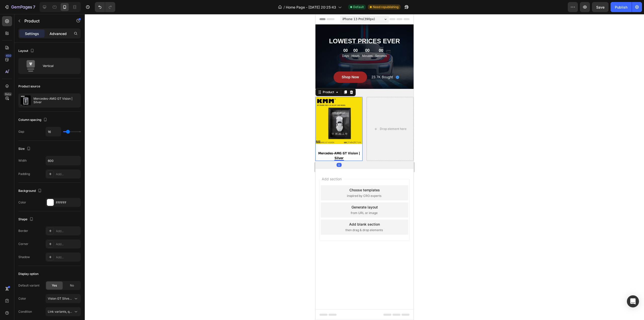
click at [54, 30] on div "Advanced" at bounding box center [58, 33] width 25 height 8
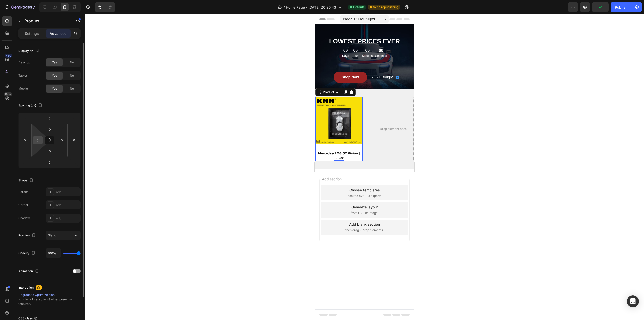
click at [41, 142] on input "0" at bounding box center [38, 140] width 8 height 8
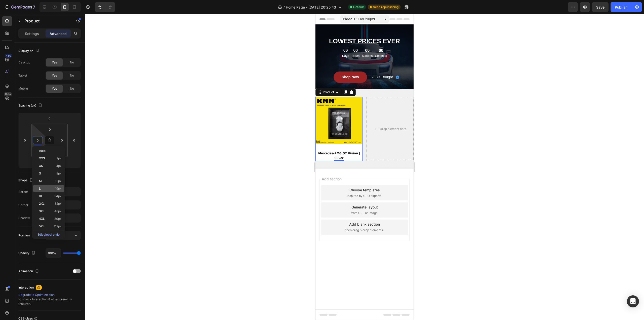
click at [44, 186] on div "L 16px" at bounding box center [48, 189] width 31 height 8
type input "16"
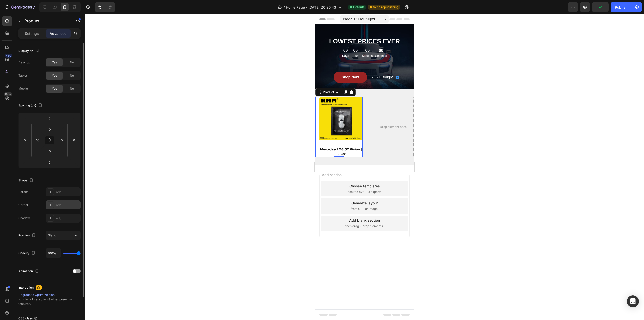
click at [61, 206] on div "Add..." at bounding box center [68, 205] width 24 height 5
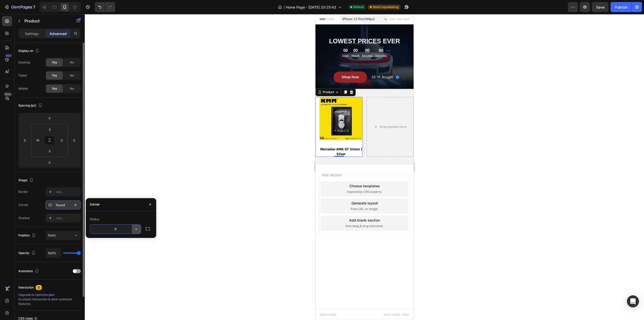
click at [136, 231] on icon "button" at bounding box center [136, 228] width 5 height 5
click at [123, 231] on input "8" at bounding box center [115, 228] width 51 height 9
click at [339, 120] on img at bounding box center [340, 118] width 43 height 43
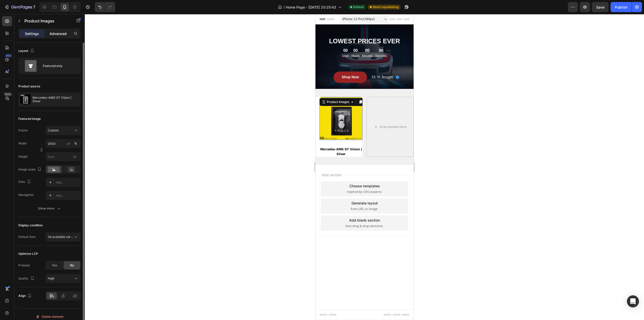
click at [61, 35] on p "Advanced" at bounding box center [58, 33] width 17 height 5
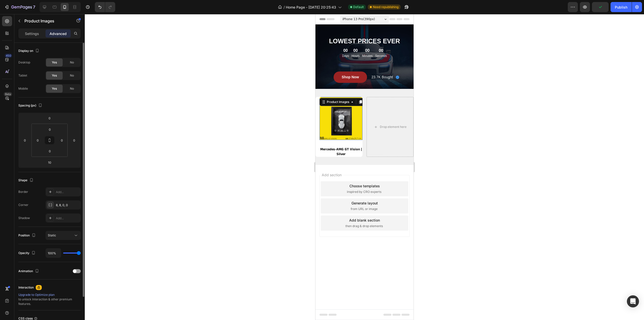
click at [450, 121] on div at bounding box center [364, 167] width 559 height 306
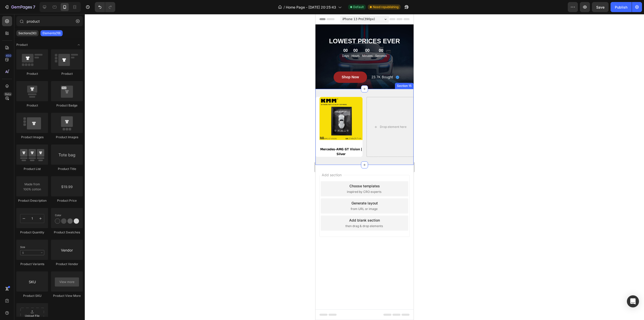
click at [336, 161] on div "Product Images Mercedes-AMG GT Vision | Silver Product Title Product Drop eleme…" at bounding box center [364, 127] width 98 height 76
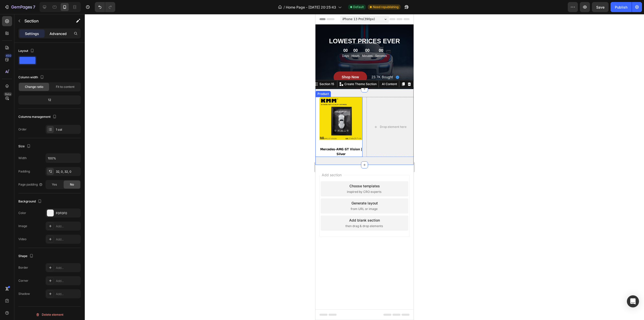
click at [59, 31] on p "Advanced" at bounding box center [58, 33] width 17 height 5
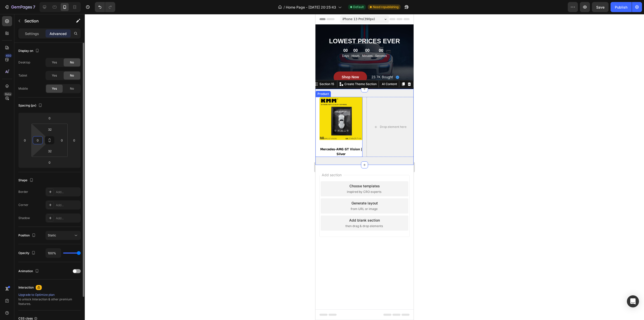
click at [41, 140] on input "0" at bounding box center [38, 140] width 8 height 8
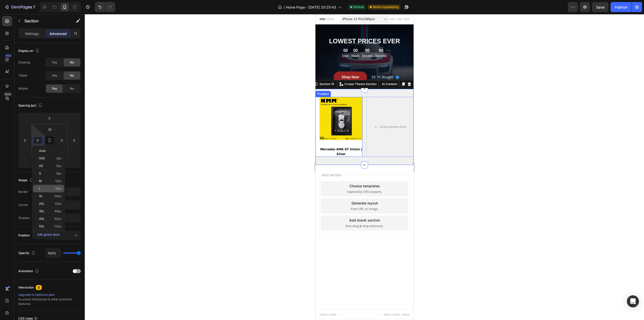
click at [41, 188] on p "L 16px" at bounding box center [50, 189] width 23 height 4
type input "16"
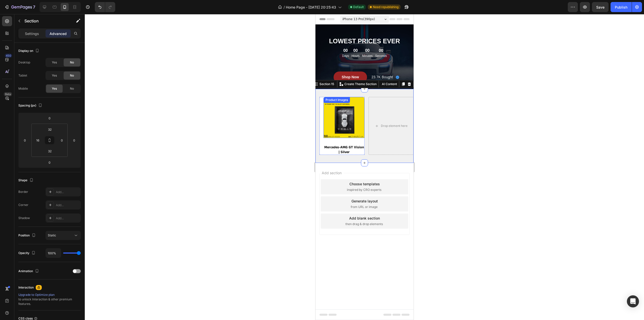
click at [348, 123] on img at bounding box center [343, 117] width 41 height 41
click at [322, 142] on div "Product Images 10 Mercedes-AMG GT Vision | Silver Product Title Product" at bounding box center [341, 126] width 45 height 58
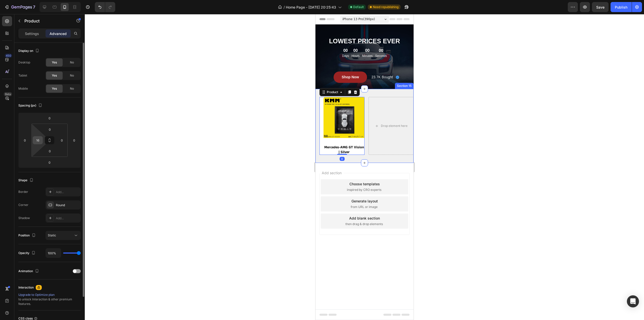
click at [39, 139] on input "16" at bounding box center [38, 140] width 8 height 8
type input "0"
click at [124, 121] on div at bounding box center [364, 167] width 559 height 306
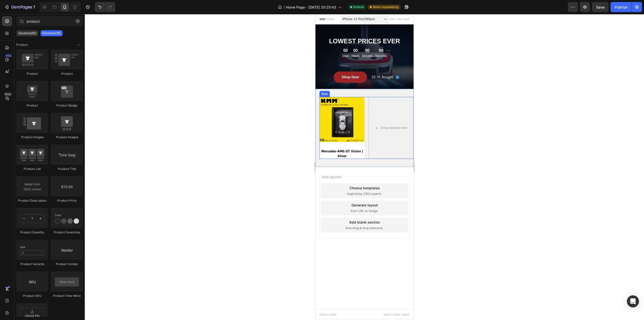
click at [469, 142] on div at bounding box center [364, 167] width 559 height 306
click at [348, 153] on h2 "Mercedes-AMG GT Vision | Silver" at bounding box center [341, 153] width 45 height 10
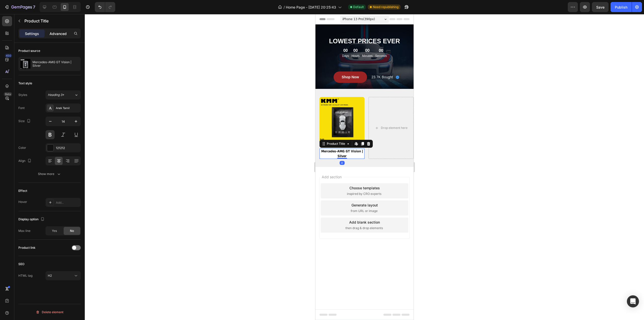
click at [54, 33] on p "Advanced" at bounding box center [58, 33] width 17 height 5
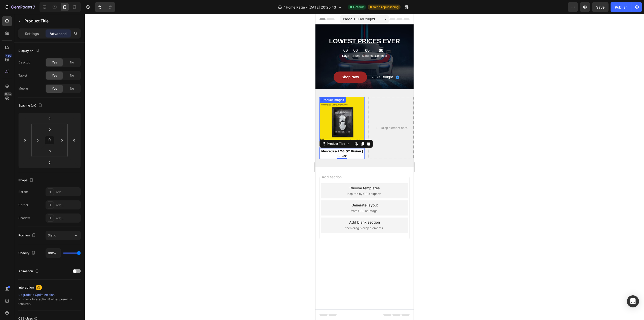
click at [354, 130] on img at bounding box center [341, 119] width 45 height 45
click at [352, 145] on div "Product Images 10 Mercedes-AMG GT Vision | Silver Product Title Product" at bounding box center [341, 128] width 45 height 62
click at [350, 153] on h2 "Mercedes-AMG GT Vision | Silver" at bounding box center [341, 153] width 45 height 10
drag, startPoint x: 350, startPoint y: 154, endPoint x: 349, endPoint y: 143, distance: 11.0
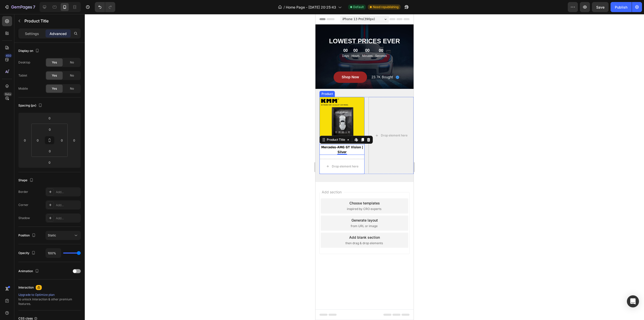
click at [325, 155] on div "Product Images Mercedes-AMG GT Vision | Silver Product Title Edit content in Sh…" at bounding box center [341, 135] width 45 height 77
click at [28, 32] on p "Settings" at bounding box center [32, 33] width 14 height 5
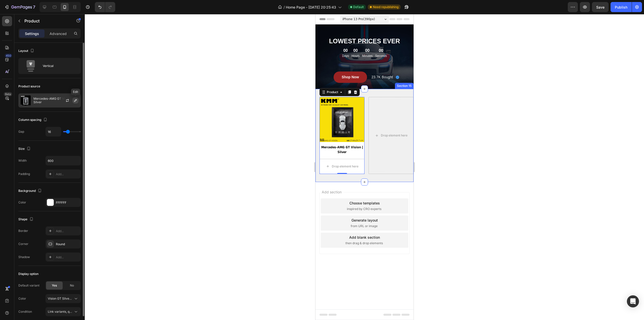
click at [75, 100] on icon "button" at bounding box center [75, 100] width 4 height 4
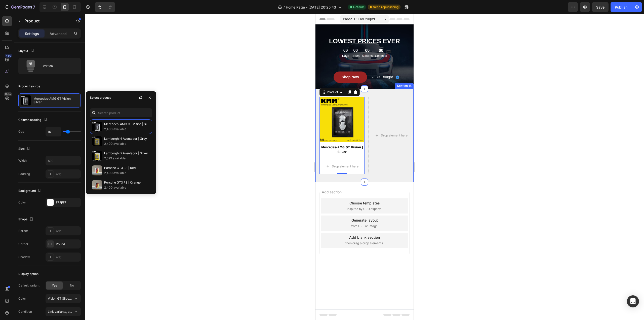
click at [96, 75] on div at bounding box center [364, 167] width 559 height 306
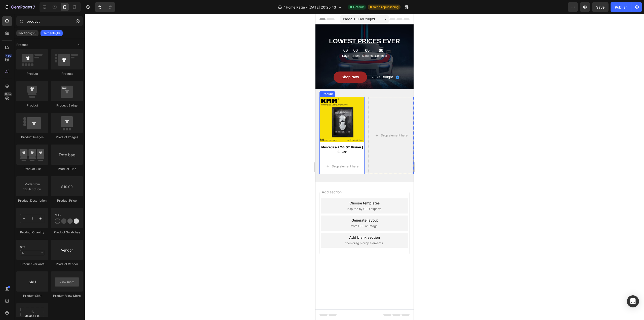
click at [325, 156] on div "Product Images Mercedes-AMG GT Vision | Silver Product Title Drop element here …" at bounding box center [341, 135] width 45 height 77
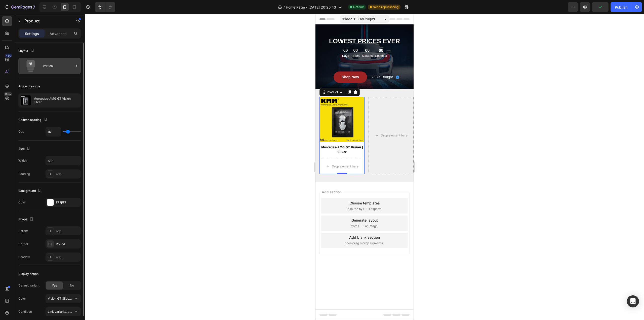
click at [55, 67] on div "Vertical" at bounding box center [58, 66] width 31 height 12
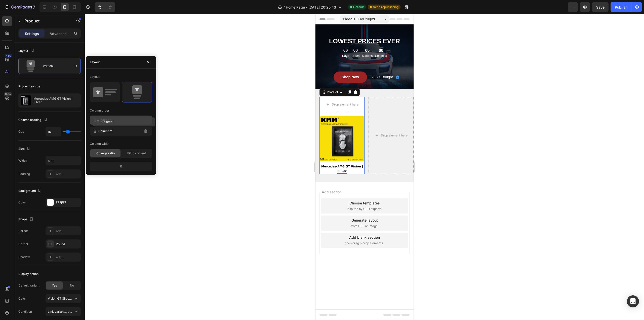
drag, startPoint x: 136, startPoint y: 130, endPoint x: 139, endPoint y: 121, distance: 9.5
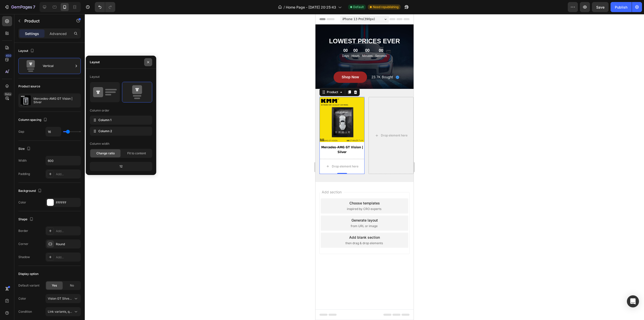
click at [145, 60] on button "button" at bounding box center [148, 62] width 8 height 8
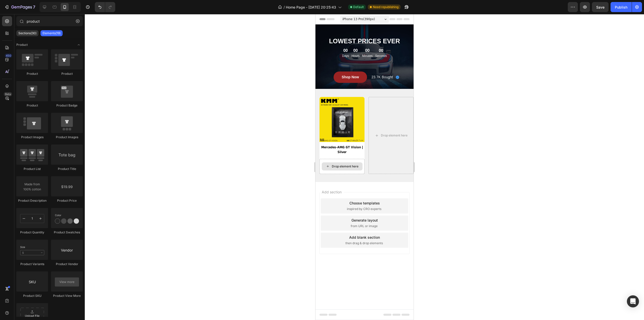
click at [331, 165] on div "Drop element here" at bounding box center [342, 166] width 41 height 8
click at [347, 160] on div "Drop element here" at bounding box center [341, 166] width 45 height 15
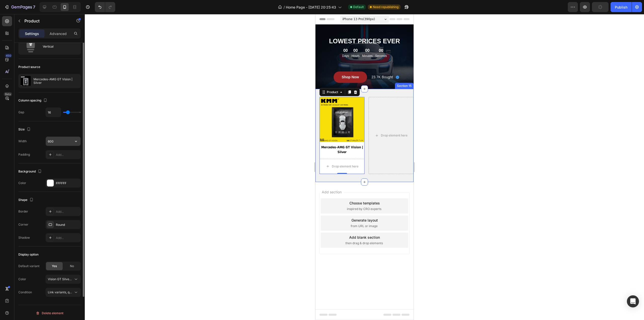
scroll to position [0, 0]
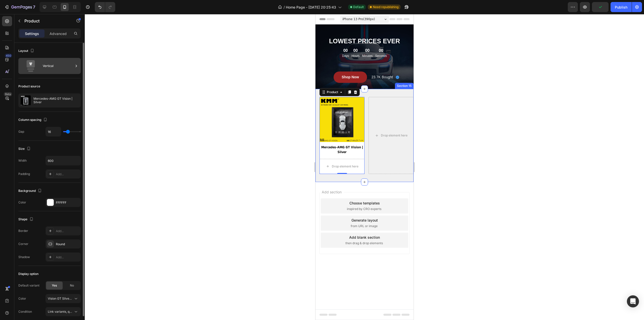
click at [49, 66] on div "Vertical" at bounding box center [58, 66] width 31 height 12
click at [216, 111] on div at bounding box center [364, 167] width 559 height 306
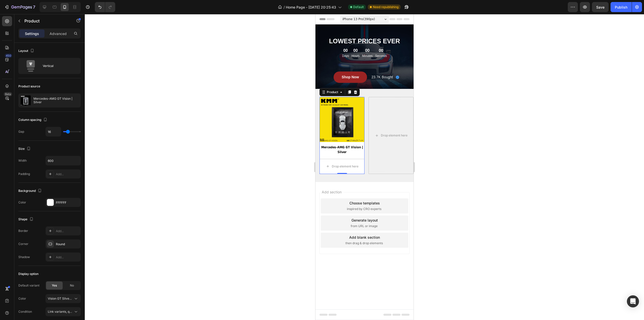
click at [533, 123] on div at bounding box center [364, 167] width 559 height 306
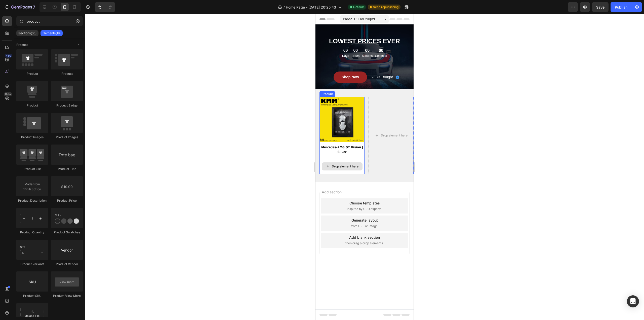
click at [345, 164] on div "Drop element here" at bounding box center [342, 166] width 41 height 8
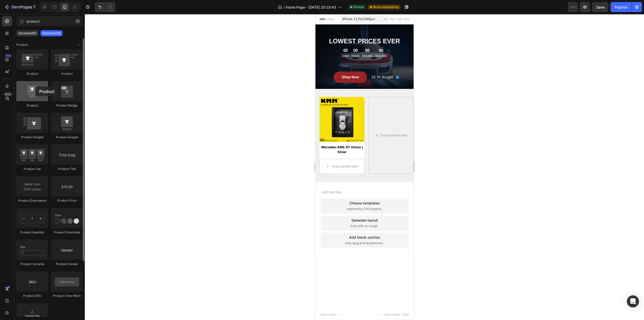
drag, startPoint x: 30, startPoint y: 95, endPoint x: 35, endPoint y: 86, distance: 10.2
click at [35, 86] on div at bounding box center [32, 91] width 32 height 20
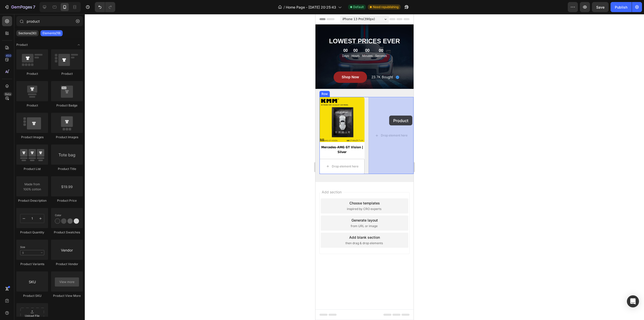
drag, startPoint x: 349, startPoint y: 105, endPoint x: 410, endPoint y: 131, distance: 66.3
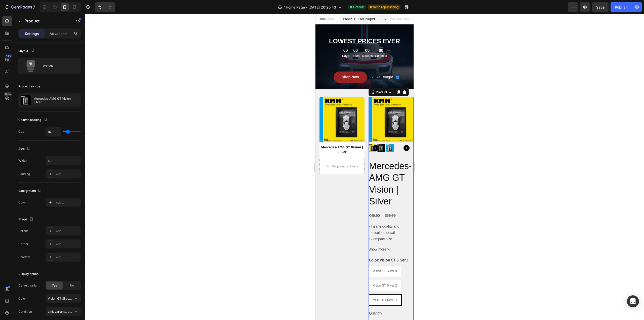
click at [450, 127] on div at bounding box center [364, 167] width 559 height 306
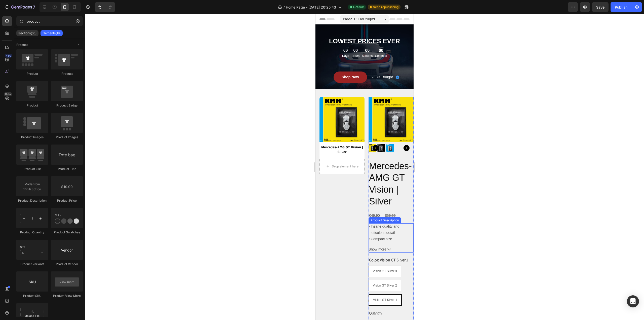
click at [383, 229] on p "• Insane quality and meticulous detail • Compact size • Designs that marked Car…" at bounding box center [388, 238] width 41 height 29
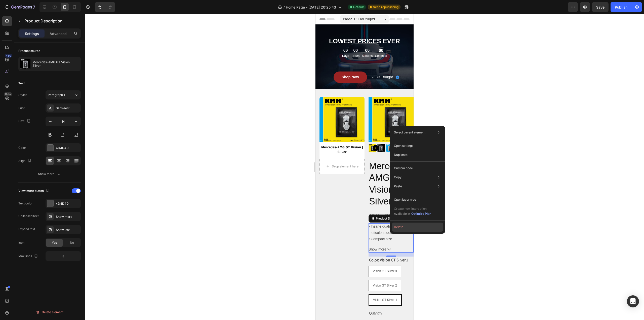
click at [410, 226] on button "Delete" at bounding box center [417, 226] width 51 height 9
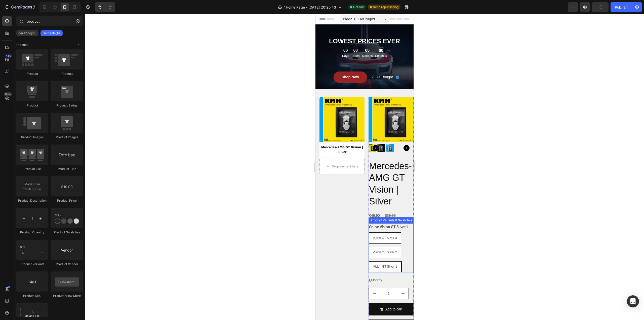
click at [393, 236] on span "Vision GT Silver 3" at bounding box center [385, 238] width 24 height 4
click at [368, 232] on input "Vision GT Silver 3 Vision GT Silver 3 Vision GT Silver 3" at bounding box center [368, 232] width 0 height 0
radio input "true"
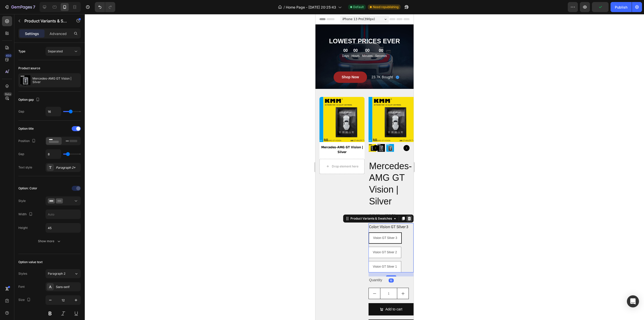
click at [408, 217] on icon at bounding box center [409, 219] width 3 height 4
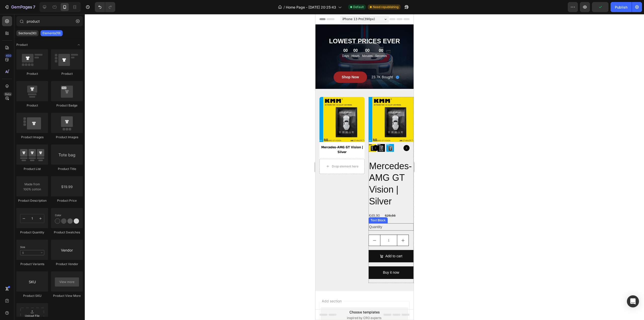
click at [392, 224] on div "Quantity" at bounding box center [390, 226] width 45 height 7
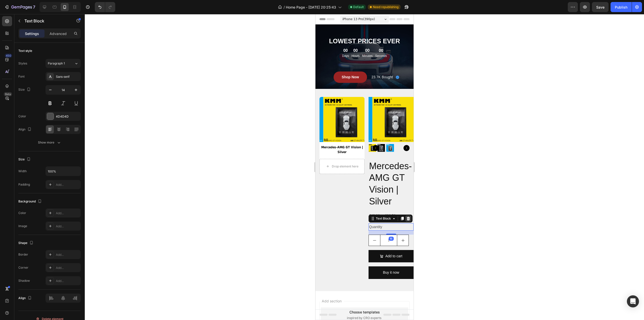
click at [407, 217] on icon at bounding box center [408, 219] width 3 height 4
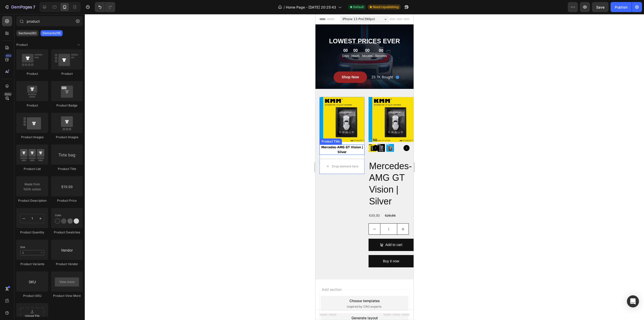
click at [350, 146] on h2 "Mercedes-AMG GT Vision | Silver" at bounding box center [341, 149] width 45 height 10
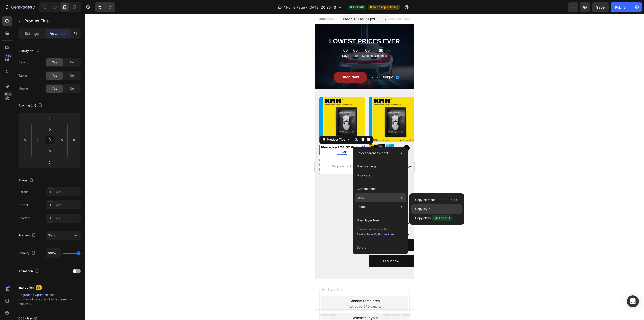
click at [421, 207] on p "Copy style" at bounding box center [422, 209] width 15 height 5
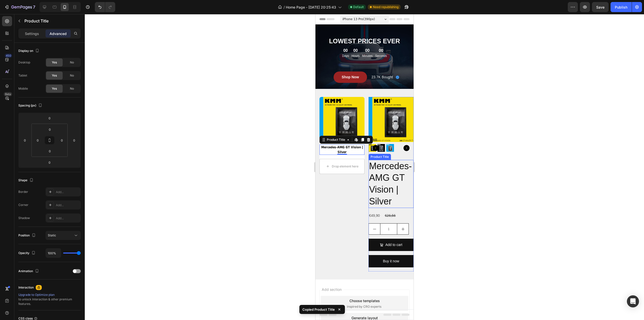
click at [400, 178] on h2 "Mercedes-AMG GT Vision | Silver" at bounding box center [390, 184] width 45 height 48
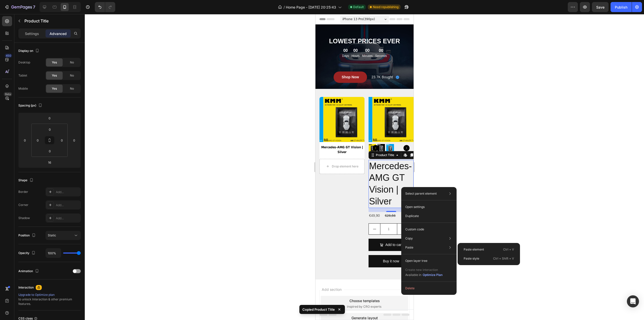
click at [472, 257] on p "Paste style" at bounding box center [472, 258] width 16 height 5
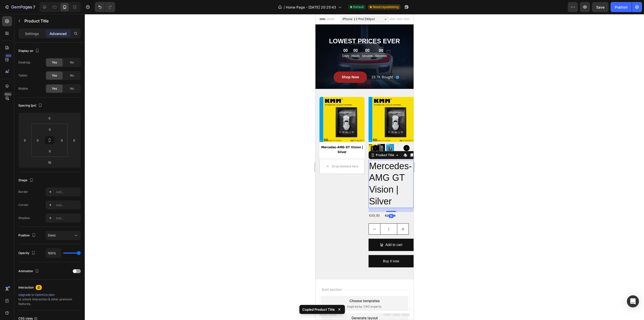
type input "0"
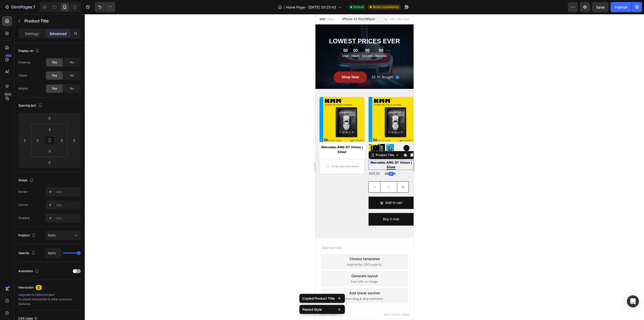
click at [431, 162] on div at bounding box center [364, 167] width 559 height 306
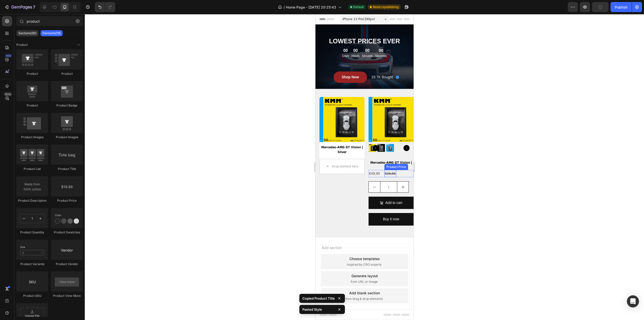
click at [397, 171] on div "€49,90 Product Price Product Price €26,56 Product Price Product Price Row" at bounding box center [390, 173] width 45 height 7
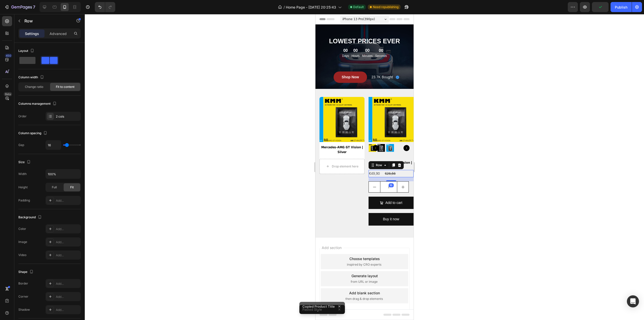
click at [428, 167] on div at bounding box center [364, 167] width 559 height 306
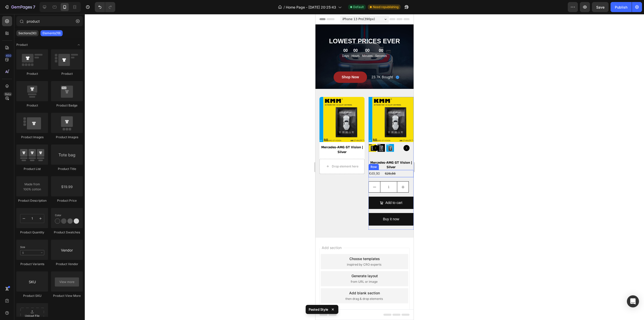
click at [397, 171] on div "€49,90 Product Price Product Price €26,56 Product Price Product Price Row" at bounding box center [390, 173] width 45 height 7
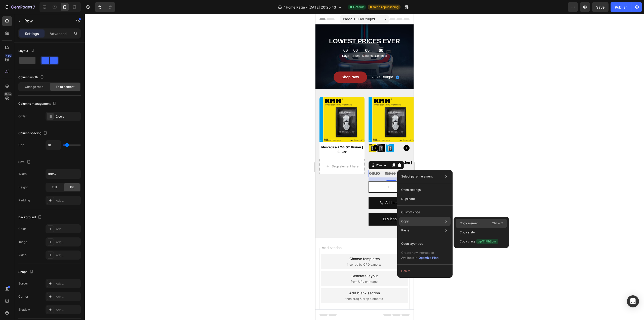
click at [474, 223] on p "Copy element" at bounding box center [470, 223] width 20 height 5
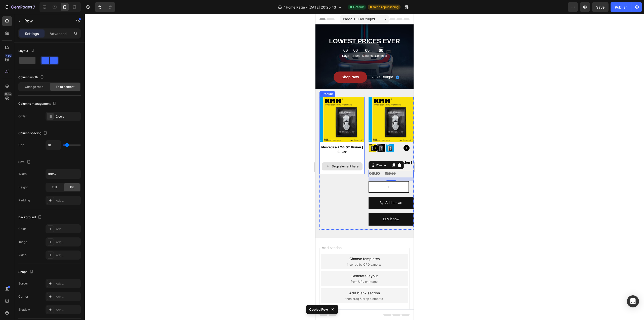
click at [344, 165] on div "Drop element here" at bounding box center [345, 166] width 27 height 4
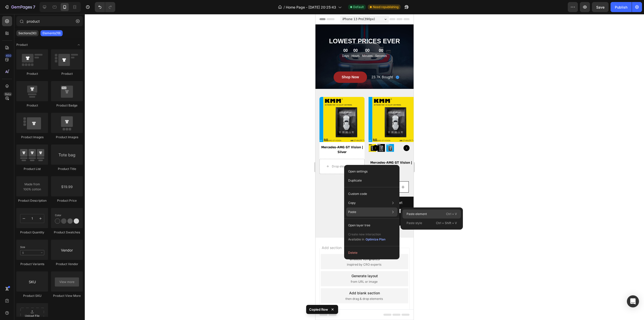
click at [424, 212] on p "Paste element" at bounding box center [417, 214] width 20 height 5
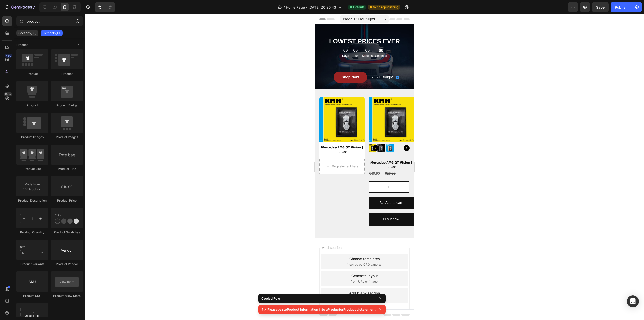
click at [443, 159] on div at bounding box center [364, 167] width 559 height 306
click at [380, 171] on div "€49,90 Product Price Product Price €26,56 Product Price Product Price Row" at bounding box center [390, 173] width 45 height 7
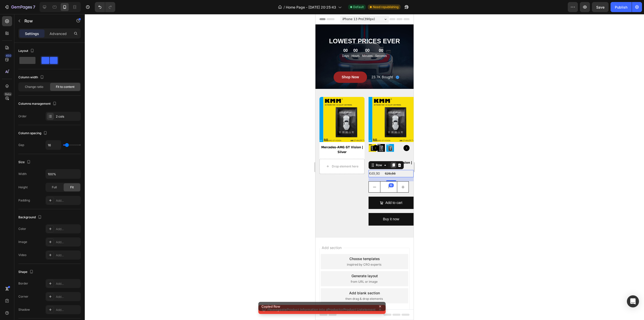
click at [392, 163] on icon at bounding box center [393, 165] width 3 height 4
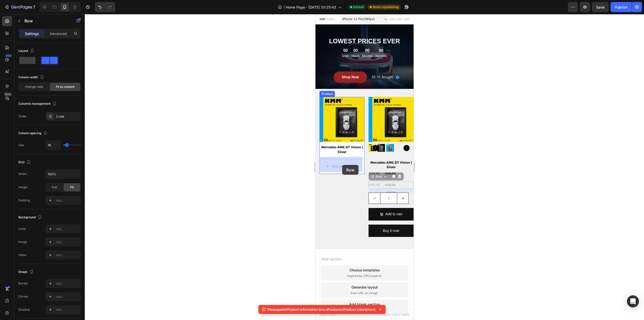
drag, startPoint x: 380, startPoint y: 182, endPoint x: 342, endPoint y: 165, distance: 41.9
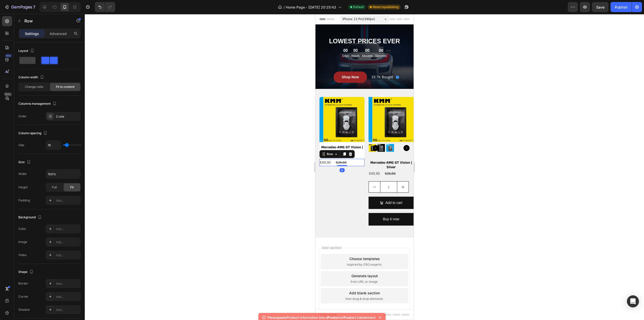
click at [463, 160] on div at bounding box center [364, 167] width 559 height 306
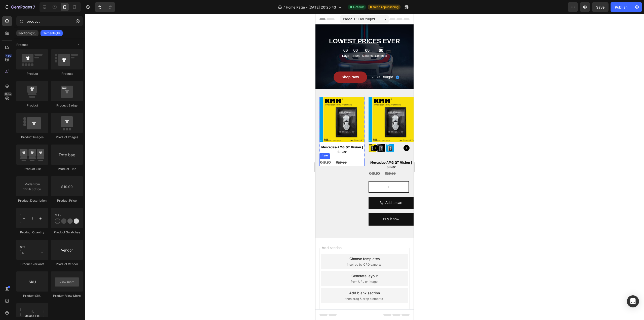
click at [356, 160] on div "€49,90 Product Price Product Price €26,56 Product Price Product Price Row" at bounding box center [341, 162] width 45 height 7
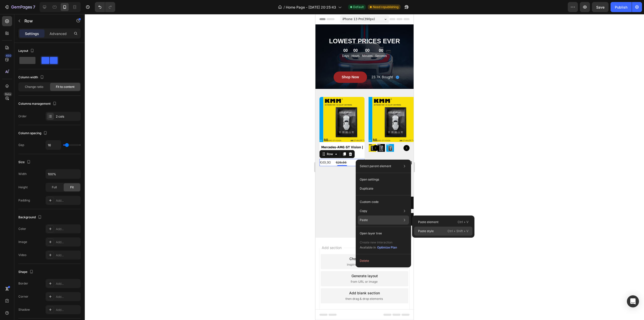
click at [430, 230] on p "Paste style" at bounding box center [426, 231] width 16 height 5
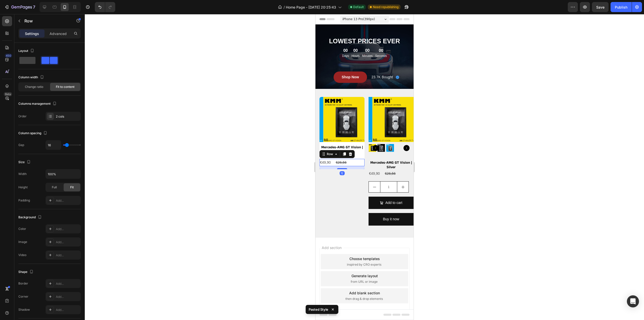
click at [475, 151] on div at bounding box center [364, 167] width 559 height 306
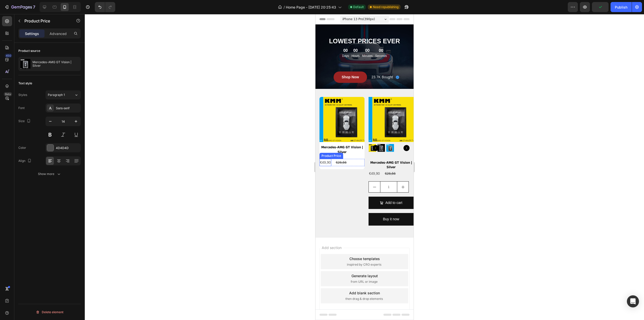
click at [329, 159] on div "€49,90" at bounding box center [325, 162] width 12 height 7
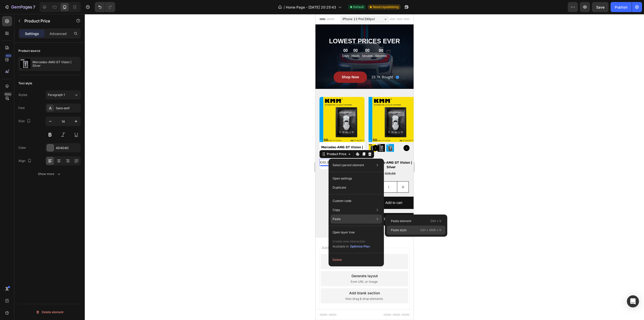
click at [409, 230] on div "Paste style Ctrl + Shift + V" at bounding box center [416, 229] width 58 height 9
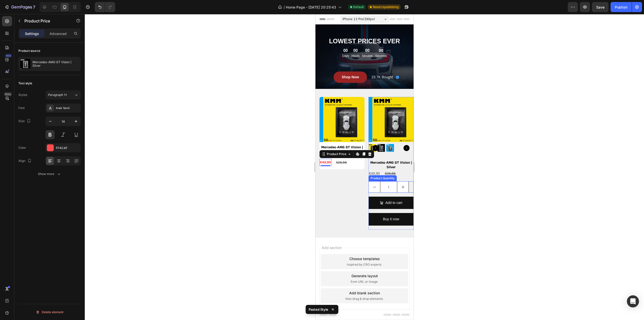
click at [373, 172] on div "€49,90" at bounding box center [374, 173] width 12 height 7
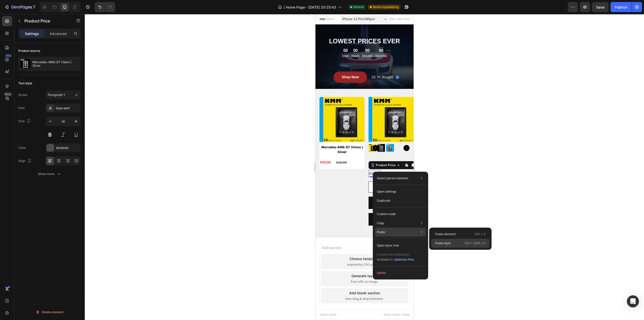
click at [451, 241] on div "Paste style Ctrl + Shift + V" at bounding box center [460, 242] width 58 height 9
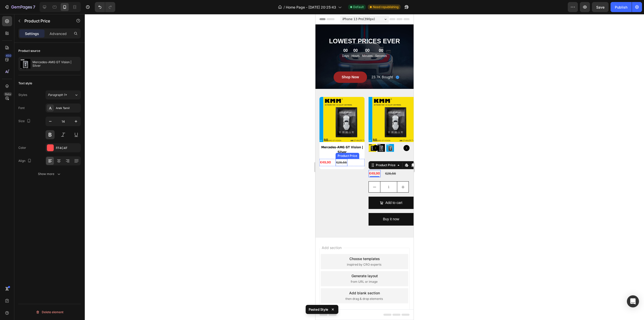
click at [340, 159] on div "€26,56" at bounding box center [341, 162] width 12 height 7
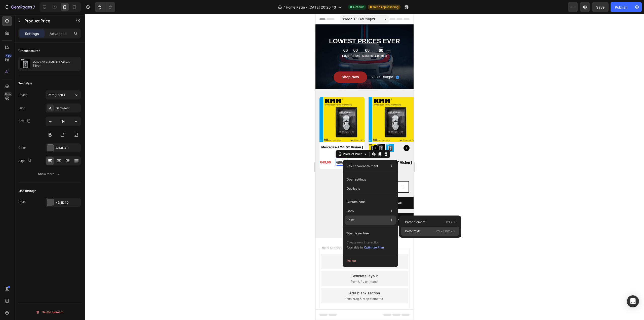
click at [415, 232] on p "Paste style" at bounding box center [413, 231] width 16 height 5
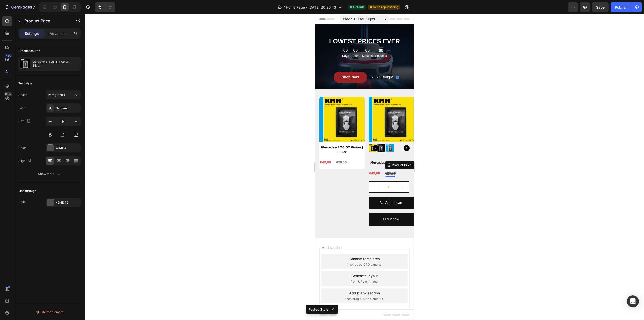
click at [391, 173] on div "€26,56" at bounding box center [390, 173] width 12 height 7
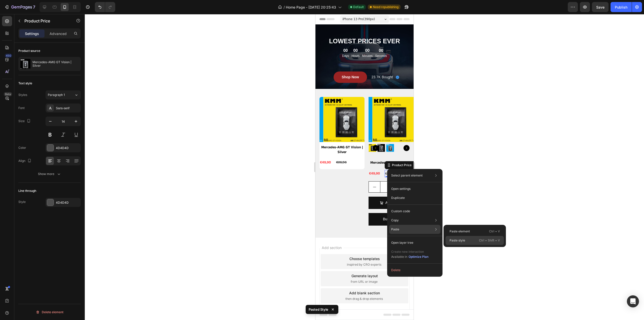
click at [457, 239] on p "Paste style" at bounding box center [458, 240] width 16 height 5
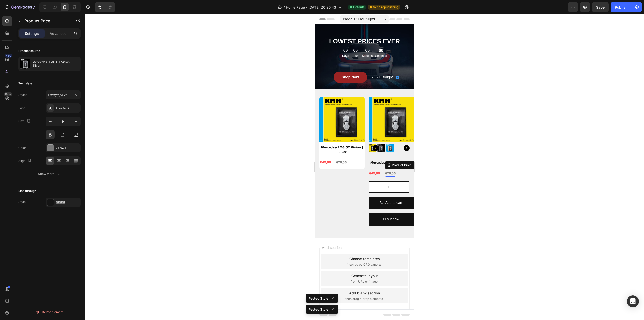
click at [476, 174] on div at bounding box center [364, 167] width 559 height 306
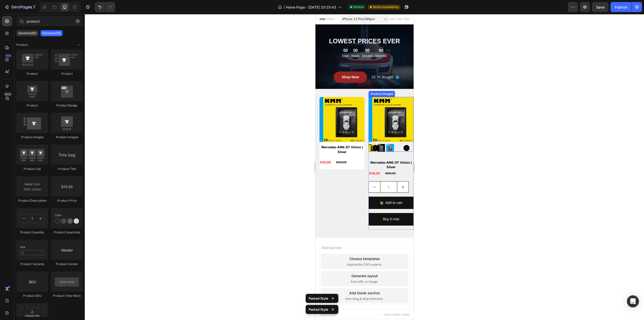
click at [384, 121] on img at bounding box center [394, 119] width 45 height 45
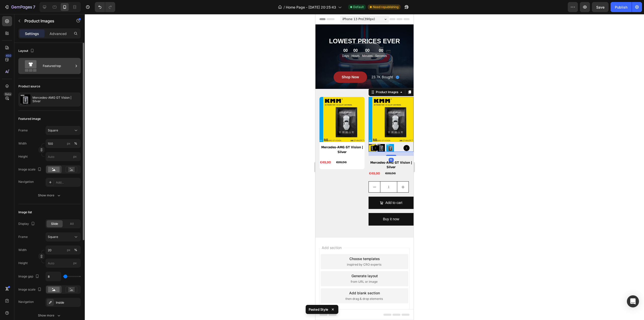
click at [49, 62] on div "Featured top" at bounding box center [58, 66] width 31 height 12
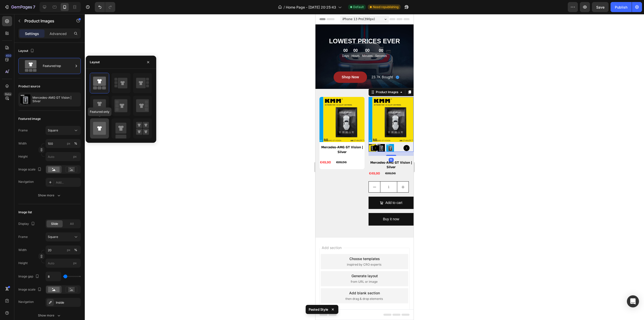
click at [102, 128] on icon at bounding box center [99, 128] width 13 height 13
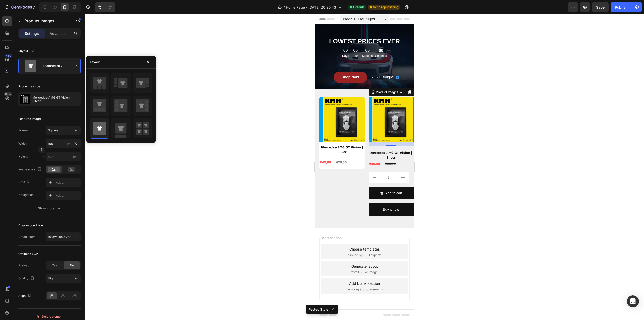
click at [187, 85] on div at bounding box center [364, 167] width 559 height 306
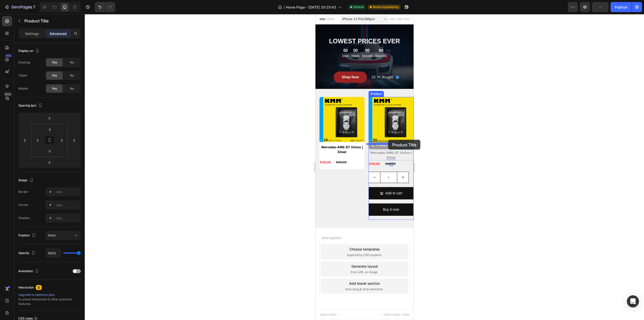
drag, startPoint x: 388, startPoint y: 152, endPoint x: 388, endPoint y: 140, distance: 12.1
click at [469, 128] on div at bounding box center [364, 167] width 559 height 306
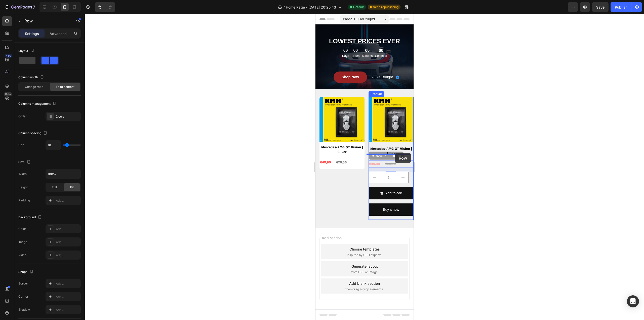
drag, startPoint x: 396, startPoint y: 162, endPoint x: 394, endPoint y: 153, distance: 8.9
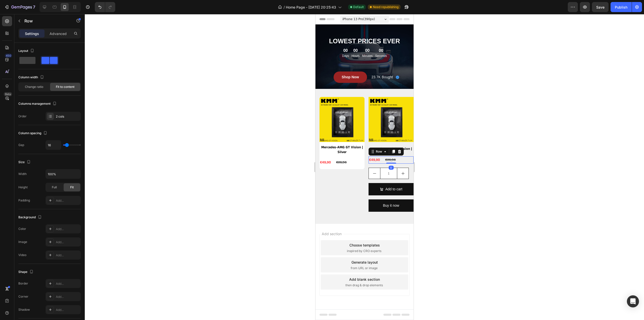
click at [456, 147] on div at bounding box center [364, 167] width 559 height 306
drag, startPoint x: 347, startPoint y: 163, endPoint x: 352, endPoint y: 153, distance: 10.8
click at [447, 150] on div at bounding box center [364, 167] width 559 height 306
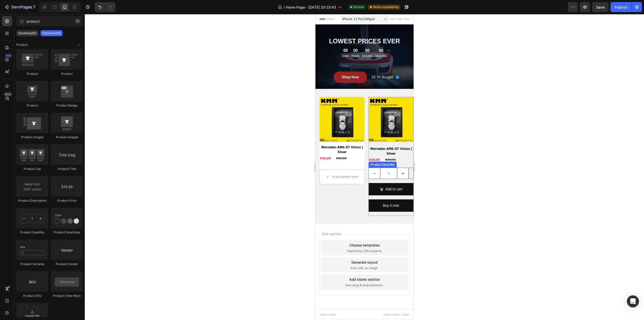
click at [382, 171] on input "1" at bounding box center [388, 173] width 17 height 11
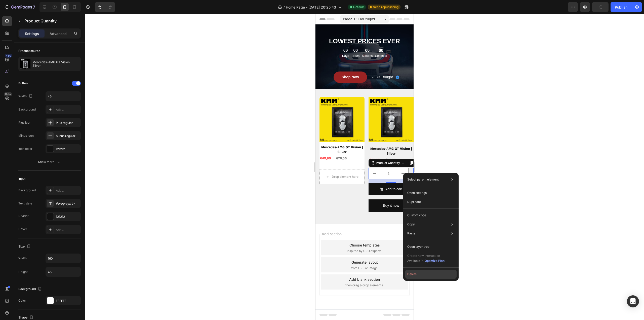
click at [417, 273] on button "Delete" at bounding box center [430, 273] width 51 height 9
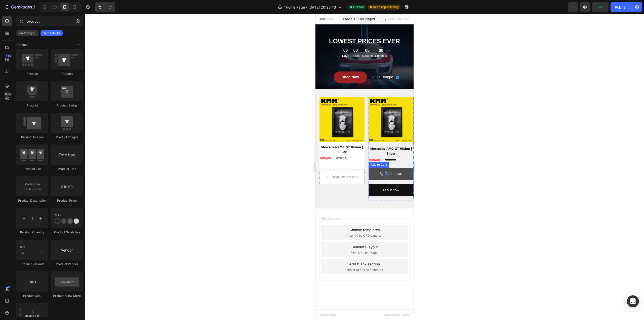
click at [390, 176] on div "Add to cart" at bounding box center [393, 174] width 17 height 6
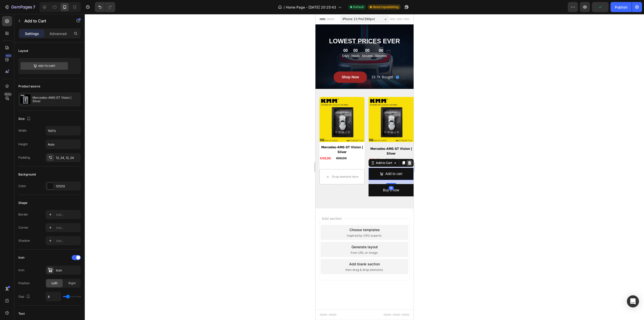
click at [410, 163] on icon at bounding box center [409, 163] width 3 height 4
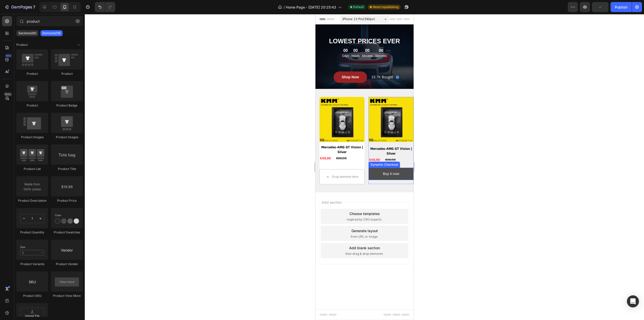
click at [404, 173] on button "Buy it now" at bounding box center [390, 174] width 45 height 12
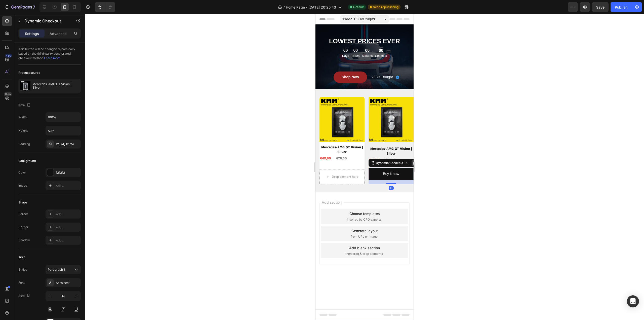
click at [412, 162] on div at bounding box center [414, 163] width 6 height 6
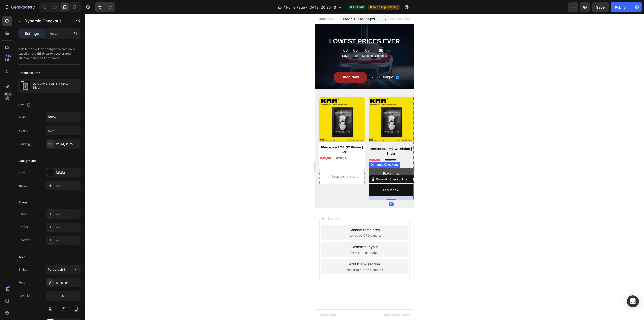
click at [405, 173] on button "Buy it now" at bounding box center [390, 174] width 45 height 12
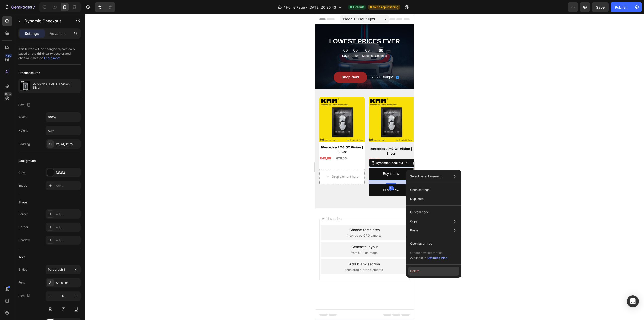
click at [418, 270] on button "Delete" at bounding box center [433, 270] width 51 height 9
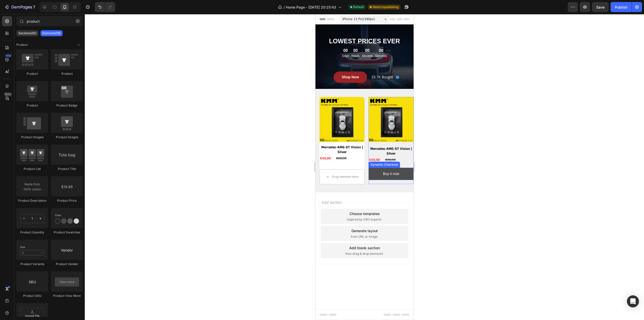
click at [374, 170] on button "Buy it now" at bounding box center [390, 174] width 45 height 12
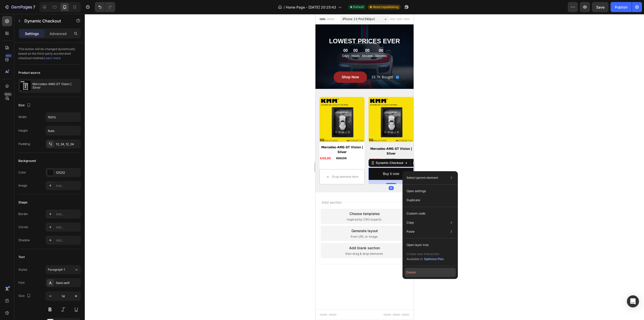
click at [415, 275] on button "Delete" at bounding box center [430, 272] width 51 height 9
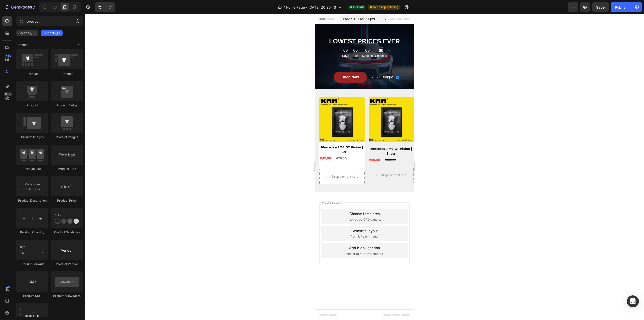
click at [474, 159] on div at bounding box center [364, 167] width 559 height 306
click at [396, 159] on div "€49,90 Product Price Product Price €26,56 Product Price Product Price Row" at bounding box center [390, 159] width 45 height 7
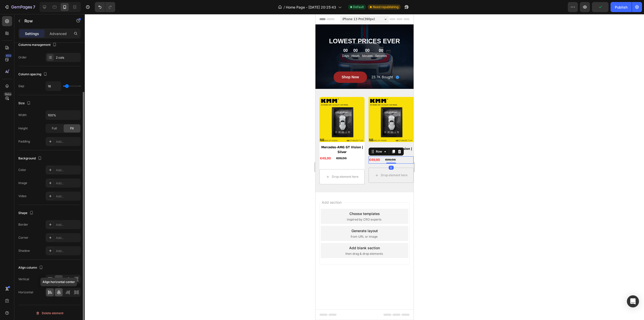
click at [58, 291] on icon at bounding box center [58, 292] width 5 height 5
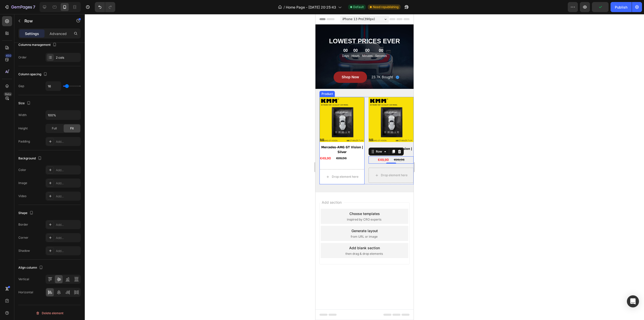
click at [349, 160] on div "€49,90 Product Price Product Price €26,56 Product Price Product Price Row" at bounding box center [341, 158] width 45 height 7
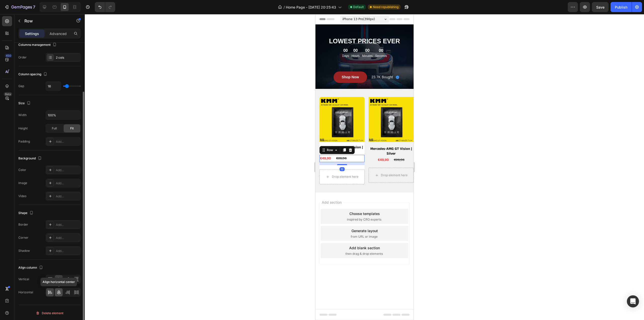
click at [57, 291] on icon at bounding box center [59, 292] width 4 height 5
click at [471, 146] on div at bounding box center [364, 167] width 559 height 306
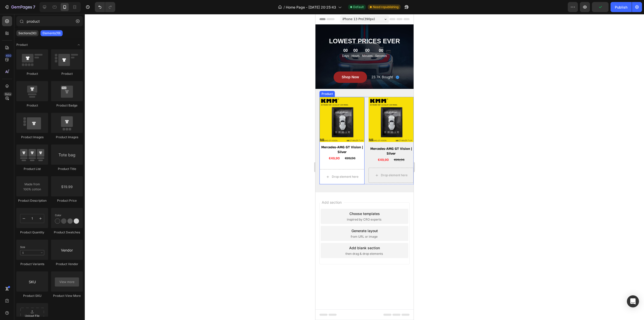
click at [321, 167] on div "Product Images Mercedes-AMG GT Vision | Silver Product Title €49,90 Product Pri…" at bounding box center [341, 140] width 45 height 87
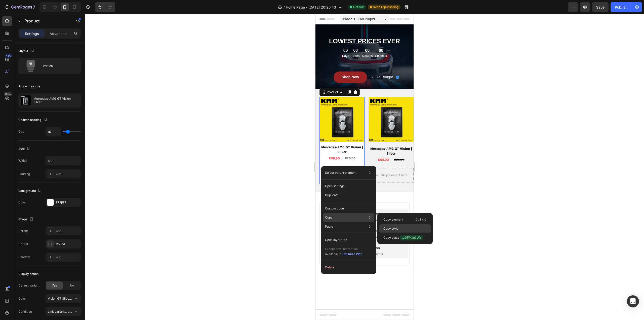
click at [397, 226] on p "Copy style" at bounding box center [390, 228] width 15 height 5
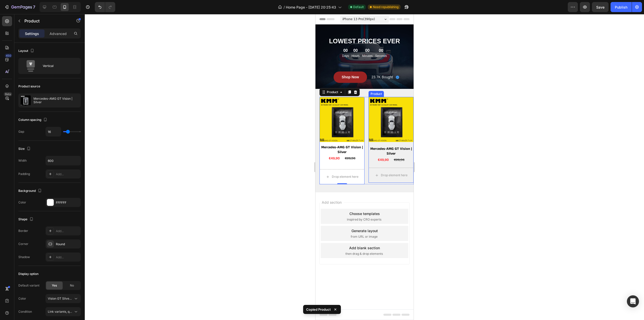
click at [372, 164] on div "Product Images Mercedes-AMG GT Vision | Silver Product Title €49,90 Product Pri…" at bounding box center [390, 140] width 45 height 86
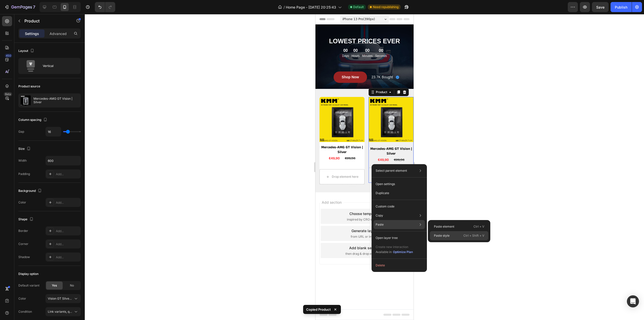
click at [450, 235] on div "Paste style Ctrl + Shift + V" at bounding box center [459, 235] width 58 height 9
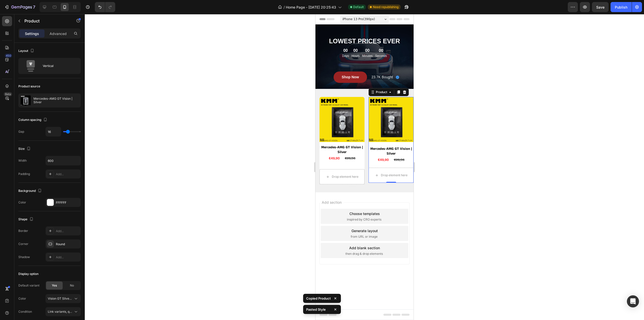
click at [487, 152] on div at bounding box center [364, 167] width 559 height 306
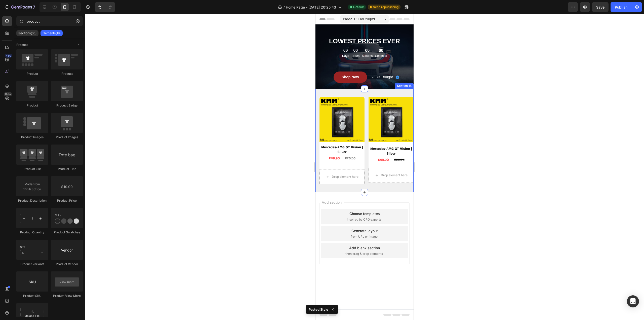
click at [360, 93] on div "Product Images Mercedes-AMG GT Vision | Silver Product Title €49,90 Product Pri…" at bounding box center [364, 140] width 98 height 103
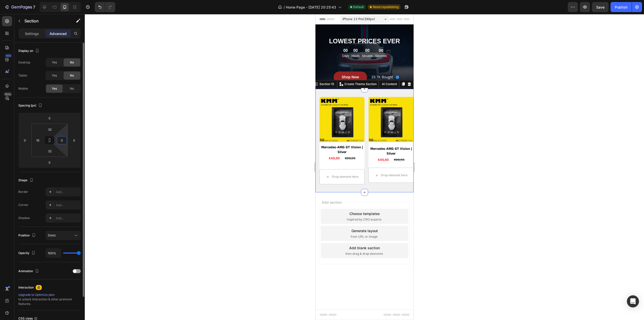
click at [62, 139] on input "0" at bounding box center [62, 140] width 8 height 8
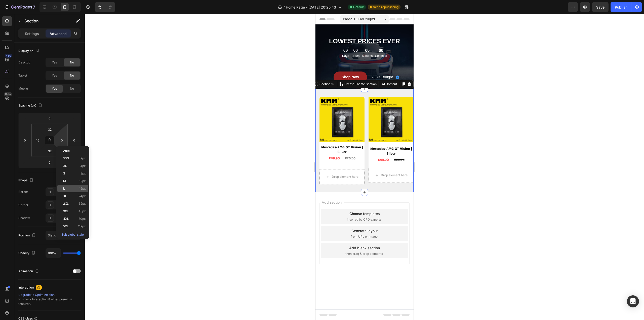
click at [61, 188] on div "L 16px" at bounding box center [72, 189] width 31 height 8
type input "16"
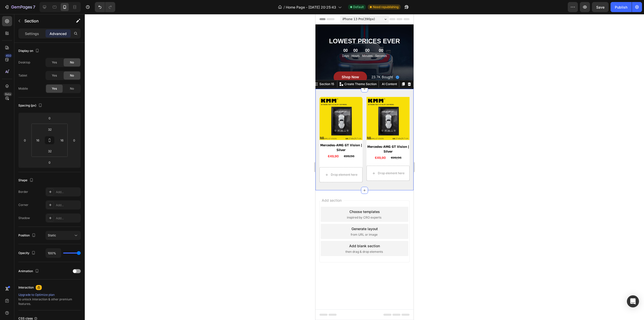
click at [160, 143] on div at bounding box center [364, 167] width 559 height 306
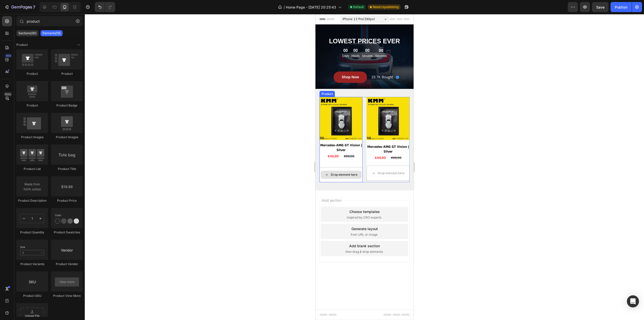
click at [340, 178] on div "Drop element here" at bounding box center [340, 174] width 43 height 15
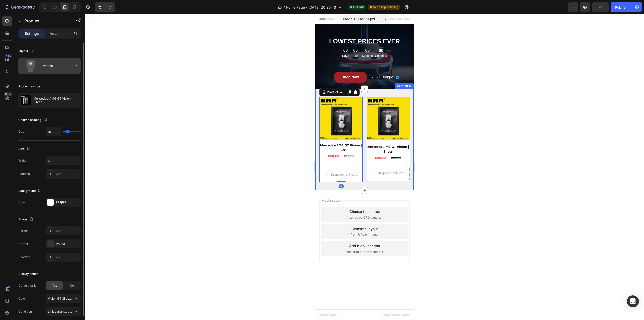
click at [69, 66] on div "Vertical" at bounding box center [58, 66] width 31 height 12
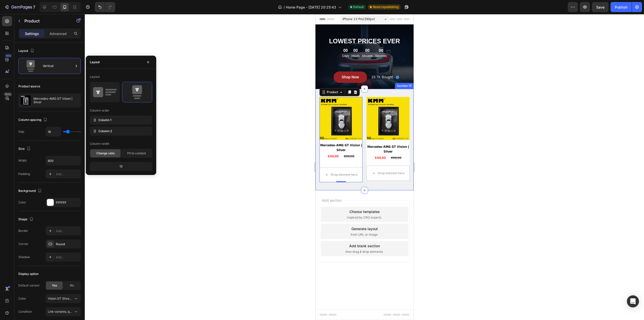
click at [215, 110] on div at bounding box center [364, 167] width 559 height 306
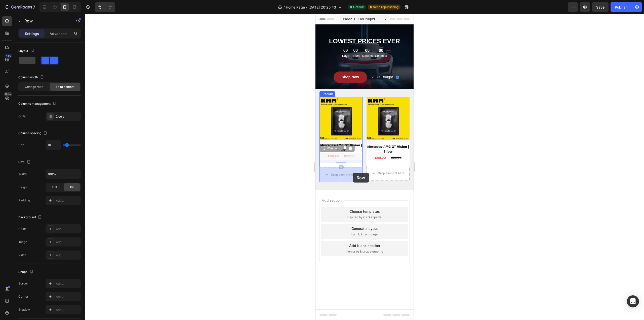
drag, startPoint x: 358, startPoint y: 159, endPoint x: 352, endPoint y: 173, distance: 14.9
click at [461, 146] on div at bounding box center [364, 167] width 559 height 306
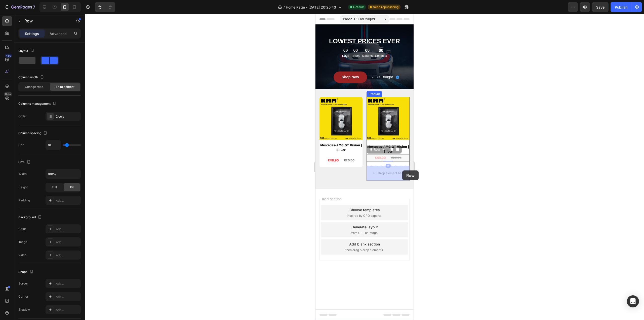
drag, startPoint x: 403, startPoint y: 158, endPoint x: 743, endPoint y: 169, distance: 340.3
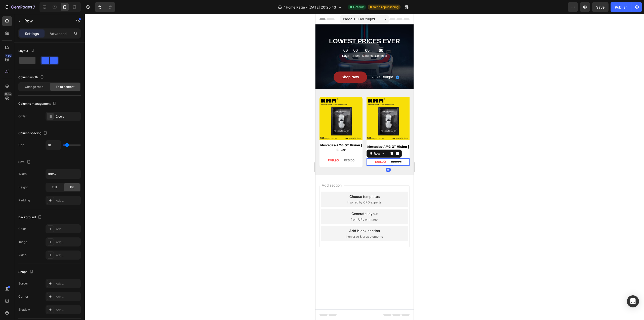
click at [447, 145] on div at bounding box center [364, 167] width 559 height 306
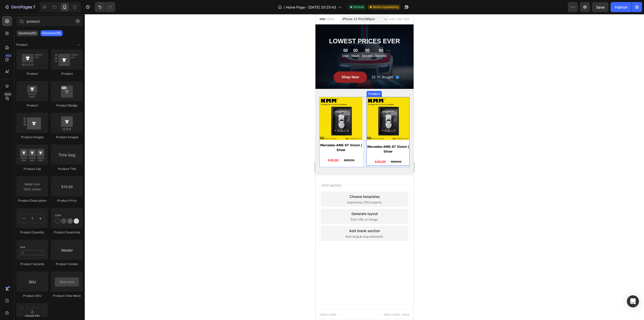
click at [394, 156] on div "Product Images Mercedes-AMG GT Vision | Silver Product Title €49,90 Product Pri…" at bounding box center [387, 131] width 43 height 69
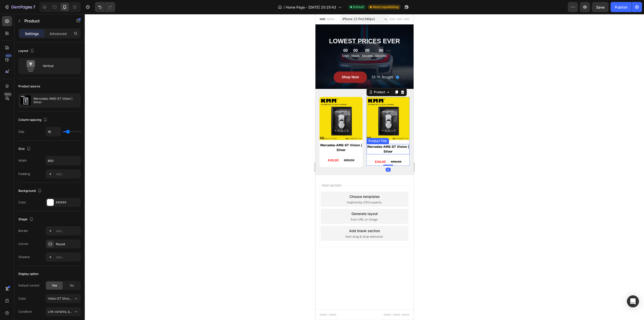
click at [395, 152] on h2 "Mercedes-AMG GT Vision | Silver" at bounding box center [387, 149] width 43 height 10
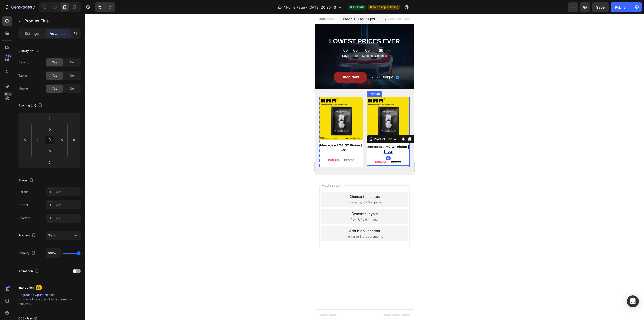
click at [400, 157] on div "Product Images Mercedes-AMG GT Vision | Silver Product Title Edit content in Sh…" at bounding box center [387, 131] width 43 height 69
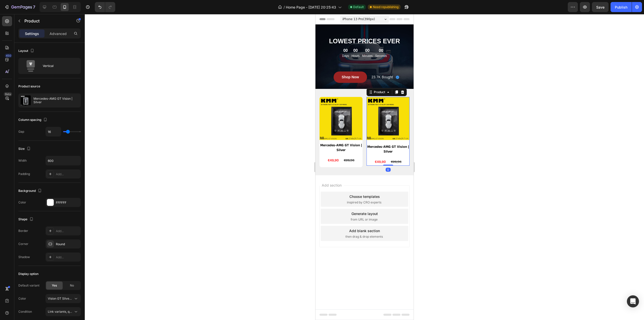
click at [469, 135] on div at bounding box center [364, 167] width 559 height 306
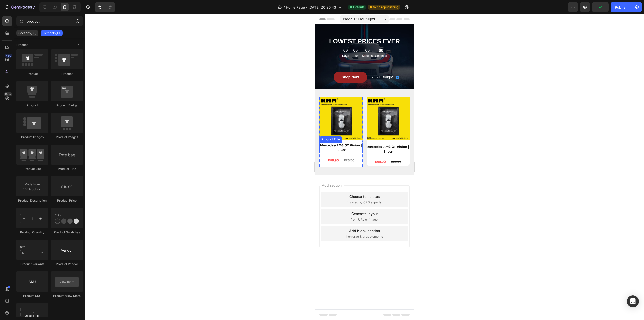
click at [328, 149] on h2 "Mercedes-AMG GT Vision | Silver" at bounding box center [340, 147] width 43 height 10
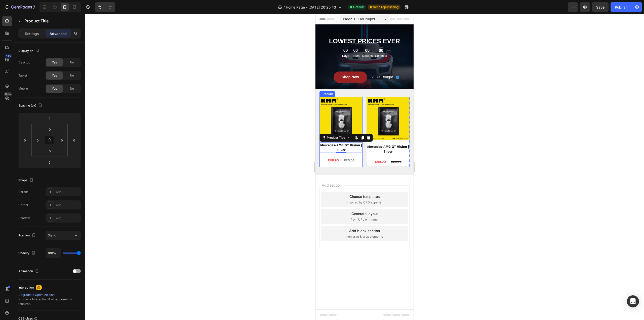
click at [334, 155] on div "Product Images Mercedes-AMG GT Vision | Silver Product Title Edit content in Sh…" at bounding box center [340, 132] width 43 height 70
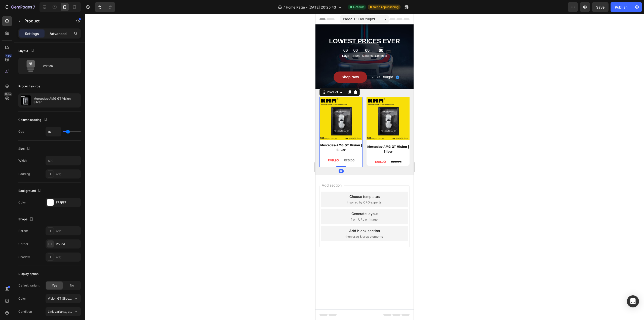
click at [61, 35] on p "Advanced" at bounding box center [58, 33] width 17 height 5
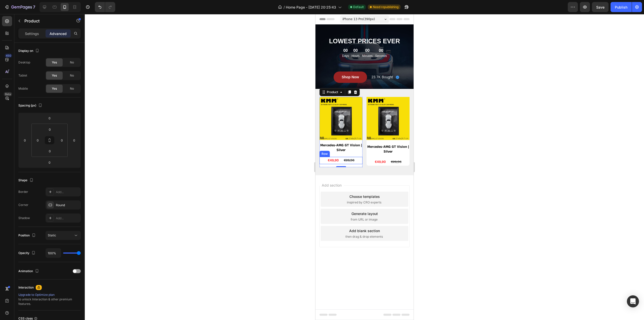
click at [325, 159] on div "€49,90 Product Price Product Price €26,56 Product Price Product Price Row" at bounding box center [340, 160] width 43 height 7
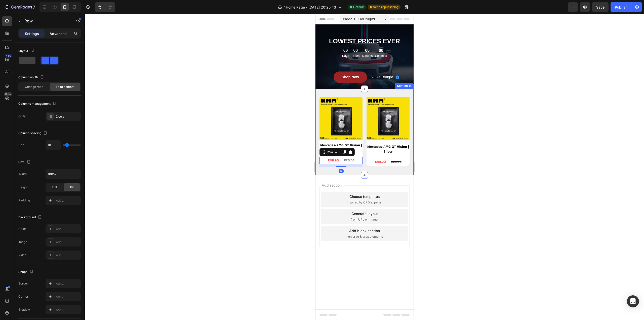
click at [57, 32] on p "Advanced" at bounding box center [58, 33] width 17 height 5
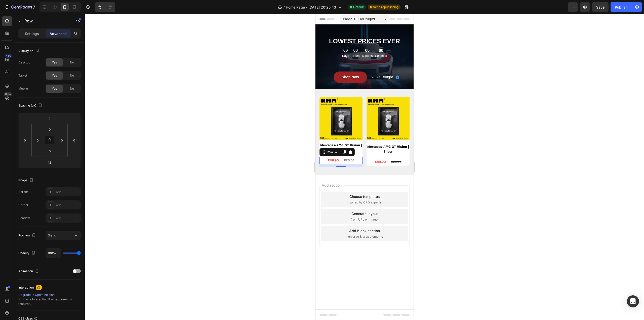
click at [459, 123] on div at bounding box center [364, 167] width 559 height 306
drag, startPoint x: 340, startPoint y: 159, endPoint x: 339, endPoint y: 151, distance: 7.6
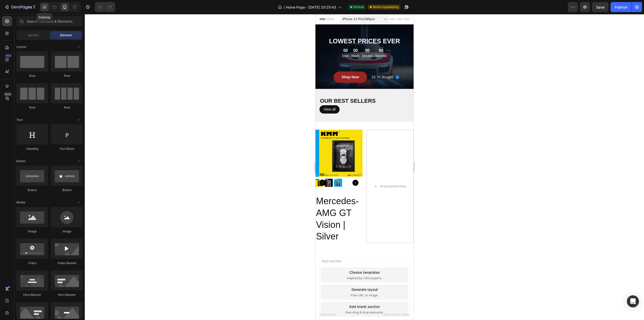
click at [46, 6] on icon at bounding box center [44, 7] width 5 height 5
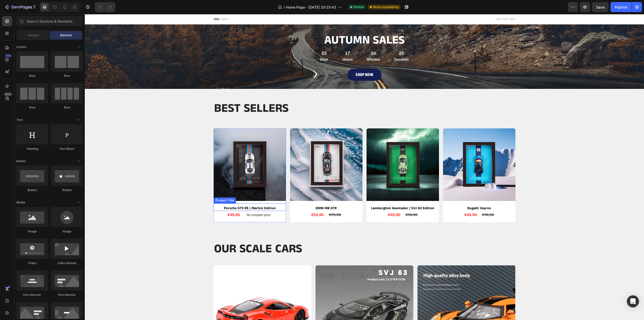
click at [247, 207] on h2 "Porsche GT3 RS | Martini Edition" at bounding box center [250, 208] width 72 height 6
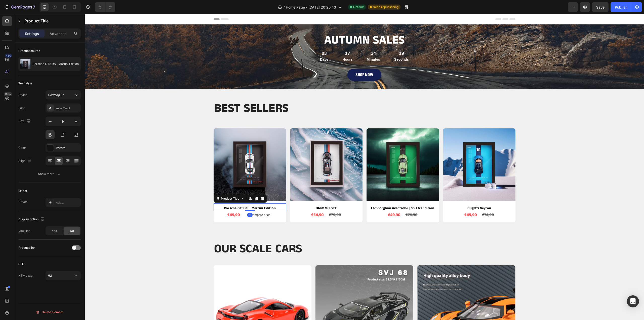
click at [218, 207] on h2 "Porsche GT3 RS | Martini Edition" at bounding box center [250, 208] width 72 height 6
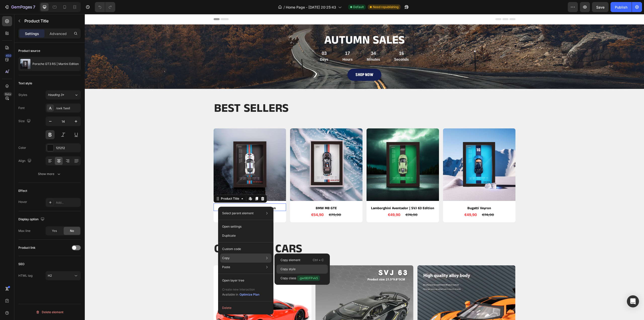
click at [292, 268] on p "Copy style" at bounding box center [288, 269] width 15 height 5
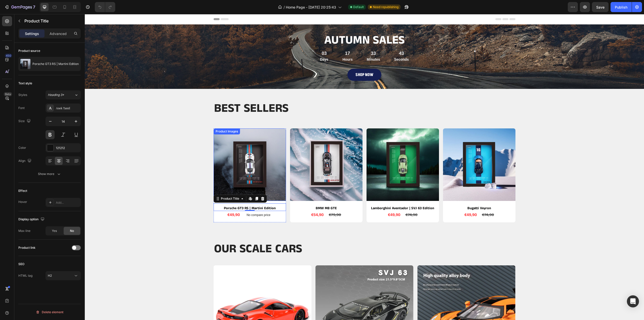
click at [253, 151] on img at bounding box center [250, 164] width 72 height 72
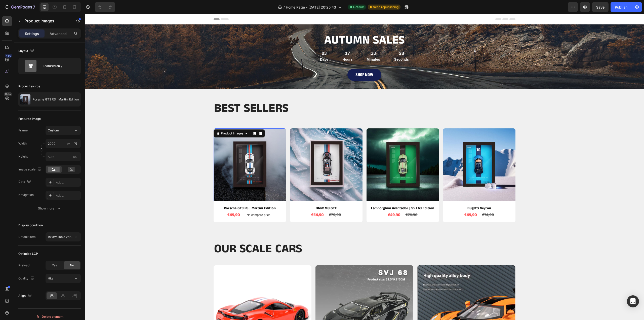
click at [244, 157] on img at bounding box center [250, 164] width 72 height 72
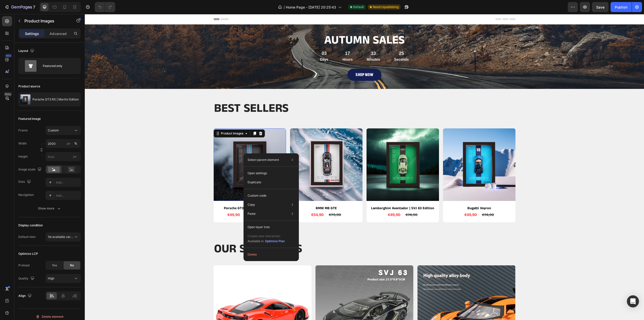
click at [276, 129] on img at bounding box center [250, 164] width 72 height 72
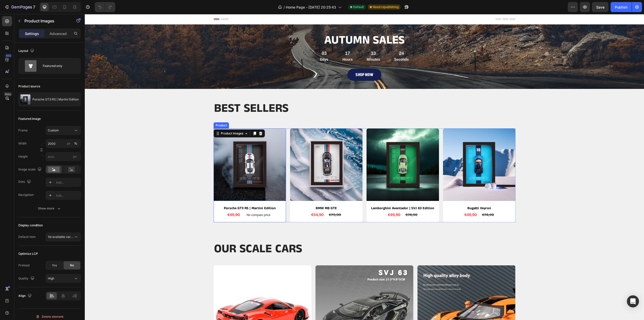
click at [277, 220] on div "Product Images 10 Porsche GT3 RS | Martini Edition Product Title €49,90 Product…" at bounding box center [250, 175] width 72 height 94
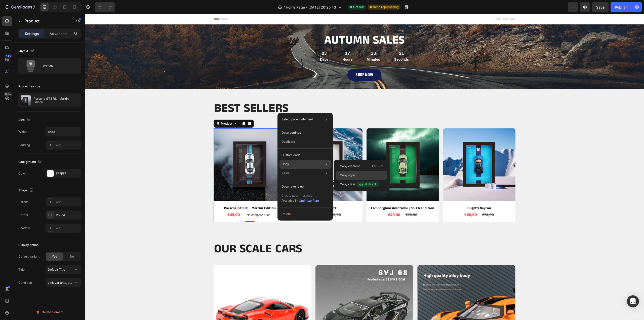
click at [360, 175] on div "Copy style" at bounding box center [361, 175] width 51 height 9
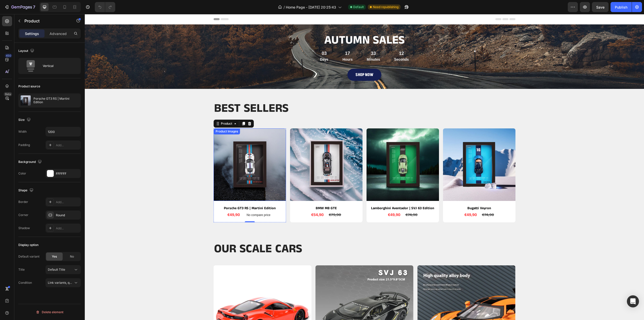
click at [249, 164] on img at bounding box center [250, 164] width 72 height 72
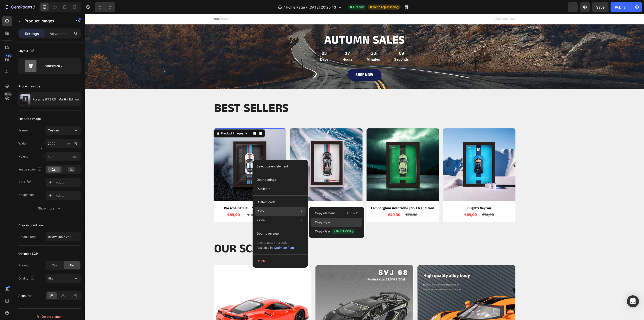
click at [335, 221] on div "Copy style" at bounding box center [336, 222] width 51 height 9
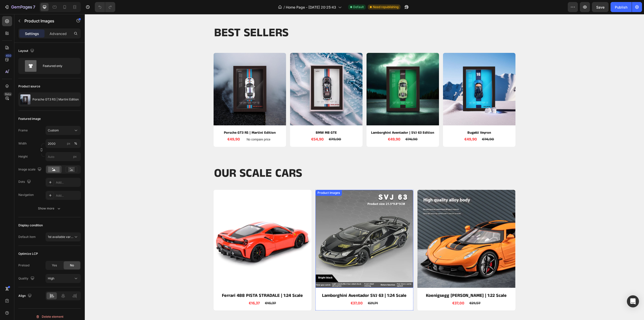
scroll to position [126, 0]
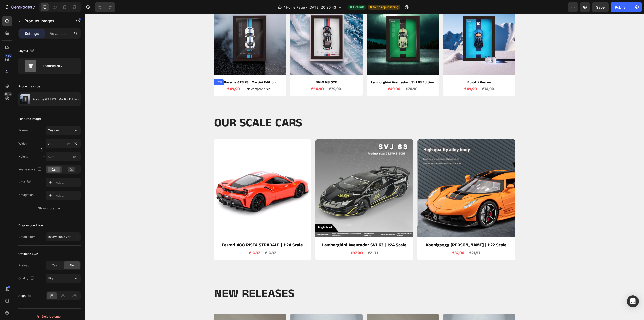
click at [241, 89] on div "€49,90 Product Price Product Price No compare price Product Price Row" at bounding box center [250, 89] width 72 height 8
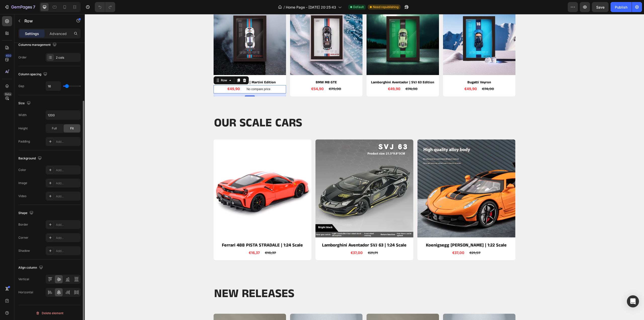
scroll to position [0, 0]
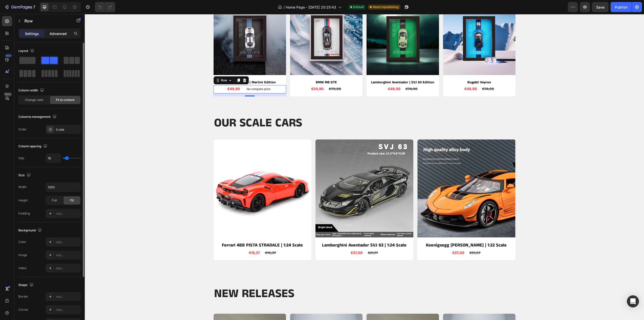
click at [61, 34] on p "Advanced" at bounding box center [58, 33] width 17 height 5
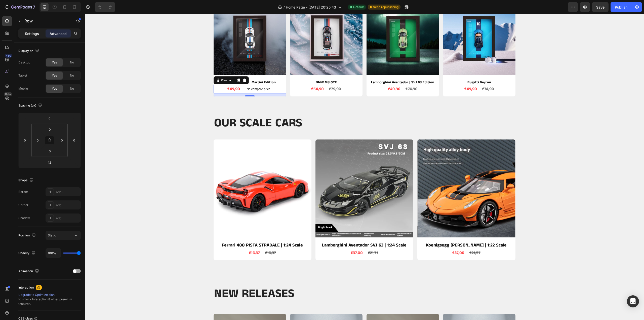
click at [36, 32] on p "Settings" at bounding box center [32, 33] width 14 height 5
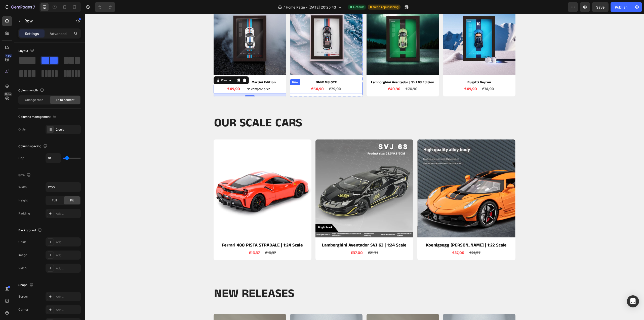
click at [303, 87] on div "€54,90 Product Price Product Price €79,90 Product Price Product Price Row" at bounding box center [326, 89] width 72 height 8
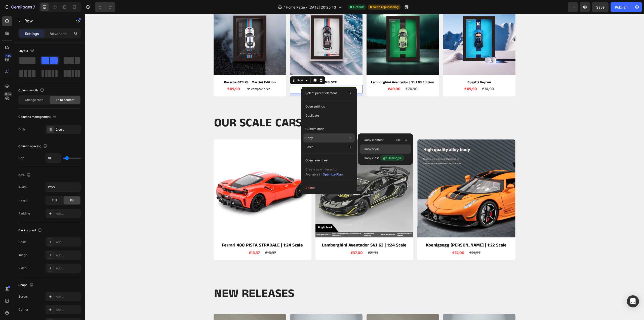
click at [371, 146] on div "Copy style" at bounding box center [385, 148] width 51 height 9
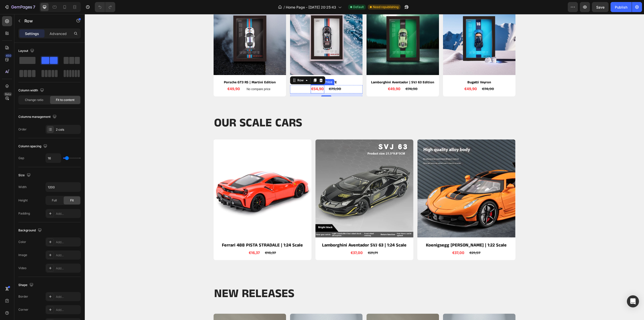
click at [312, 90] on div "€54,90" at bounding box center [318, 89] width 14 height 8
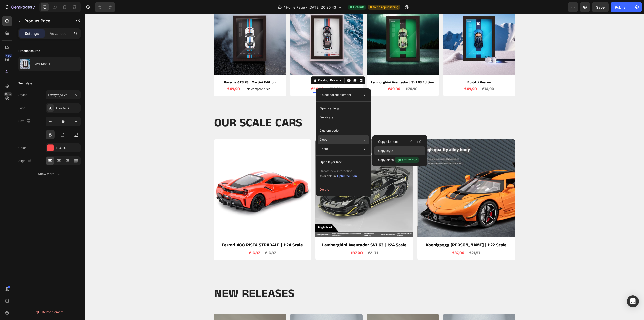
click at [390, 150] on p "Copy style" at bounding box center [385, 150] width 15 height 5
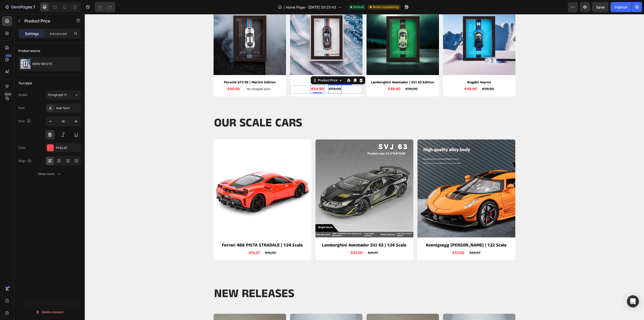
click at [333, 89] on div "€79,90" at bounding box center [334, 89] width 13 height 8
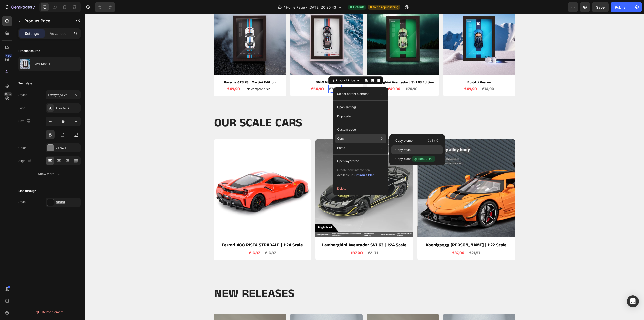
click at [411, 148] on div "Copy style" at bounding box center [416, 149] width 51 height 9
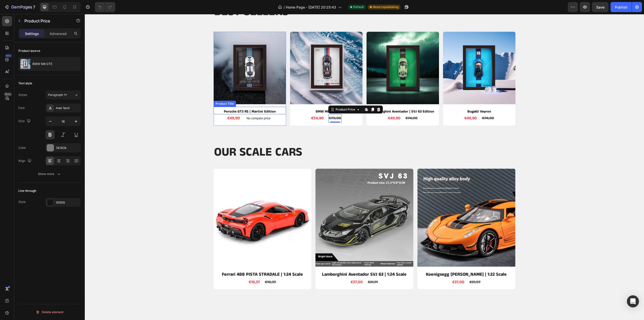
scroll to position [50, 0]
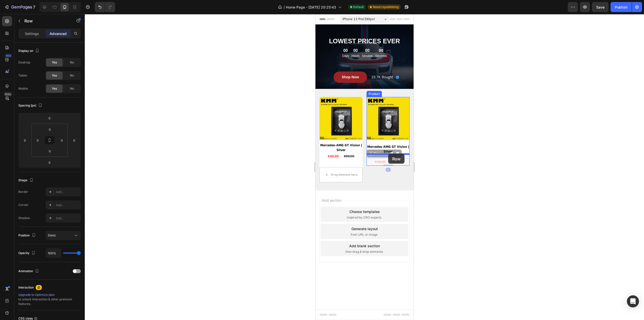
drag, startPoint x: 388, startPoint y: 160, endPoint x: 388, endPoint y: 154, distance: 5.8
click at [481, 146] on div at bounding box center [364, 167] width 559 height 306
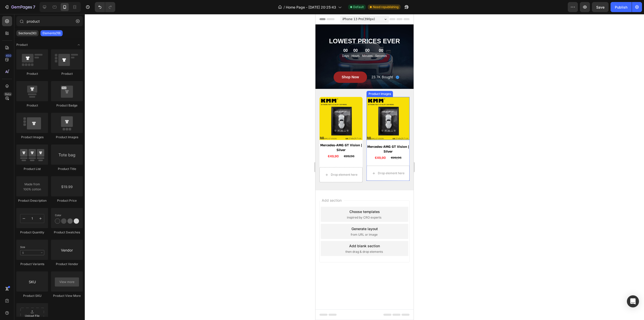
click at [383, 130] on img at bounding box center [387, 118] width 43 height 43
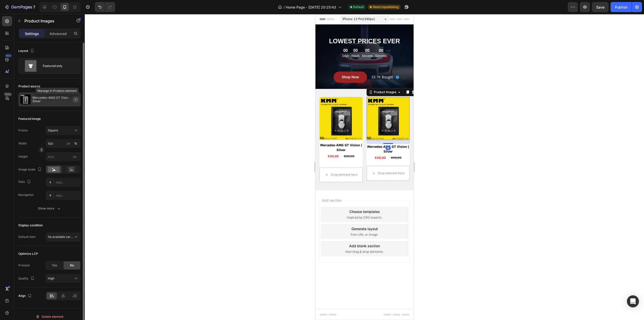
click at [77, 99] on icon "button" at bounding box center [76, 99] width 4 height 4
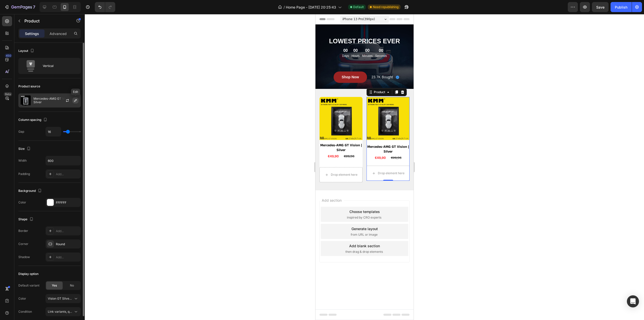
click at [76, 100] on icon "button" at bounding box center [75, 100] width 4 height 4
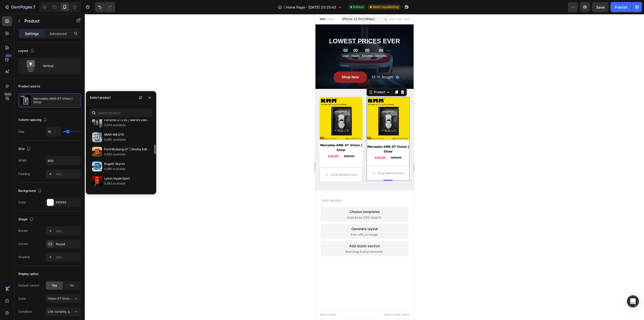
scroll to position [358, 0]
click at [117, 157] on p "BMW M8 GTE" at bounding box center [127, 159] width 46 height 5
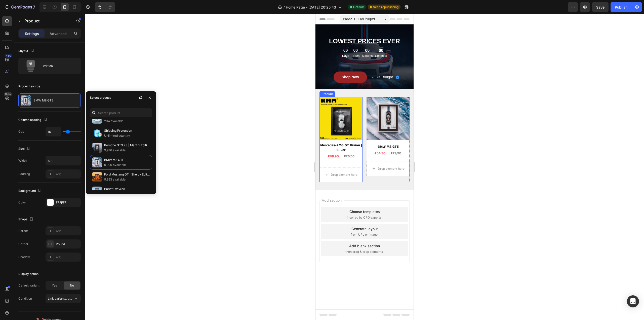
click at [357, 164] on div "Product Images Mercedes-AMG GT Vision | Silver Product Title €49,90 Product Pri…" at bounding box center [340, 139] width 43 height 85
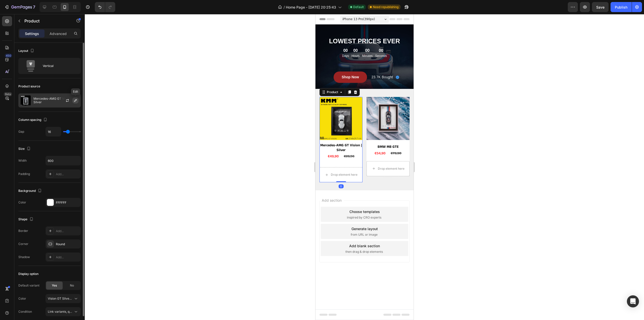
click at [77, 99] on icon "button" at bounding box center [75, 100] width 4 height 4
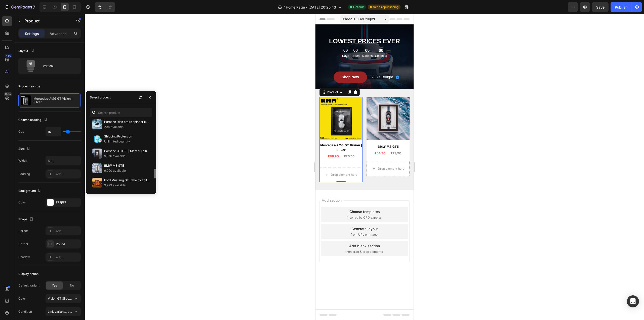
scroll to position [377, 0]
click at [122, 128] on p "9,976 available" at bounding box center [127, 130] width 46 height 5
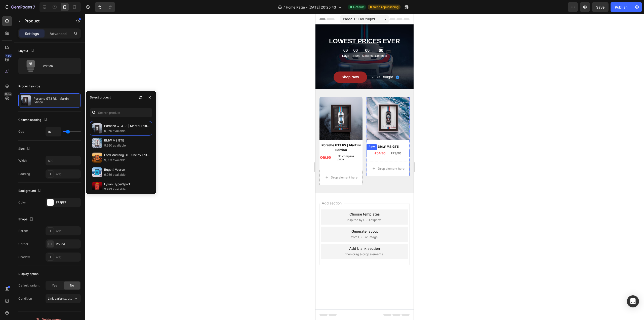
click at [491, 138] on div at bounding box center [364, 167] width 559 height 306
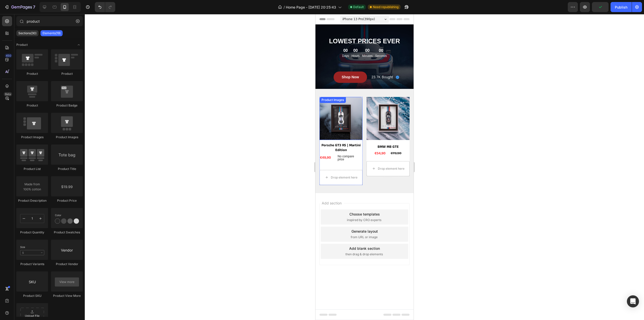
click at [336, 125] on img at bounding box center [340, 118] width 43 height 43
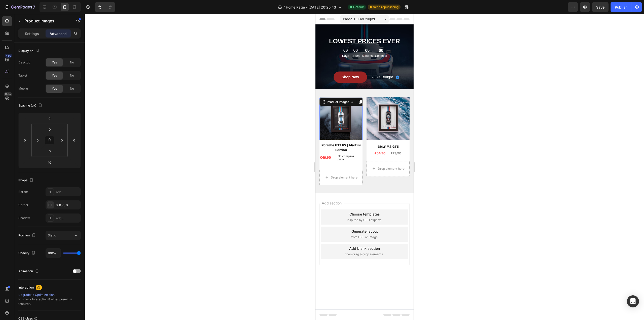
drag, startPoint x: 335, startPoint y: 113, endPoint x: 333, endPoint y: 115, distance: 3.2
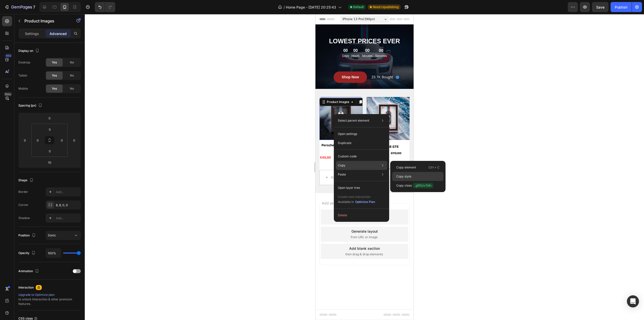
click at [415, 175] on div "Copy style" at bounding box center [417, 176] width 51 height 9
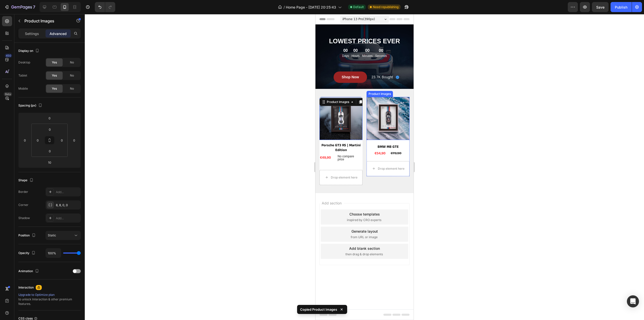
click at [387, 113] on img at bounding box center [387, 118] width 43 height 43
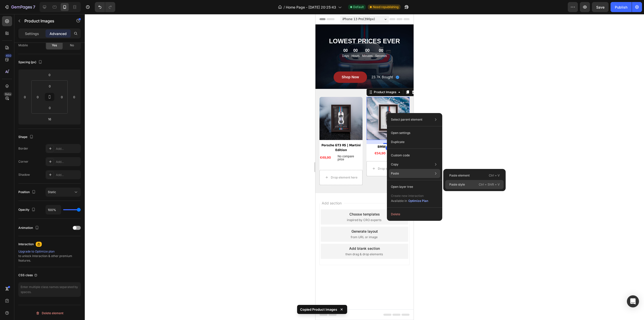
click at [463, 184] on p "Paste style" at bounding box center [457, 184] width 16 height 5
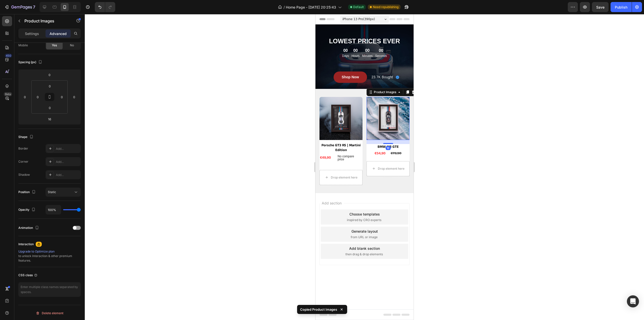
type input "10"
click at [507, 131] on div at bounding box center [364, 167] width 559 height 306
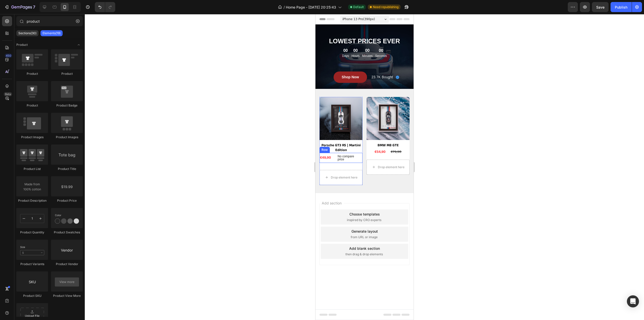
click at [332, 160] on div "€49,90 Product Price Product Price No compare price Product Price Row" at bounding box center [340, 158] width 43 height 10
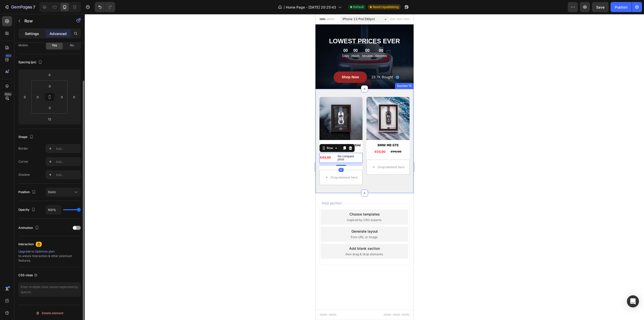
click at [29, 36] on div "Settings" at bounding box center [31, 33] width 25 height 8
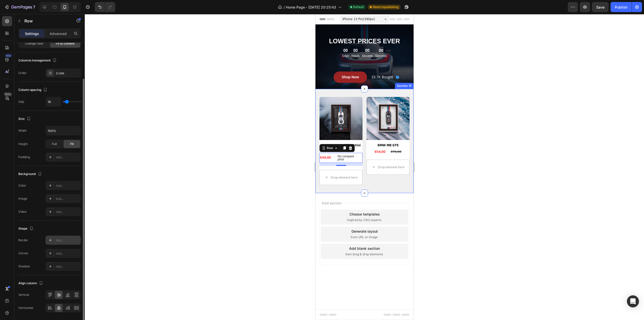
scroll to position [59, 0]
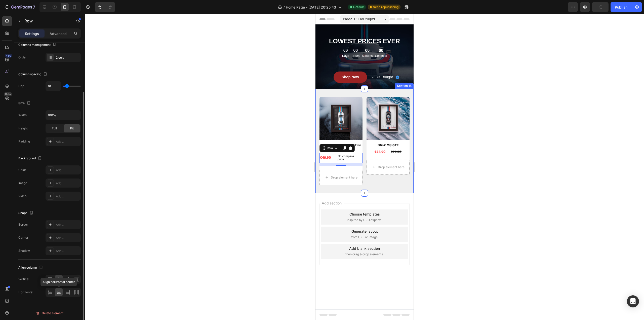
click at [58, 291] on icon at bounding box center [59, 292] width 4 height 5
click at [68, 290] on icon at bounding box center [67, 292] width 5 height 5
click at [61, 290] on icon at bounding box center [58, 292] width 5 height 5
click at [459, 141] on div at bounding box center [364, 167] width 559 height 306
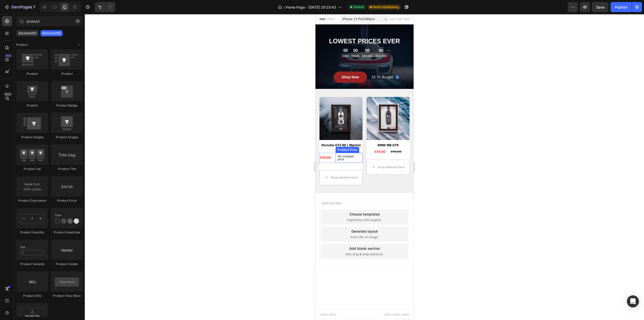
click at [342, 159] on p "No compare price" at bounding box center [348, 158] width 23 height 6
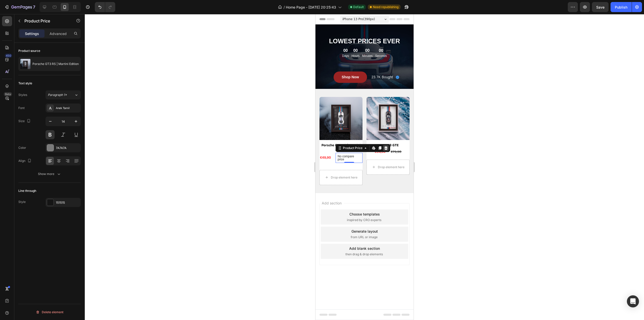
click at [384, 147] on icon at bounding box center [386, 148] width 4 height 4
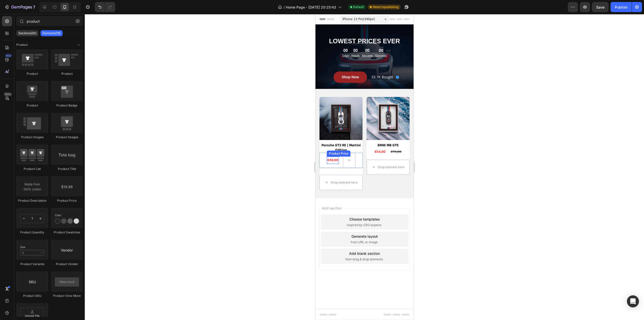
click at [333, 164] on div "€49,90" at bounding box center [333, 159] width 12 height 7
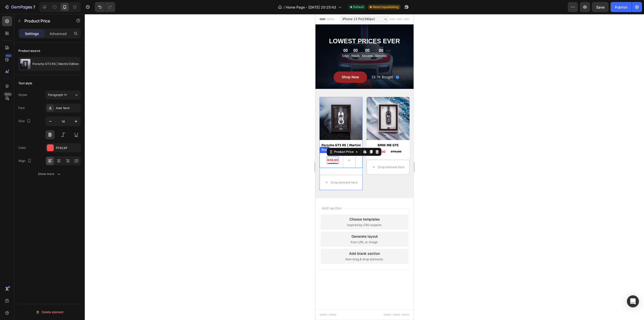
click at [331, 167] on div "€49,90 Product Price Edit content in Shopify 0 Product Price Edit content in Sh…" at bounding box center [333, 160] width 12 height 15
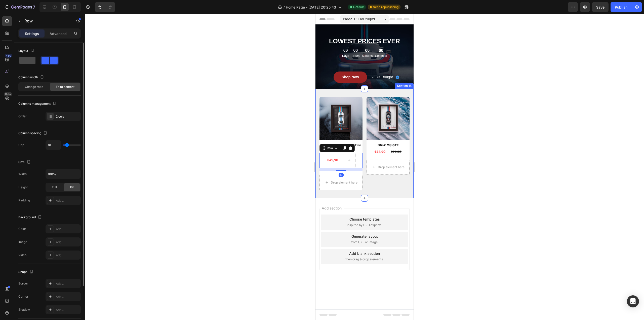
click at [30, 62] on span at bounding box center [27, 60] width 16 height 7
type input "0"
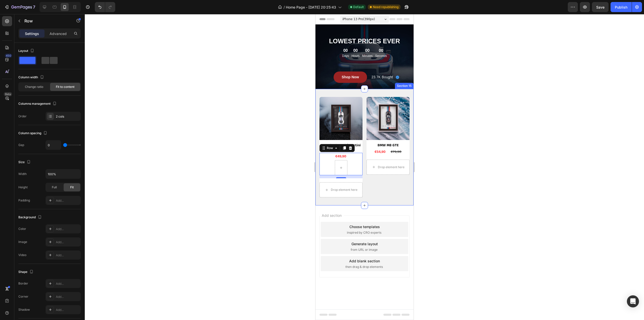
click at [490, 140] on div at bounding box center [364, 167] width 559 height 306
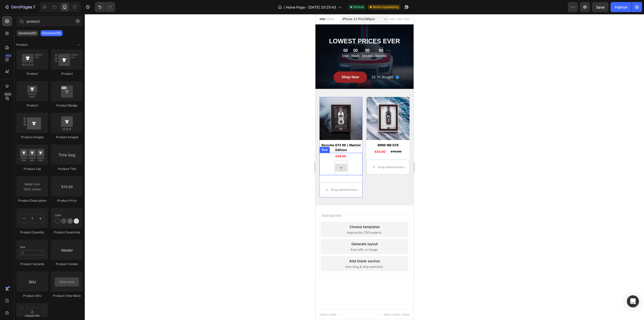
click at [339, 171] on div at bounding box center [341, 168] width 12 height 8
click at [326, 162] on div "€49,90 Product Price Product Price Row 0" at bounding box center [340, 164] width 43 height 22
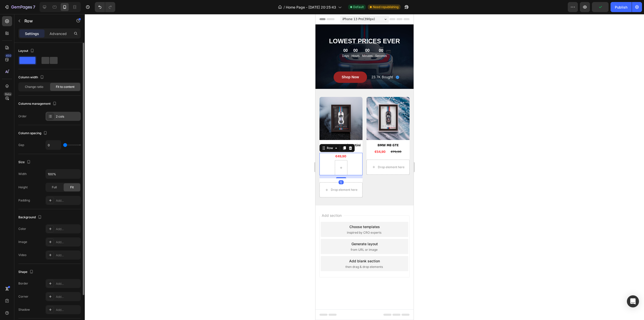
click at [69, 117] on div "2 cols" at bounding box center [68, 116] width 24 height 5
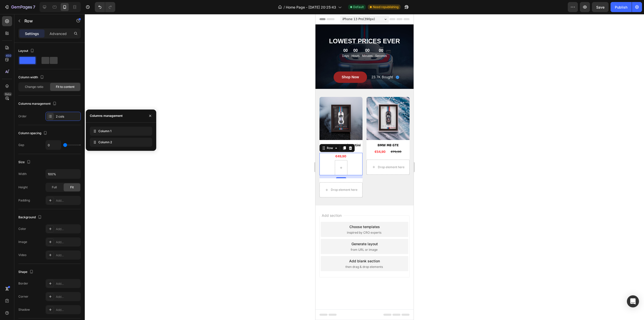
click at [206, 138] on div at bounding box center [364, 167] width 559 height 306
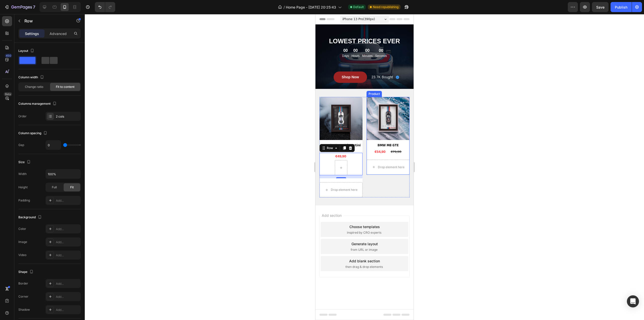
click at [527, 168] on div at bounding box center [364, 167] width 559 height 306
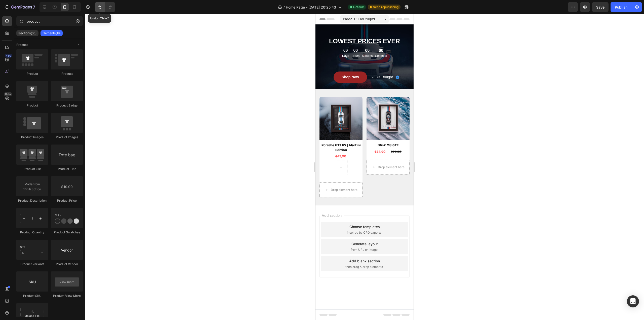
click at [100, 7] on icon "Undo/Redo" at bounding box center [99, 7] width 5 height 5
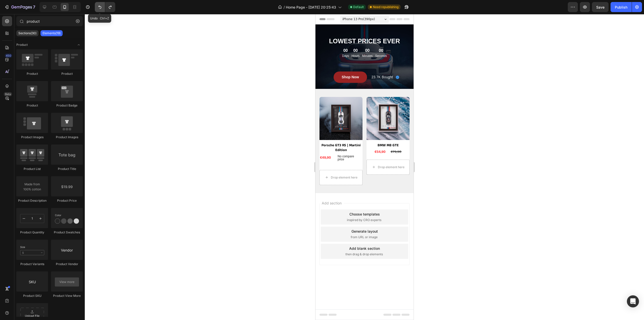
click at [100, 7] on icon "Undo/Redo" at bounding box center [99, 7] width 5 height 5
click at [109, 7] on icon "Undo/Redo" at bounding box center [110, 7] width 5 height 5
click at [457, 66] on div at bounding box center [364, 167] width 559 height 306
click at [337, 171] on div "Drop element here" at bounding box center [340, 177] width 43 height 15
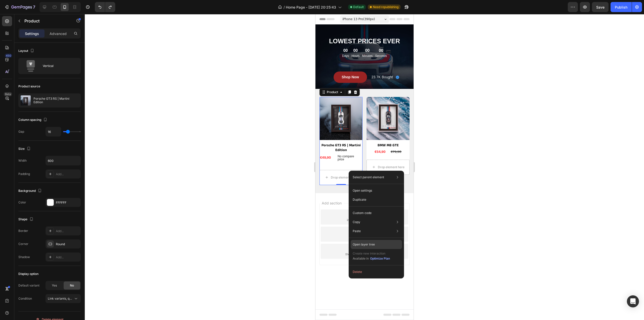
click at [378, 244] on div "Open layer tree" at bounding box center [376, 244] width 51 height 9
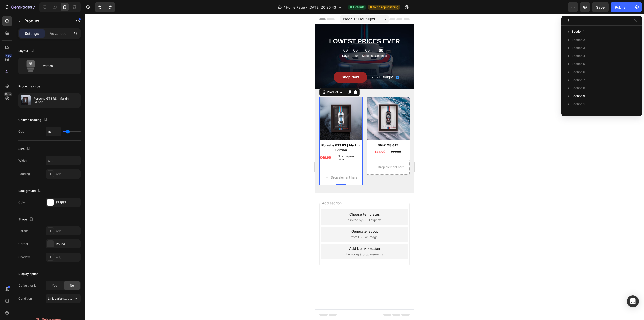
scroll to position [86, 0]
click at [587, 98] on span "Column 2" at bounding box center [594, 98] width 14 height 5
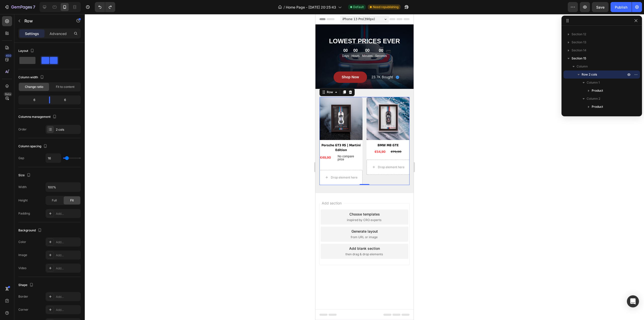
click at [511, 106] on div at bounding box center [364, 167] width 559 height 306
